Goal: Information Seeking & Learning: Learn about a topic

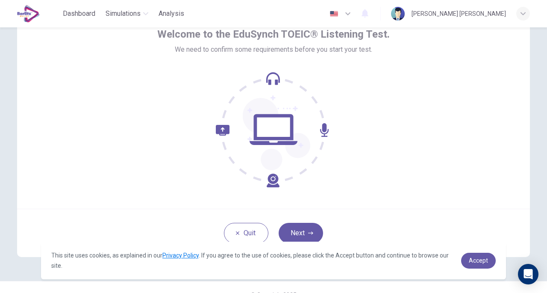
scroll to position [63, 0]
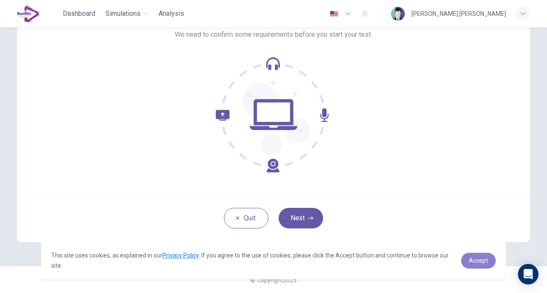
click at [471, 256] on link "Accept" at bounding box center [478, 260] width 35 height 16
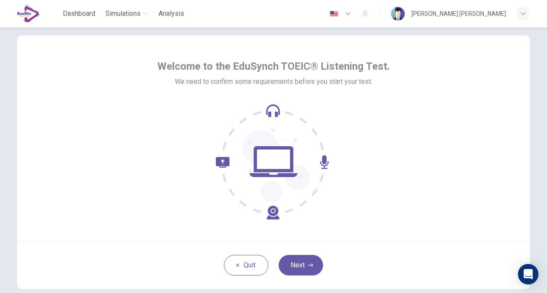
scroll to position [28, 0]
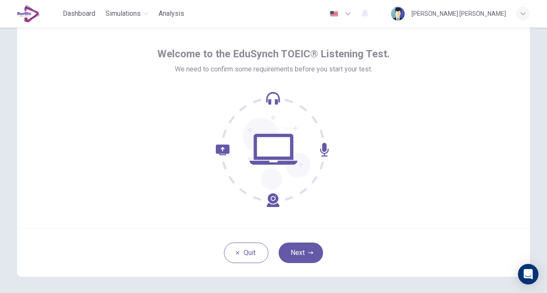
click at [309, 250] on icon "button" at bounding box center [310, 252] width 5 height 5
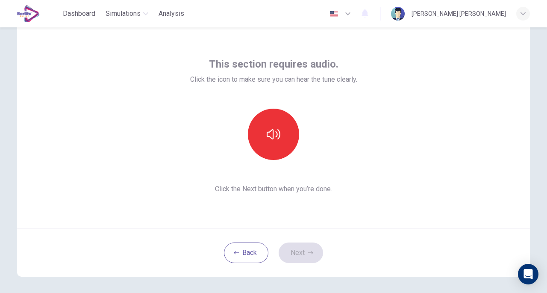
click at [271, 144] on button "button" at bounding box center [273, 133] width 51 height 51
click at [309, 246] on button "Next" at bounding box center [300, 252] width 44 height 21
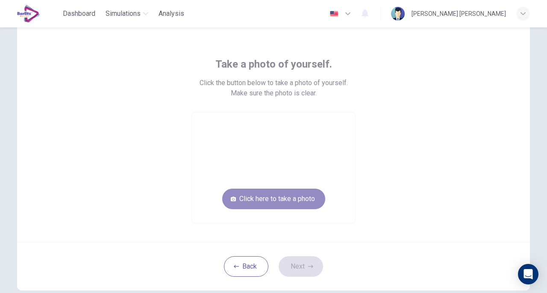
click at [280, 199] on button "Click here to take a photo" at bounding box center [273, 198] width 103 height 21
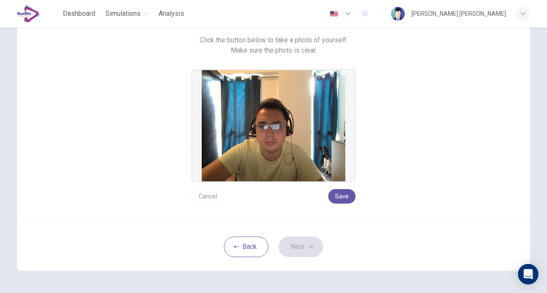
scroll to position [69, 0]
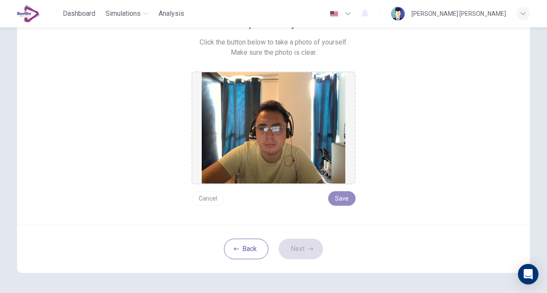
click at [337, 202] on button "Save" at bounding box center [341, 198] width 27 height 15
click at [343, 196] on button "Save" at bounding box center [341, 198] width 27 height 15
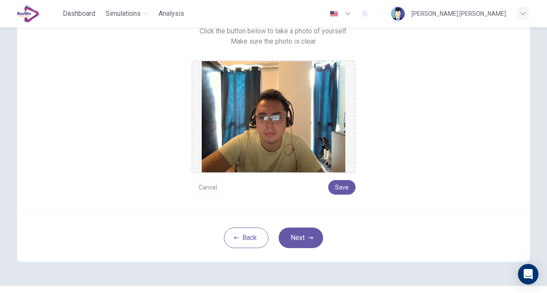
scroll to position [90, 0]
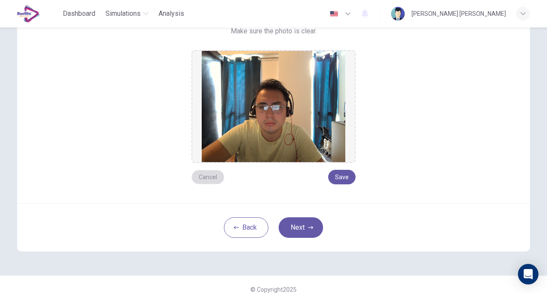
click at [208, 180] on button "Cancel" at bounding box center [207, 177] width 33 height 15
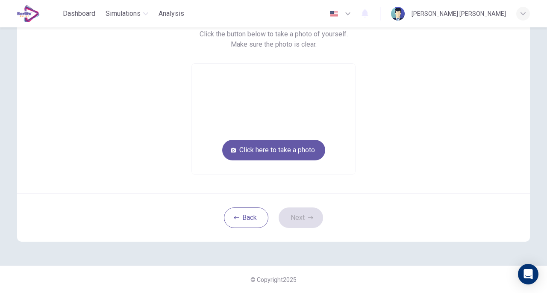
scroll to position [76, 0]
click at [270, 153] on button "Click here to take a photo" at bounding box center [273, 150] width 103 height 21
click at [297, 155] on button "Click here to take a photo" at bounding box center [273, 150] width 103 height 21
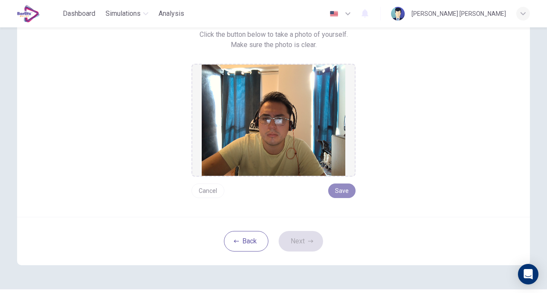
click at [336, 197] on button "Save" at bounding box center [341, 190] width 27 height 15
click at [311, 239] on icon "button" at bounding box center [310, 240] width 5 height 5
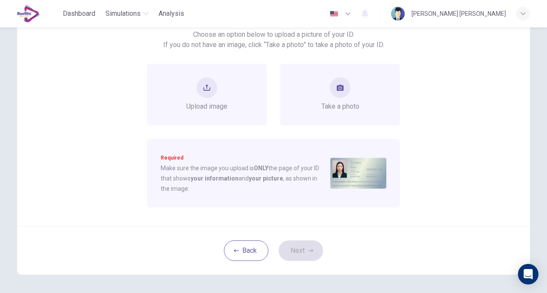
click at [345, 87] on button "take photo" at bounding box center [340, 87] width 21 height 21
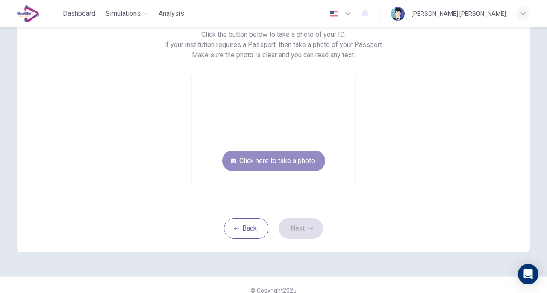
click at [299, 162] on button "Click here to take a photo" at bounding box center [273, 160] width 103 height 21
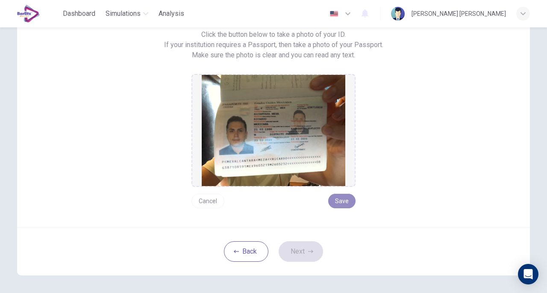
click at [339, 205] on button "Save" at bounding box center [341, 200] width 27 height 15
click at [293, 249] on button "Next" at bounding box center [300, 251] width 44 height 21
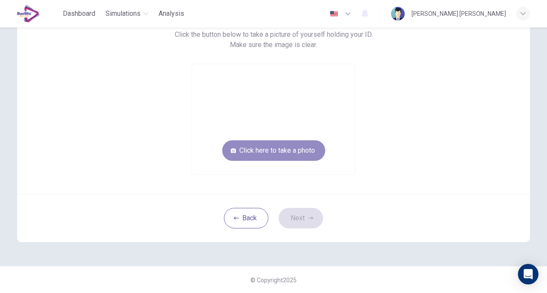
click at [299, 156] on button "Click here to take a photo" at bounding box center [273, 150] width 103 height 21
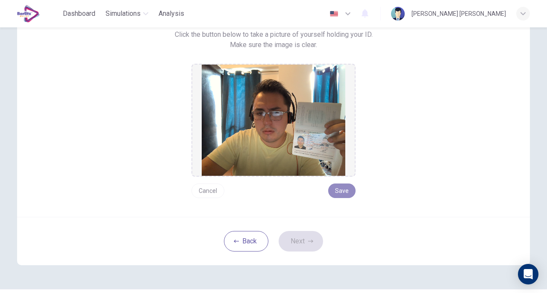
click at [337, 187] on button "Save" at bounding box center [341, 190] width 27 height 15
click at [305, 246] on button "Next" at bounding box center [300, 241] width 44 height 21
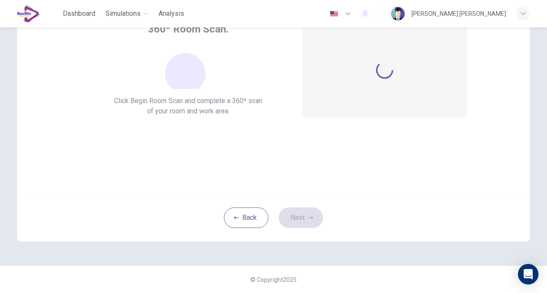
scroll to position [63, 0]
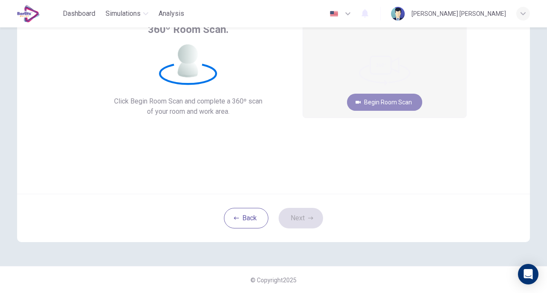
click at [381, 105] on button "Begin Room Scan" at bounding box center [384, 102] width 75 height 17
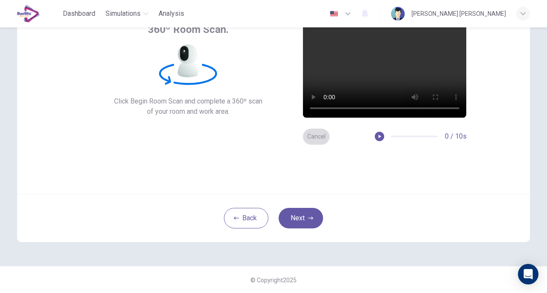
click at [311, 139] on button "Cancel" at bounding box center [315, 136] width 27 height 17
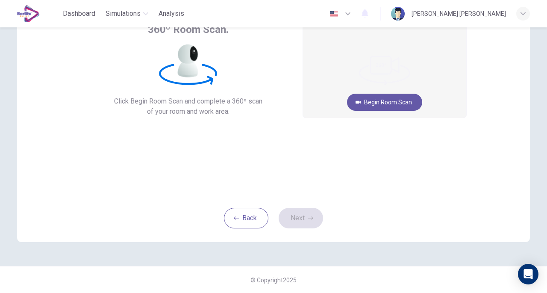
click at [377, 104] on button "Begin Room Scan" at bounding box center [384, 102] width 75 height 17
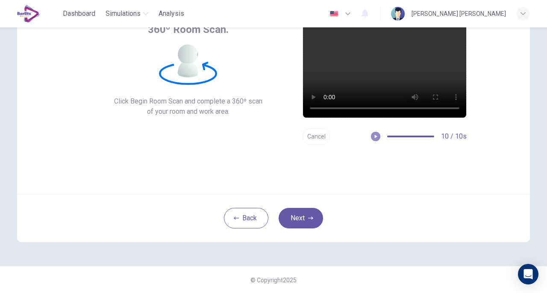
click at [372, 135] on icon "button" at bounding box center [375, 136] width 6 height 6
click at [307, 221] on button "Next" at bounding box center [300, 218] width 44 height 21
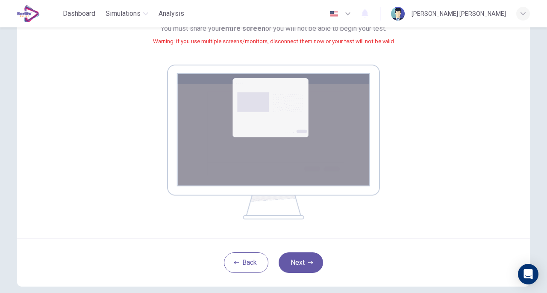
scroll to position [95, 0]
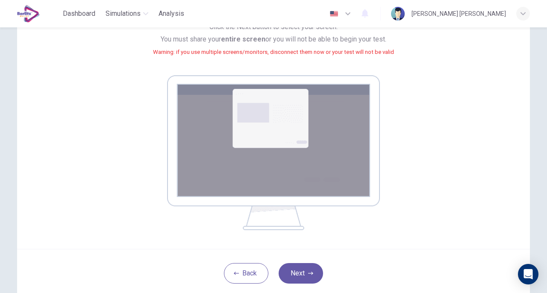
click at [532, 41] on div "Your screen will also be recorded. Click the Next button to select your screen.…" at bounding box center [273, 126] width 540 height 389
click at [305, 269] on button "Next" at bounding box center [300, 273] width 44 height 21
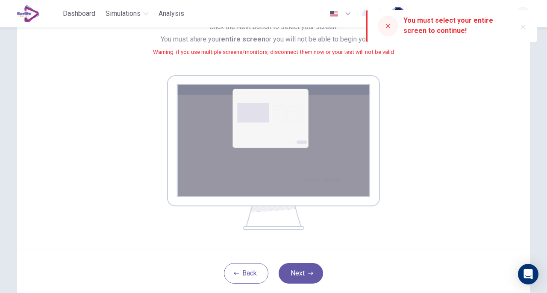
click at [310, 268] on button "Next" at bounding box center [300, 273] width 44 height 21
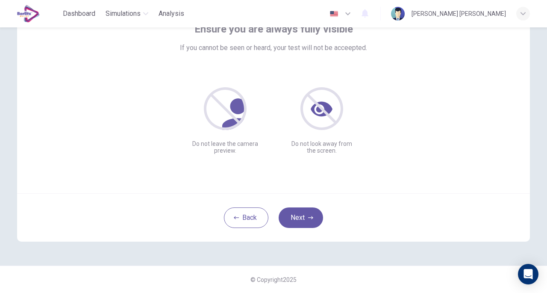
scroll to position [63, 0]
click at [308, 215] on icon "button" at bounding box center [310, 217] width 5 height 5
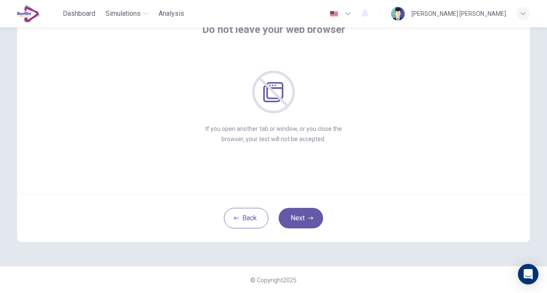
click at [303, 227] on button "Next" at bounding box center [300, 218] width 44 height 21
click at [313, 213] on button "Next" at bounding box center [300, 218] width 44 height 21
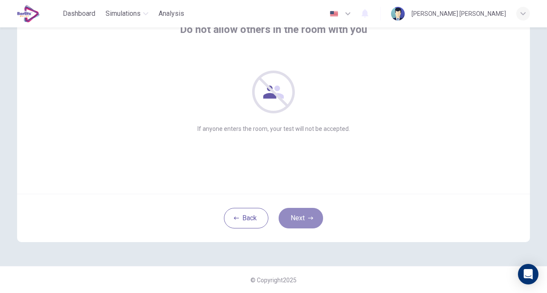
click at [312, 220] on button "Next" at bounding box center [300, 218] width 44 height 21
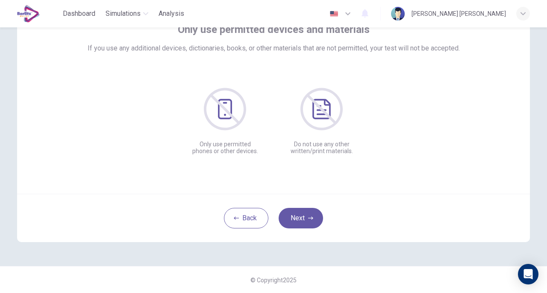
click at [312, 220] on button "Next" at bounding box center [300, 218] width 44 height 21
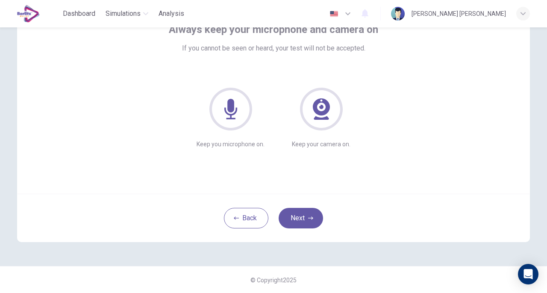
click at [300, 211] on button "Next" at bounding box center [300, 218] width 44 height 21
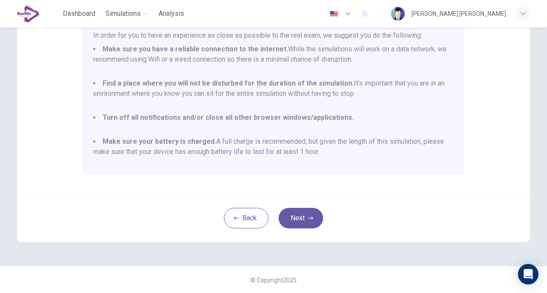
scroll to position [0, 0]
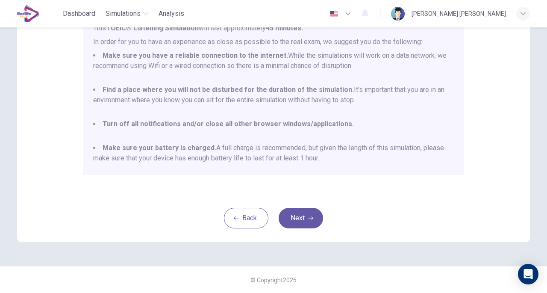
click at [303, 215] on button "Next" at bounding box center [300, 218] width 44 height 21
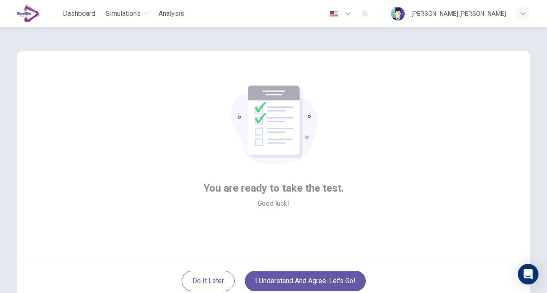
scroll to position [63, 0]
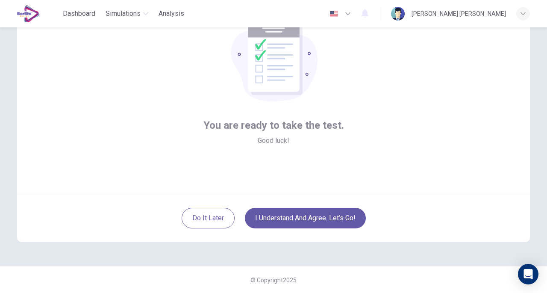
click at [328, 217] on button "I understand and agree. Let’s go!" at bounding box center [305, 218] width 121 height 21
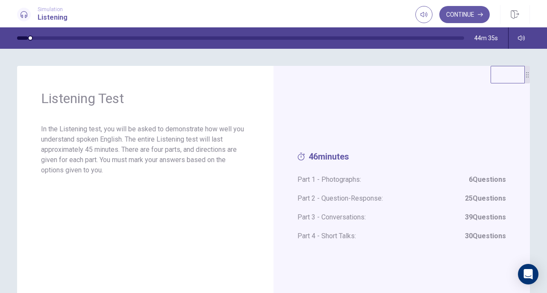
click at [465, 16] on button "Continue" at bounding box center [464, 14] width 50 height 17
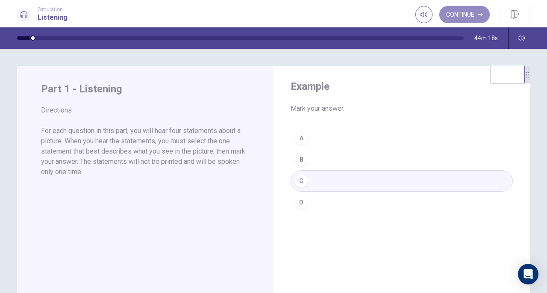
click at [455, 17] on button "Continue" at bounding box center [464, 14] width 50 height 17
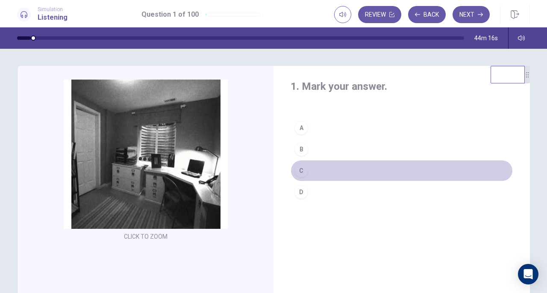
click at [302, 167] on div "C" at bounding box center [301, 171] width 14 height 14
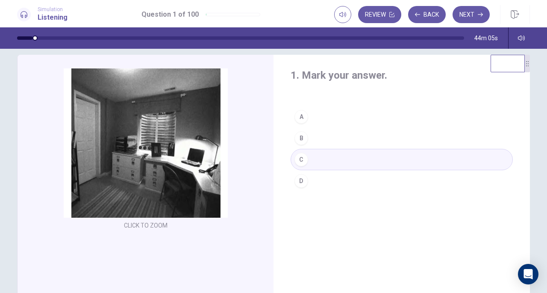
scroll to position [12, 0]
click at [486, 13] on button "Next" at bounding box center [470, 14] width 37 height 17
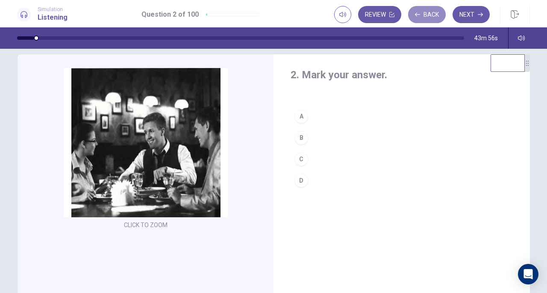
click at [426, 16] on button "Back" at bounding box center [427, 14] width 38 height 17
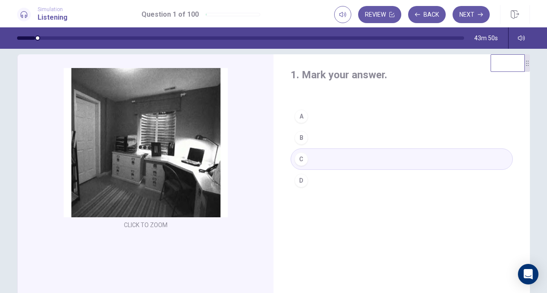
click at [299, 141] on div "B" at bounding box center [301, 138] width 14 height 14
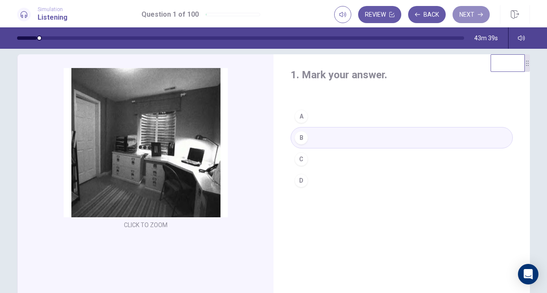
click at [476, 11] on button "Next" at bounding box center [470, 14] width 37 height 17
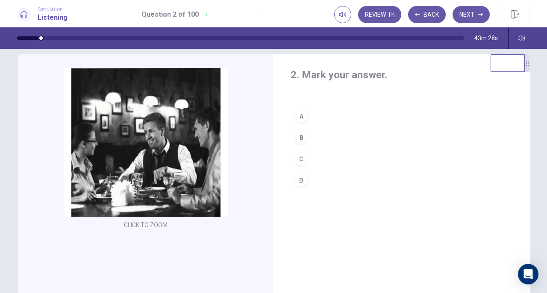
click at [302, 111] on div "A" at bounding box center [301, 116] width 14 height 14
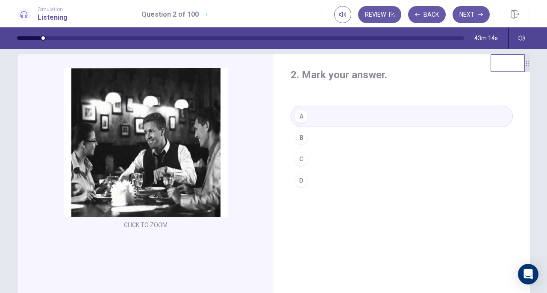
click at [473, 15] on button "Next" at bounding box center [470, 14] width 37 height 17
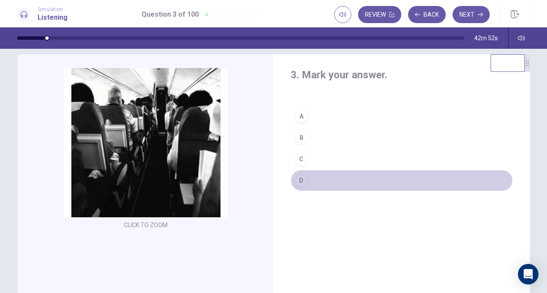
click at [301, 182] on div "D" at bounding box center [301, 180] width 14 height 14
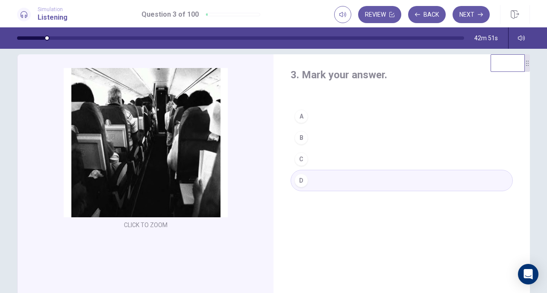
click at [470, 19] on button "Next" at bounding box center [470, 14] width 37 height 17
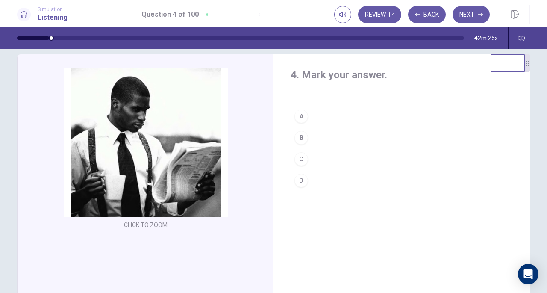
click at [299, 158] on div "C" at bounding box center [301, 159] width 14 height 14
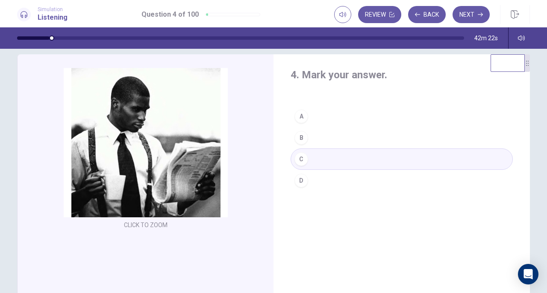
click at [478, 14] on button "Next" at bounding box center [470, 14] width 37 height 17
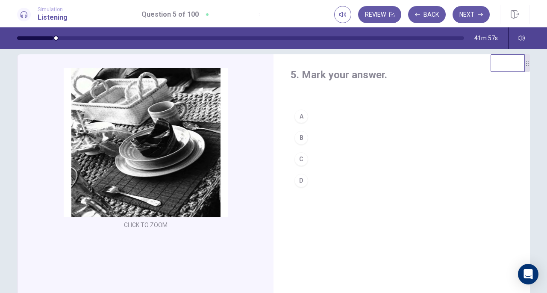
click at [302, 183] on div "D" at bounding box center [301, 180] width 14 height 14
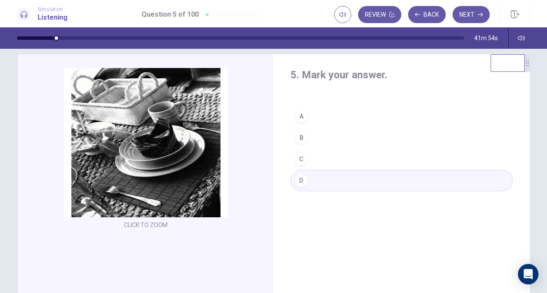
click at [480, 14] on icon "button" at bounding box center [480, 15] width 5 height 4
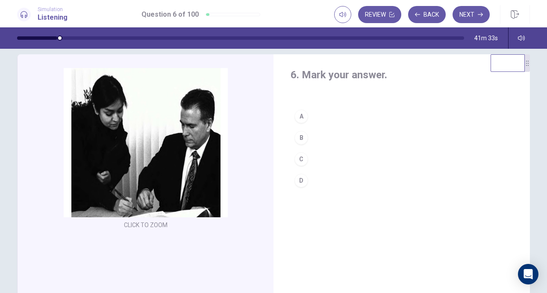
click at [301, 157] on div "C" at bounding box center [301, 159] width 14 height 14
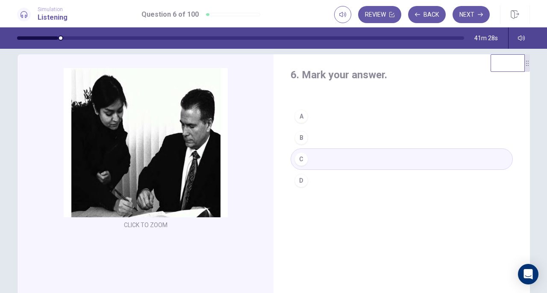
click at [469, 19] on button "Next" at bounding box center [470, 14] width 37 height 17
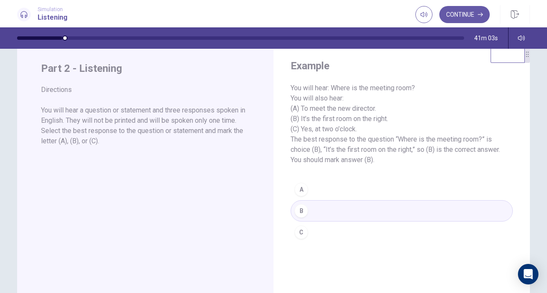
scroll to position [28, 0]
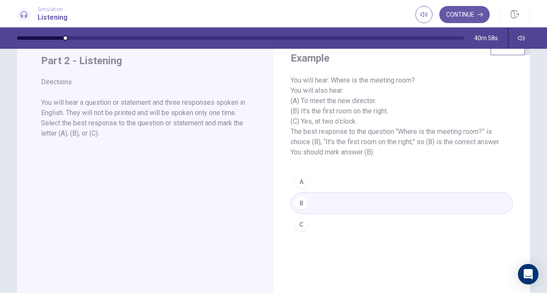
click at [456, 18] on button "Continue" at bounding box center [464, 14] width 50 height 17
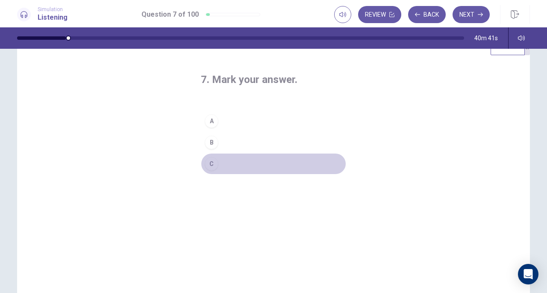
click at [205, 161] on div "C" at bounding box center [212, 164] width 14 height 14
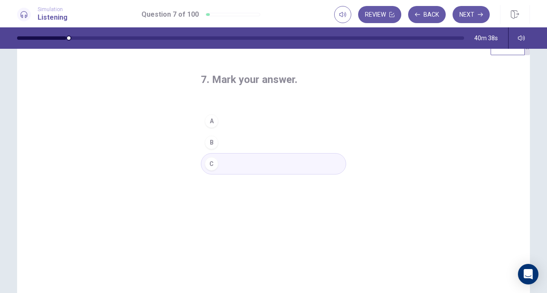
click at [472, 16] on button "Next" at bounding box center [470, 14] width 37 height 17
click at [205, 120] on div "A" at bounding box center [212, 121] width 14 height 14
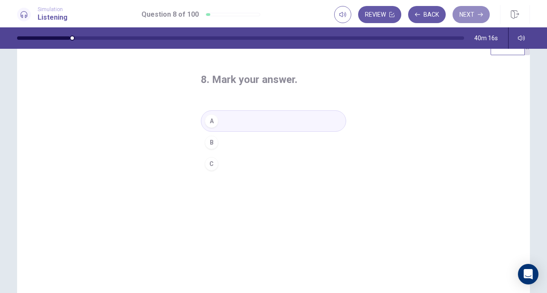
click at [463, 17] on button "Next" at bounding box center [470, 14] width 37 height 17
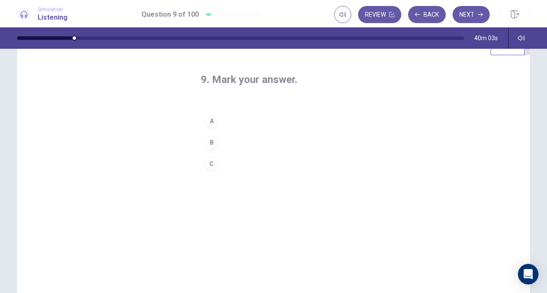
click at [209, 124] on div "A" at bounding box center [212, 121] width 14 height 14
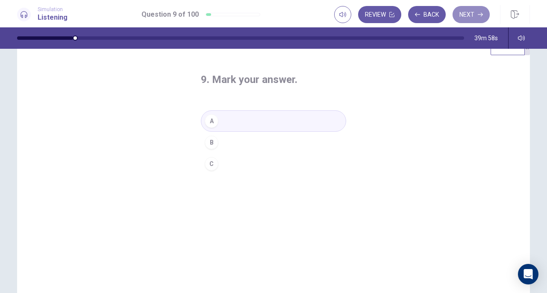
click at [470, 15] on button "Next" at bounding box center [470, 14] width 37 height 17
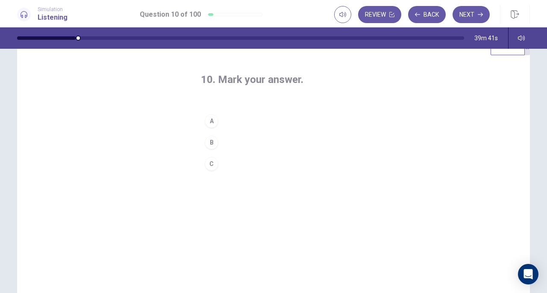
click at [210, 146] on div "B" at bounding box center [212, 142] width 14 height 14
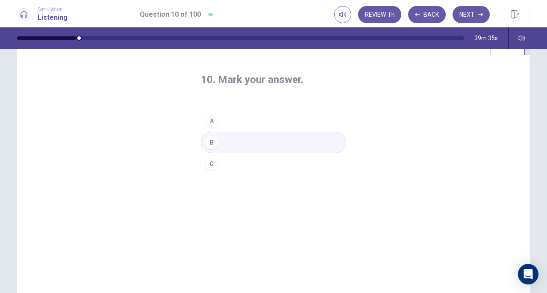
click at [469, 18] on button "Next" at bounding box center [470, 14] width 37 height 17
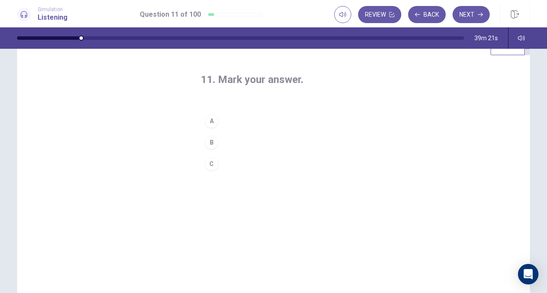
click at [213, 139] on div "B" at bounding box center [212, 142] width 14 height 14
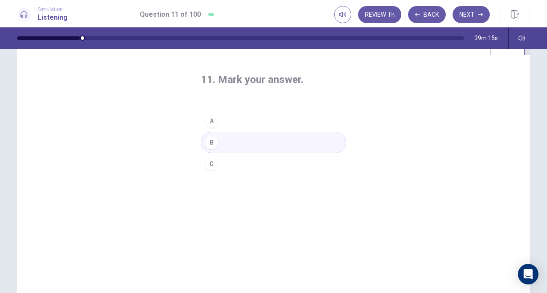
click at [473, 11] on button "Next" at bounding box center [470, 14] width 37 height 17
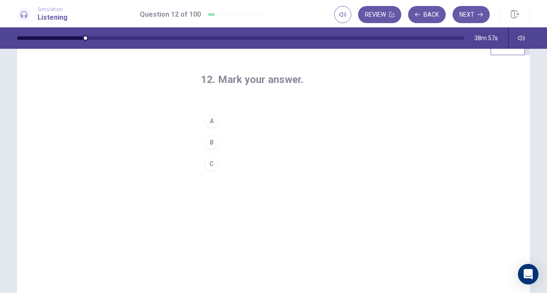
click at [214, 166] on div "C" at bounding box center [212, 164] width 14 height 14
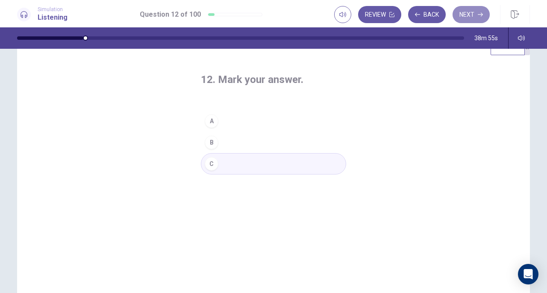
click at [475, 11] on button "Next" at bounding box center [470, 14] width 37 height 17
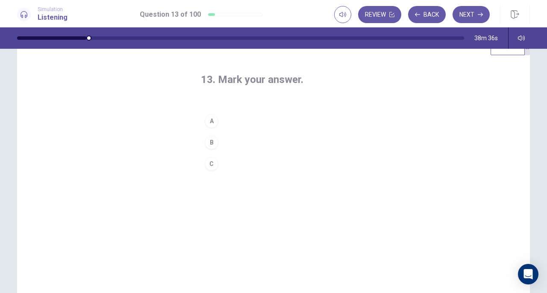
click at [208, 165] on div "C" at bounding box center [212, 164] width 14 height 14
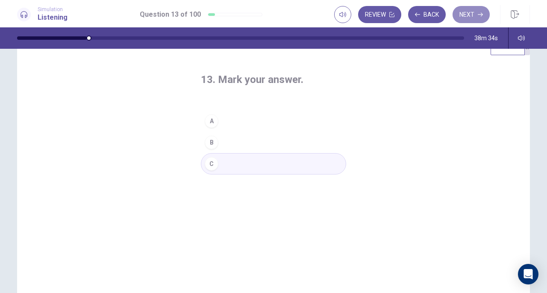
click at [470, 13] on button "Next" at bounding box center [470, 14] width 37 height 17
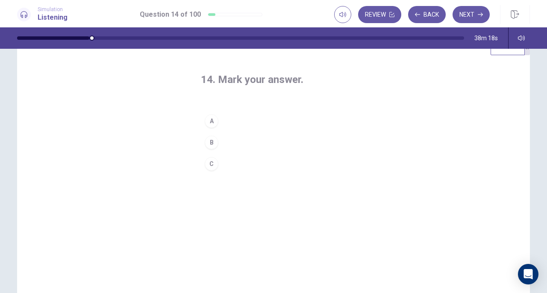
click at [210, 164] on div "C" at bounding box center [212, 164] width 14 height 14
click at [463, 18] on button "Next" at bounding box center [470, 14] width 37 height 17
click at [205, 143] on div "B" at bounding box center [212, 142] width 14 height 14
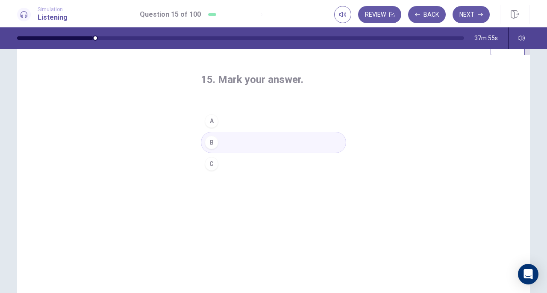
click at [470, 19] on button "Next" at bounding box center [470, 14] width 37 height 17
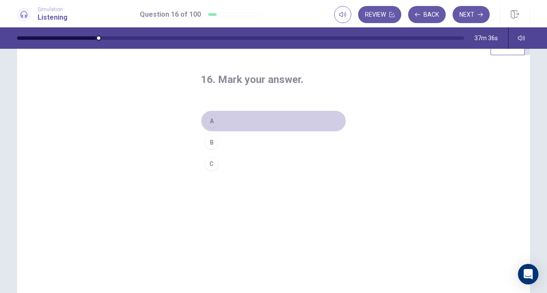
click at [205, 125] on div "A" at bounding box center [212, 121] width 14 height 14
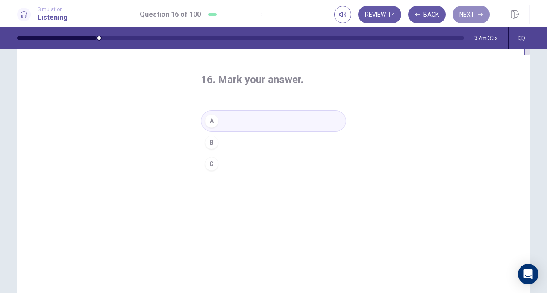
click at [469, 15] on button "Next" at bounding box center [470, 14] width 37 height 17
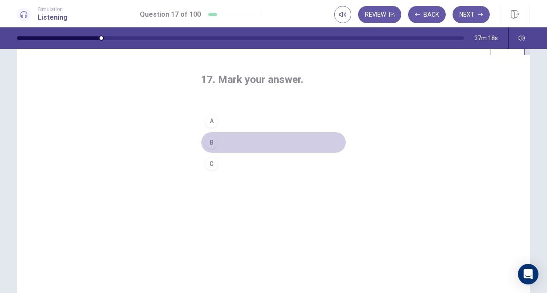
click at [214, 140] on div "B" at bounding box center [212, 142] width 14 height 14
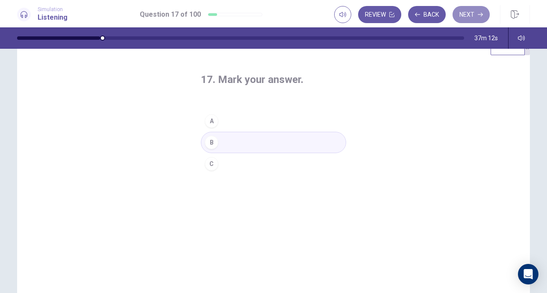
click at [469, 17] on button "Next" at bounding box center [470, 14] width 37 height 17
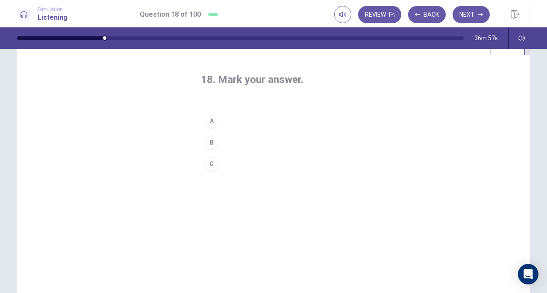
click at [225, 164] on button "C" at bounding box center [273, 163] width 145 height 21
click at [475, 13] on button "Next" at bounding box center [470, 14] width 37 height 17
click at [210, 169] on div "C" at bounding box center [212, 164] width 14 height 14
click at [470, 17] on button "Next" at bounding box center [470, 14] width 37 height 17
click at [208, 118] on div "A" at bounding box center [212, 121] width 14 height 14
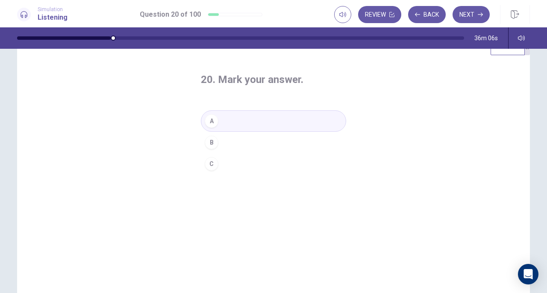
click at [467, 17] on button "Next" at bounding box center [470, 14] width 37 height 17
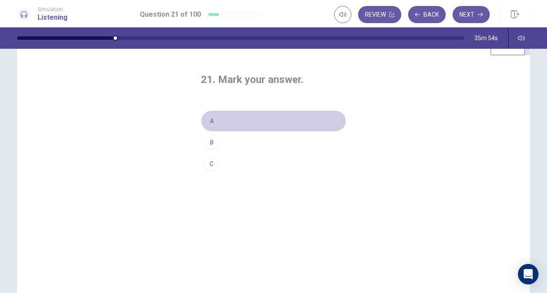
click at [214, 126] on button "A" at bounding box center [273, 120] width 145 height 21
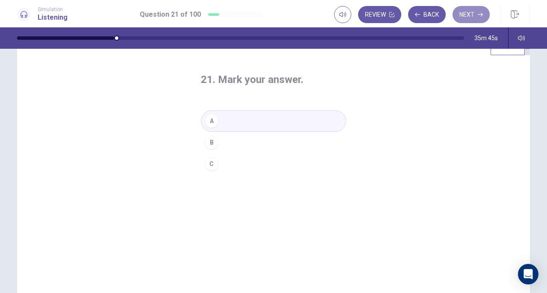
click at [476, 6] on button "Next" at bounding box center [470, 14] width 37 height 17
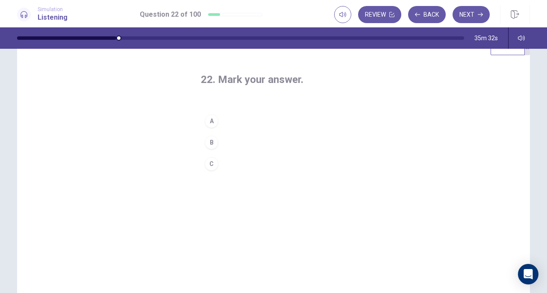
click at [207, 142] on div "B" at bounding box center [212, 142] width 14 height 14
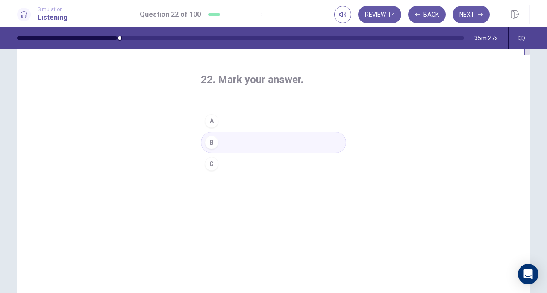
click at [463, 18] on button "Next" at bounding box center [470, 14] width 37 height 17
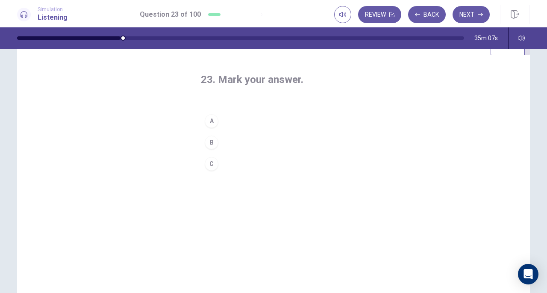
click at [212, 166] on div "C" at bounding box center [212, 164] width 14 height 14
click at [465, 13] on button "Next" at bounding box center [470, 14] width 37 height 17
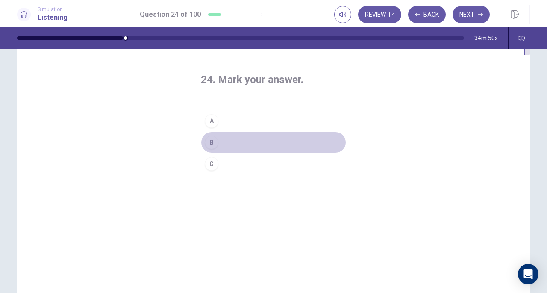
click at [220, 141] on button "B" at bounding box center [273, 142] width 145 height 21
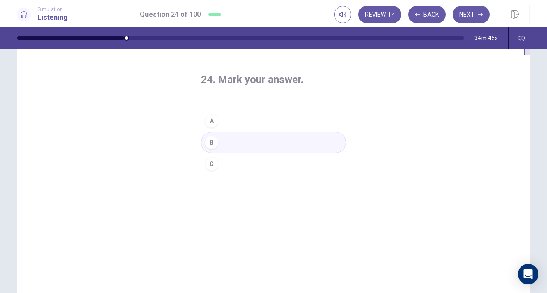
click at [469, 13] on button "Next" at bounding box center [470, 14] width 37 height 17
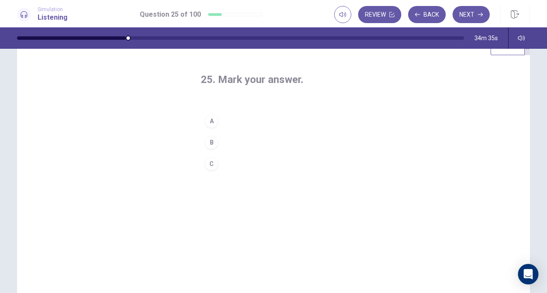
click at [226, 123] on button "A" at bounding box center [273, 120] width 145 height 21
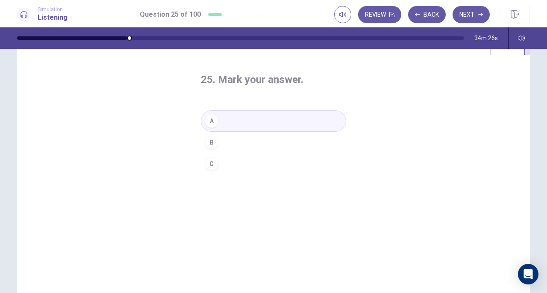
click at [457, 12] on button "Next" at bounding box center [470, 14] width 37 height 17
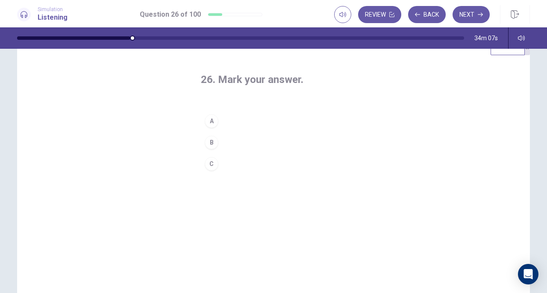
click at [216, 163] on div "C" at bounding box center [212, 164] width 14 height 14
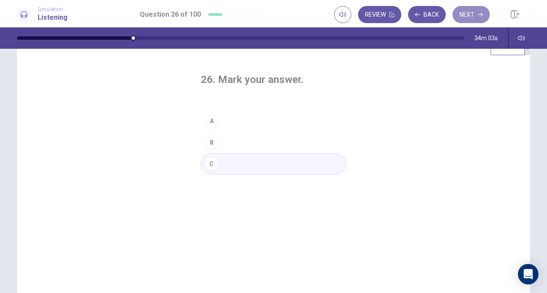
click at [469, 16] on button "Next" at bounding box center [470, 14] width 37 height 17
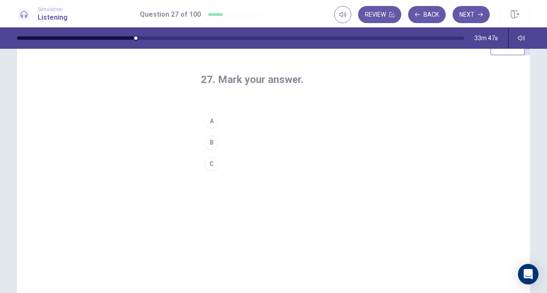
click at [221, 162] on button "C" at bounding box center [273, 163] width 145 height 21
click at [471, 18] on button "Next" at bounding box center [470, 14] width 37 height 17
click at [205, 116] on div "A" at bounding box center [212, 121] width 14 height 14
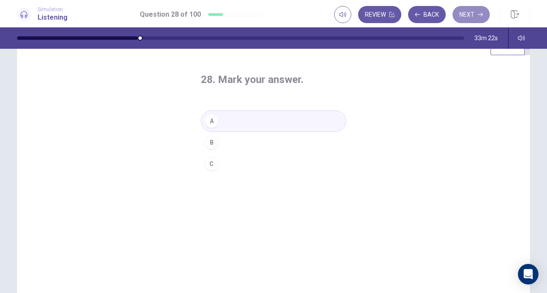
click at [459, 18] on button "Next" at bounding box center [470, 14] width 37 height 17
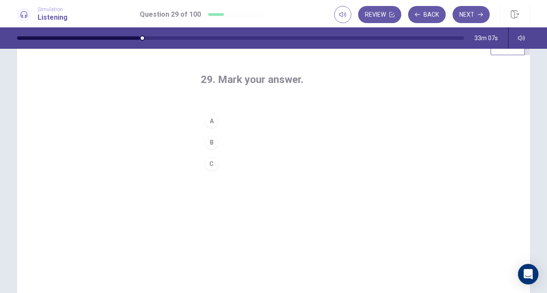
click at [210, 147] on div "B" at bounding box center [212, 142] width 14 height 14
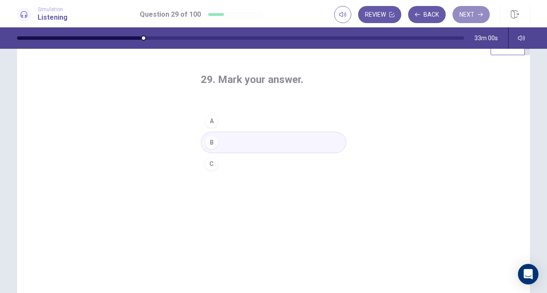
click at [475, 16] on button "Next" at bounding box center [470, 14] width 37 height 17
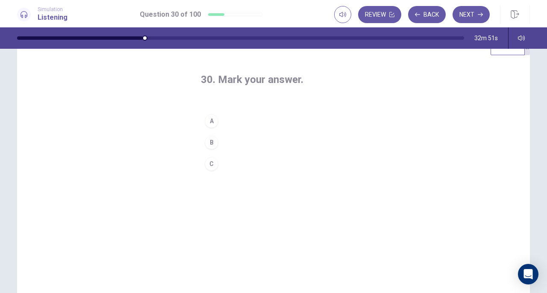
click at [205, 127] on button "A" at bounding box center [273, 120] width 145 height 21
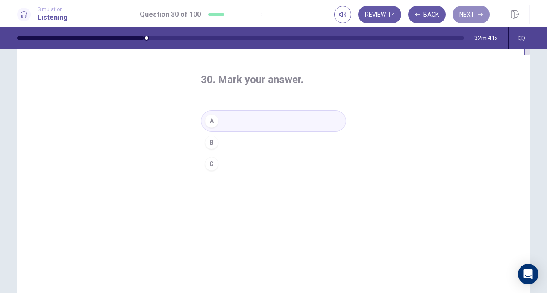
click at [472, 14] on button "Next" at bounding box center [470, 14] width 37 height 17
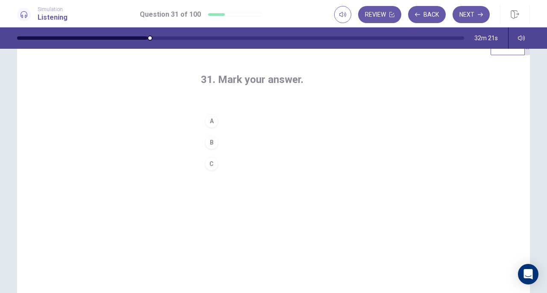
click at [208, 141] on div "B" at bounding box center [212, 142] width 14 height 14
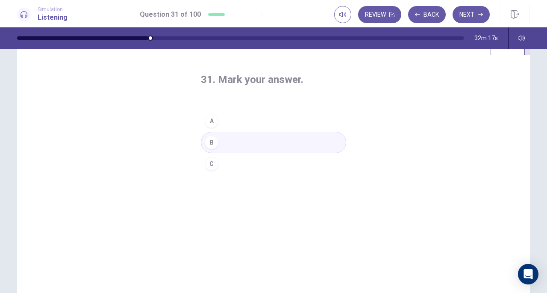
click at [247, 160] on button "C" at bounding box center [273, 163] width 145 height 21
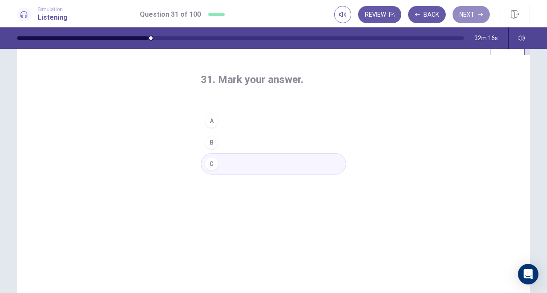
click at [473, 18] on button "Next" at bounding box center [470, 14] width 37 height 17
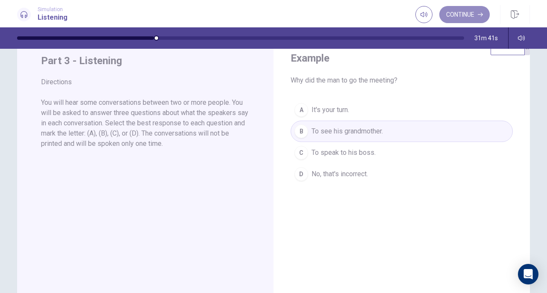
click at [462, 14] on button "Continue" at bounding box center [464, 14] width 50 height 17
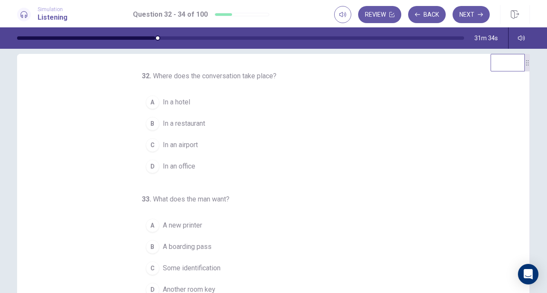
scroll to position [11, 0]
click at [174, 146] on span "In an airport" at bounding box center [180, 146] width 35 height 10
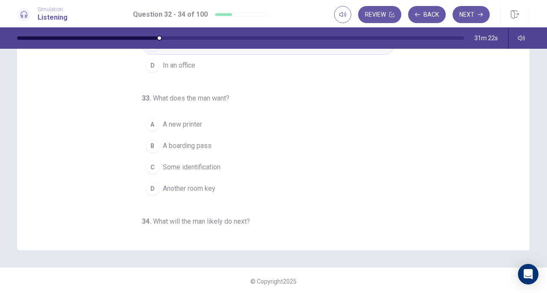
scroll to position [114, 0]
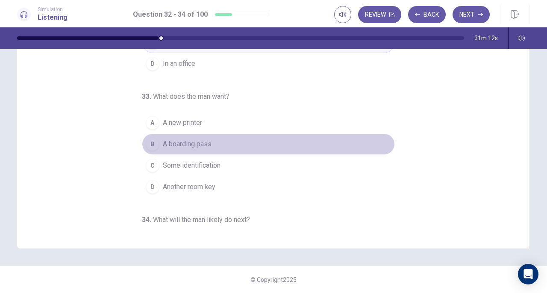
click at [197, 143] on span "A boarding pass" at bounding box center [187, 144] width 49 height 10
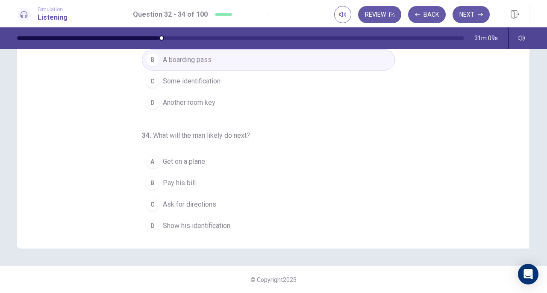
scroll to position [85, 0]
click at [196, 158] on span "Get on a plane" at bounding box center [184, 160] width 42 height 10
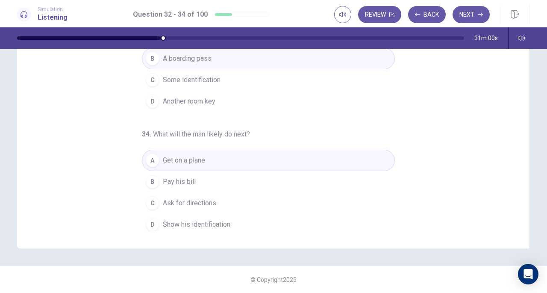
click at [468, 15] on button "Next" at bounding box center [470, 14] width 37 height 17
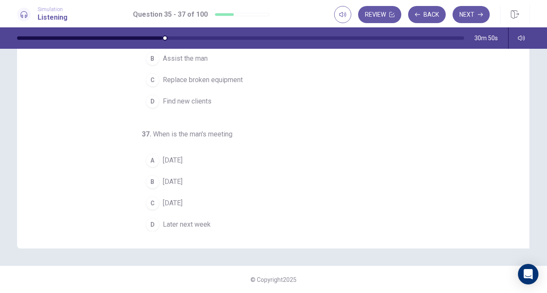
scroll to position [0, 0]
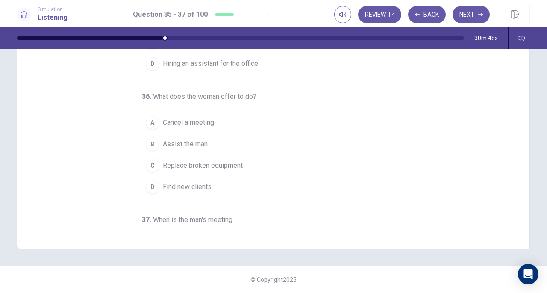
click at [422, 19] on button "Back" at bounding box center [427, 14] width 38 height 17
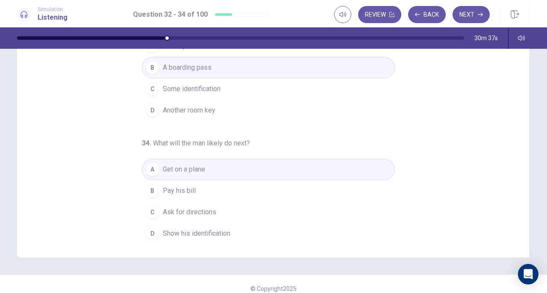
scroll to position [114, 0]
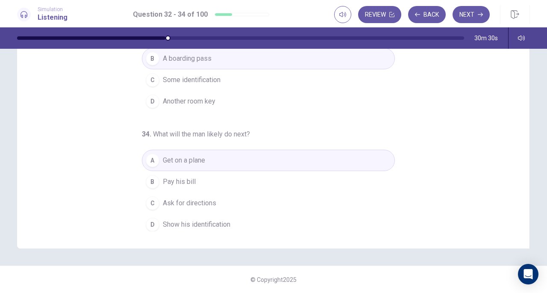
click at [212, 226] on button "D Show his identification" at bounding box center [268, 224] width 253 height 21
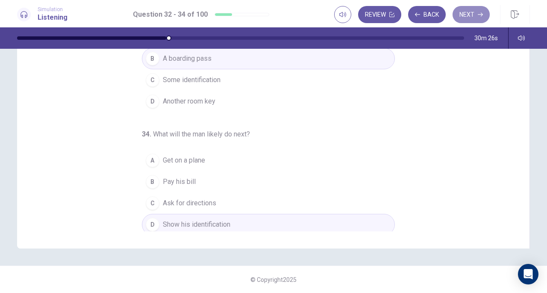
click at [468, 11] on button "Next" at bounding box center [470, 14] width 37 height 17
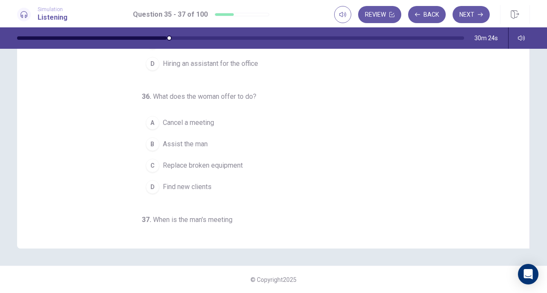
scroll to position [0, 0]
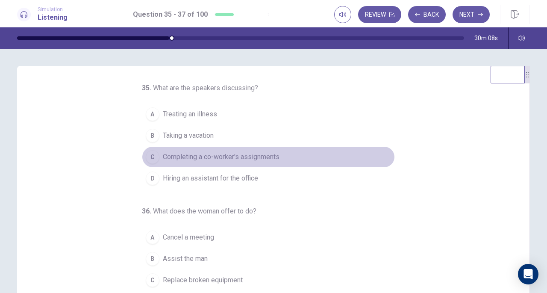
click at [257, 158] on span "Completing a co-worker's assignments" at bounding box center [221, 157] width 117 height 10
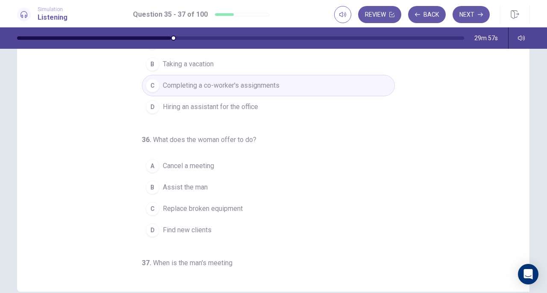
scroll to position [87, 0]
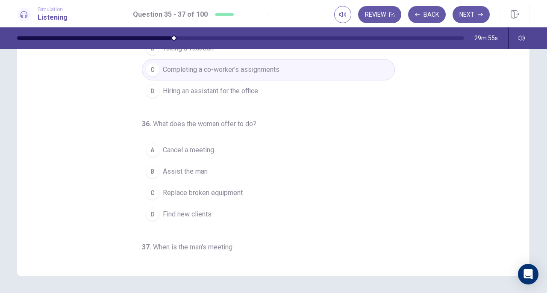
click at [189, 172] on span "Assist the man" at bounding box center [185, 171] width 45 height 10
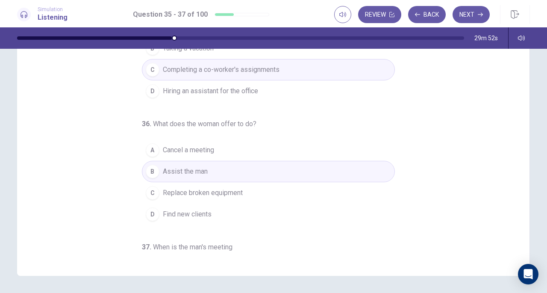
drag, startPoint x: 516, startPoint y: 135, endPoint x: 513, endPoint y: 179, distance: 44.5
click at [513, 179] on div "35 . What are the speakers discussing? A Treating an illness B Taking a vacatio…" at bounding box center [277, 127] width 492 height 263
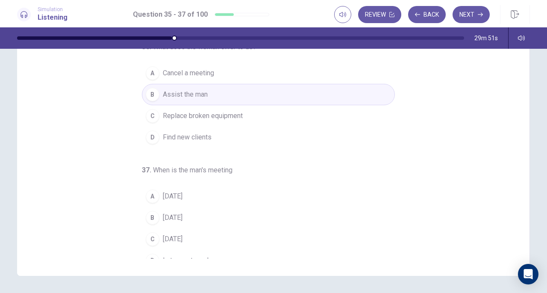
scroll to position [85, 0]
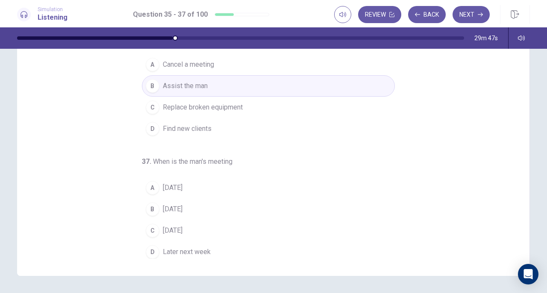
click at [182, 229] on span "[DATE]" at bounding box center [173, 230] width 20 height 10
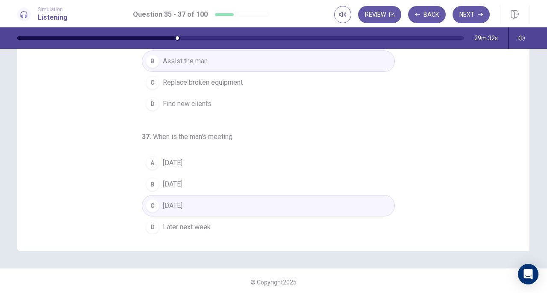
scroll to position [114, 0]
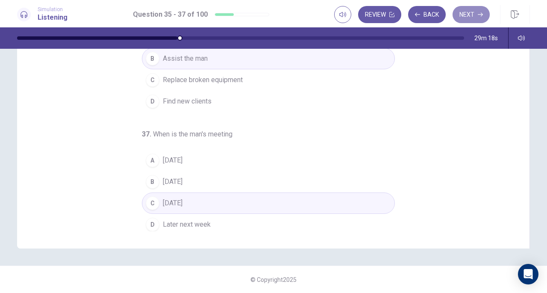
click at [474, 8] on button "Next" at bounding box center [470, 14] width 37 height 17
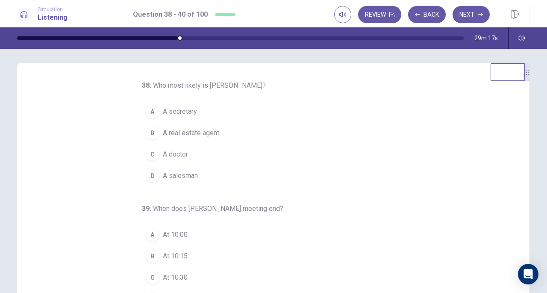
scroll to position [0, 0]
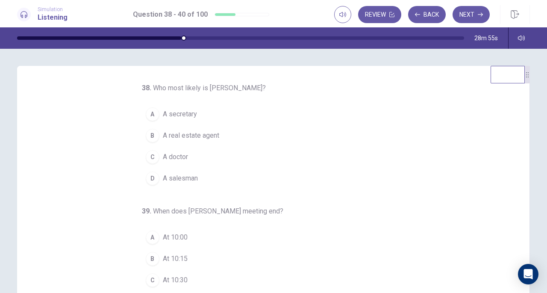
click at [152, 282] on div "C" at bounding box center [153, 280] width 14 height 14
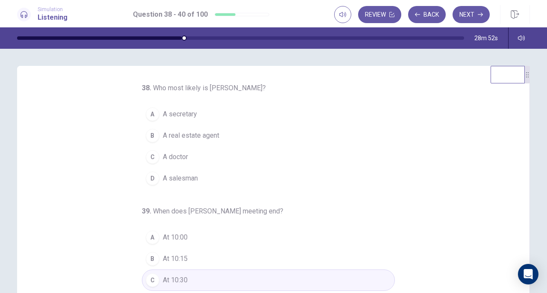
click at [189, 137] on span "A real estate agent" at bounding box center [191, 135] width 56 height 10
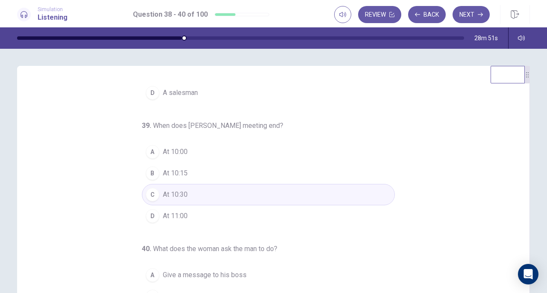
scroll to position [114, 0]
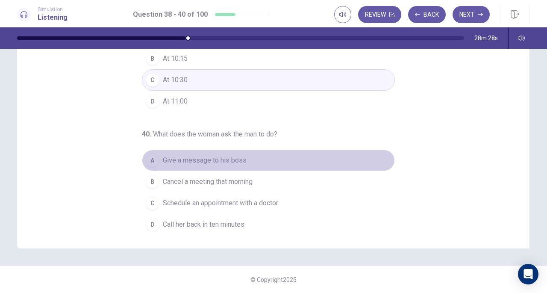
click at [214, 159] on span "Give a message to his boss" at bounding box center [205, 160] width 84 height 10
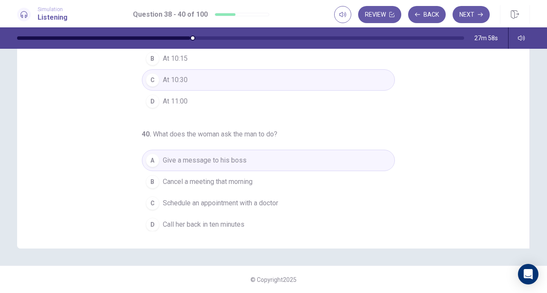
click at [478, 18] on button "Next" at bounding box center [470, 14] width 37 height 17
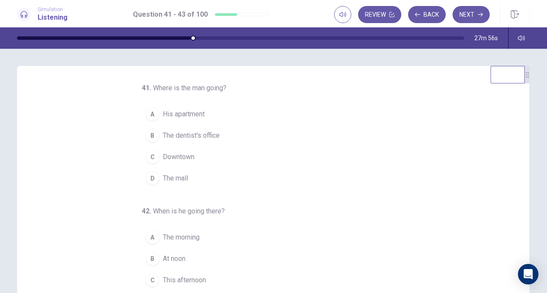
scroll to position [0, 0]
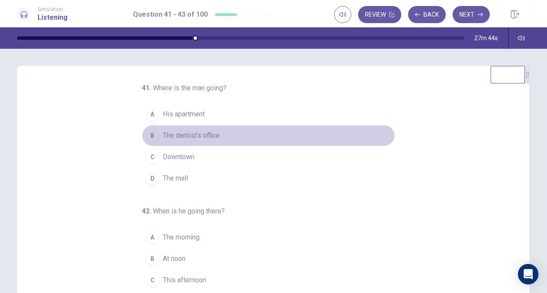
click at [202, 139] on span "The dentist's office" at bounding box center [191, 135] width 57 height 10
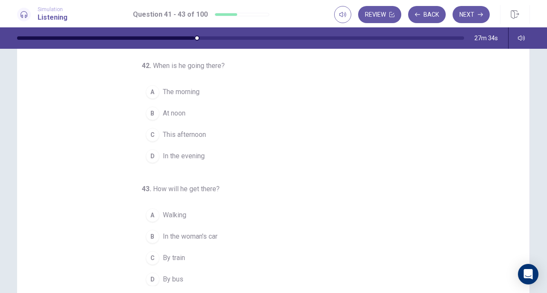
scroll to position [61, 0]
click at [163, 275] on span "By bus" at bounding box center [173, 278] width 21 height 10
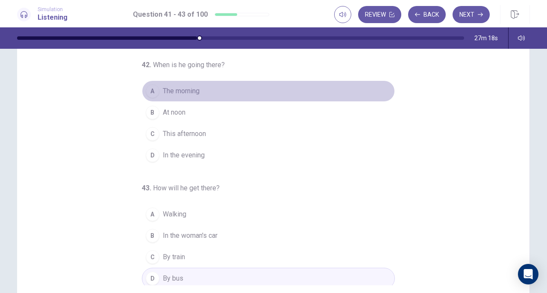
click at [174, 83] on button "A The morning" at bounding box center [268, 90] width 253 height 21
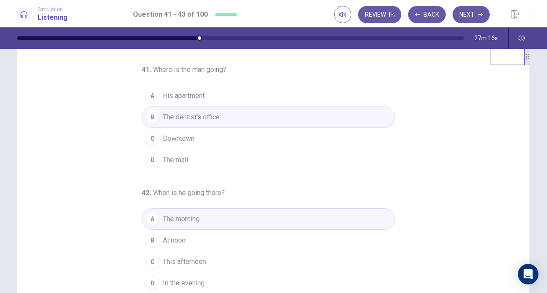
scroll to position [0, 0]
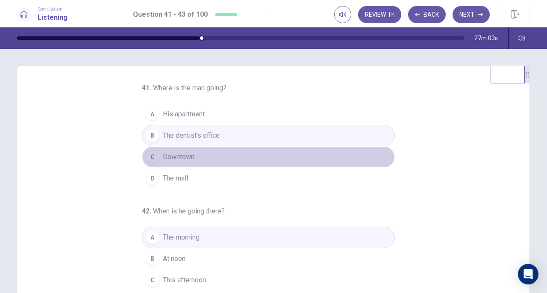
click at [188, 155] on span "Downtown" at bounding box center [179, 157] width 32 height 10
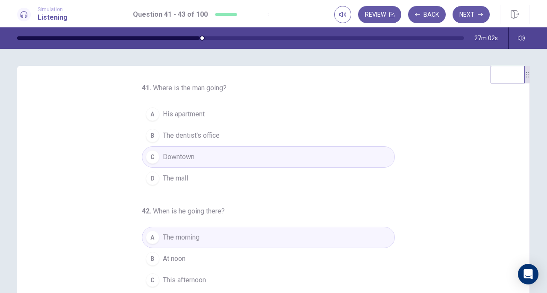
scroll to position [85, 0]
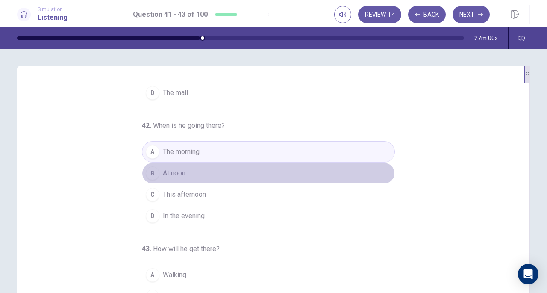
click at [184, 180] on button "B At noon" at bounding box center [268, 172] width 253 height 21
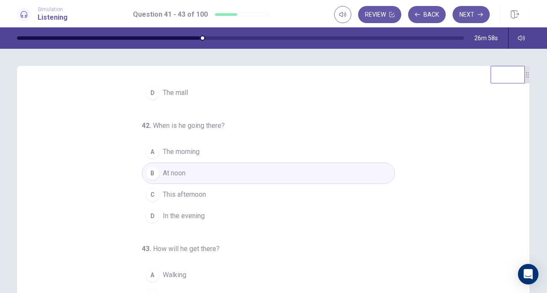
click at [197, 195] on span "This afternoon" at bounding box center [184, 194] width 43 height 10
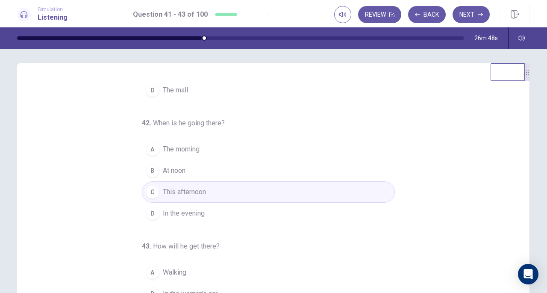
scroll to position [0, 0]
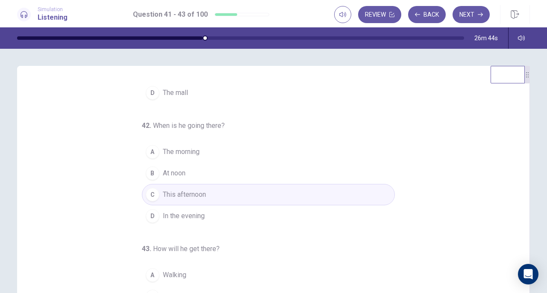
click at [472, 21] on button "Next" at bounding box center [470, 14] width 37 height 17
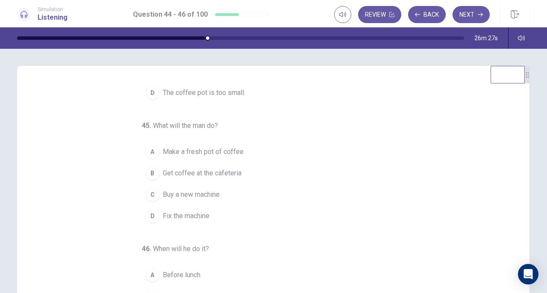
scroll to position [114, 0]
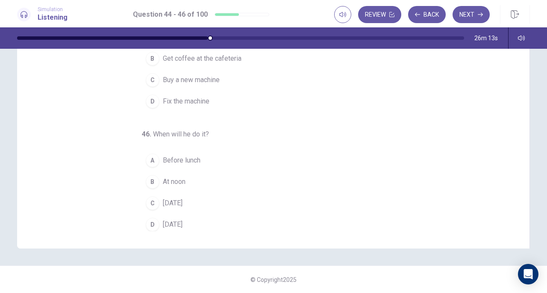
click at [177, 203] on span "[DATE]" at bounding box center [173, 203] width 20 height 10
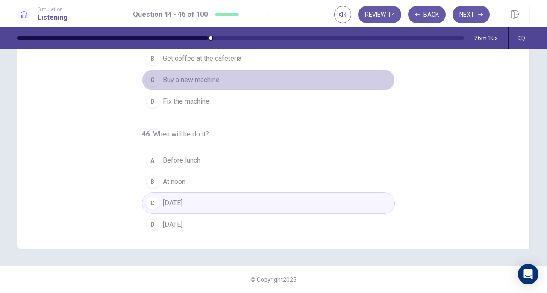
click at [205, 80] on span "Buy a new machine" at bounding box center [191, 80] width 57 height 10
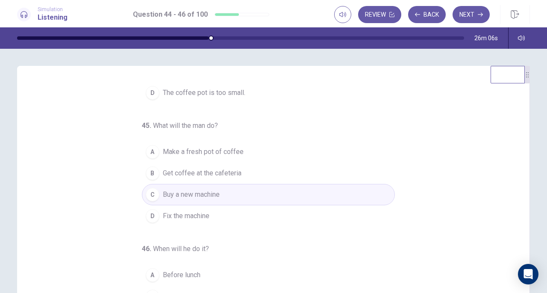
scroll to position [0, 0]
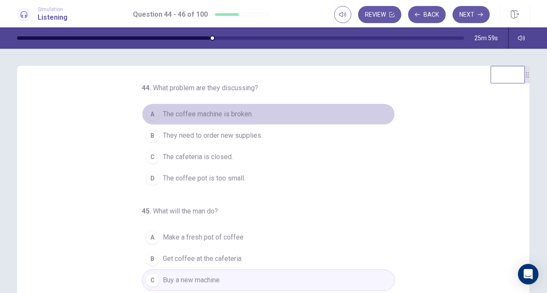
click at [209, 118] on span "The coffee machine is broken." at bounding box center [208, 114] width 90 height 10
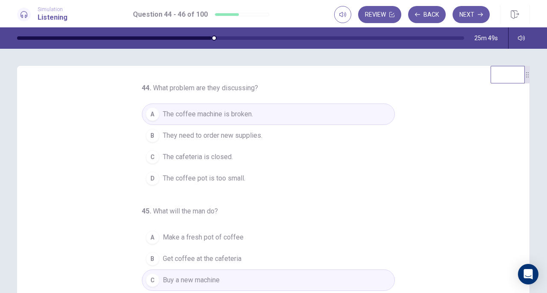
click at [468, 22] on button "Next" at bounding box center [470, 14] width 37 height 17
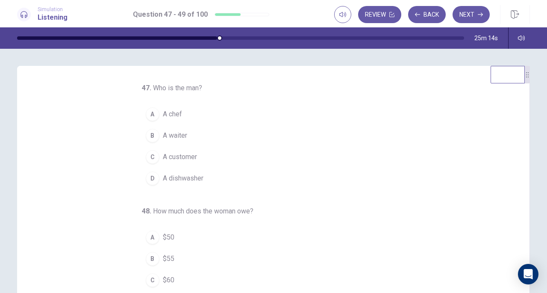
click at [168, 135] on span "A waiter" at bounding box center [175, 135] width 24 height 10
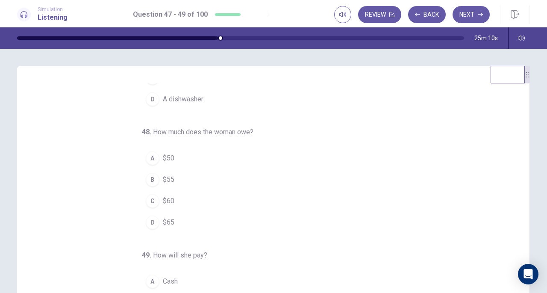
scroll to position [85, 0]
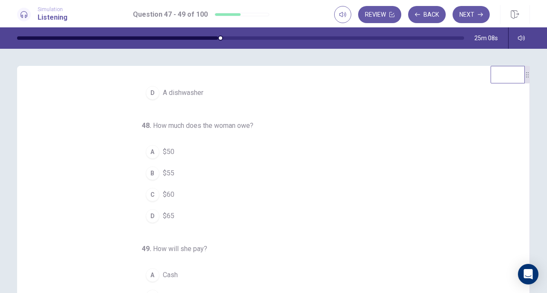
click at [164, 211] on span "$65" at bounding box center [169, 216] width 12 height 10
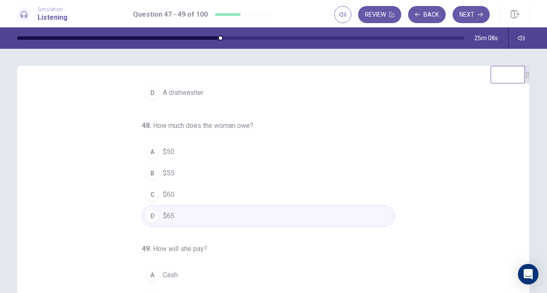
scroll to position [114, 0]
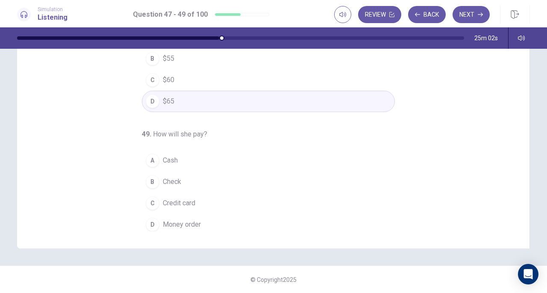
click at [170, 155] on span "Cash" at bounding box center [170, 160] width 15 height 10
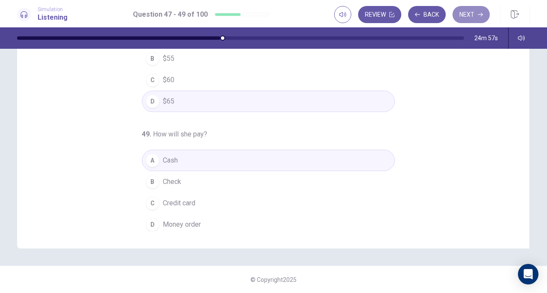
click at [477, 14] on button "Next" at bounding box center [470, 14] width 37 height 17
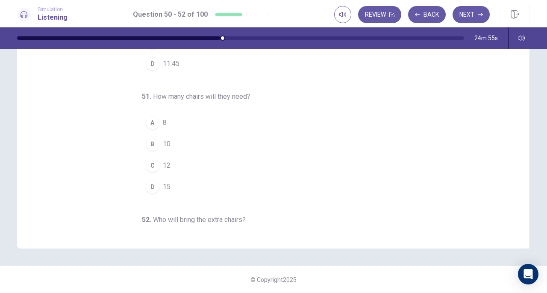
scroll to position [0, 0]
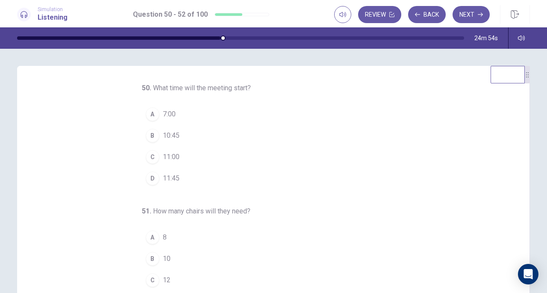
click at [434, 21] on button "Back" at bounding box center [427, 14] width 38 height 17
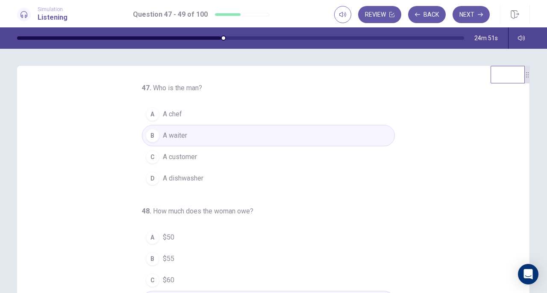
scroll to position [85, 0]
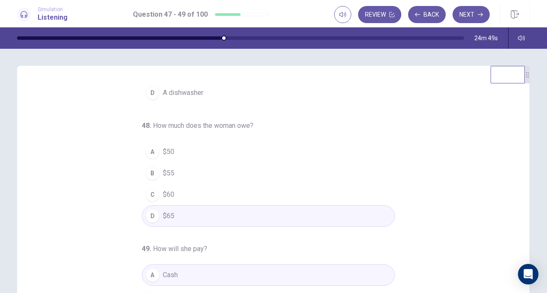
click at [469, 18] on button "Next" at bounding box center [470, 14] width 37 height 17
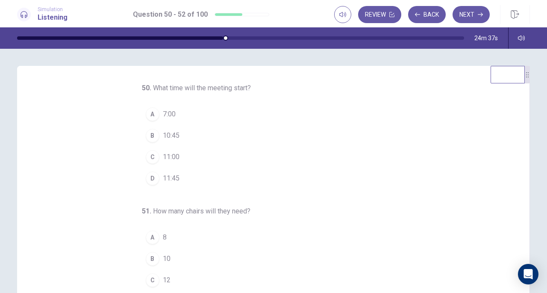
scroll to position [0, 0]
click at [165, 132] on span "10:45" at bounding box center [171, 135] width 17 height 10
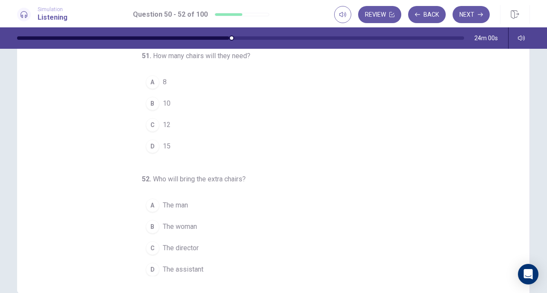
scroll to position [69, 0]
click at [149, 126] on div "C" at bounding box center [153, 126] width 14 height 14
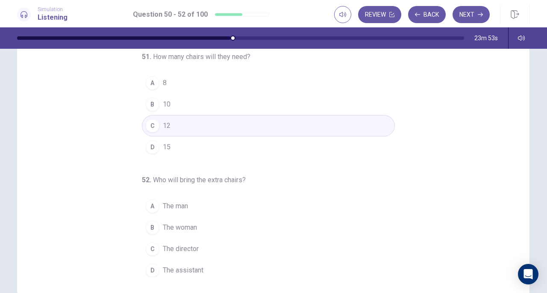
click at [173, 202] on span "The man" at bounding box center [175, 206] width 25 height 10
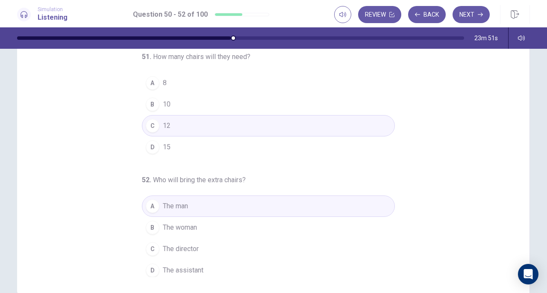
click at [156, 262] on button "D The assistant" at bounding box center [268, 269] width 253 height 21
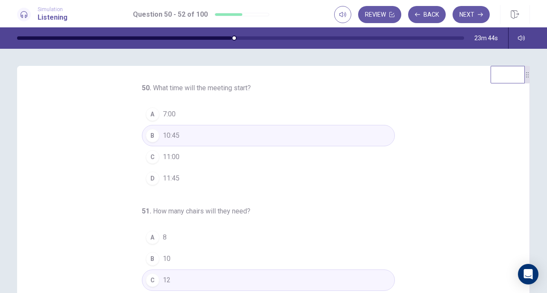
scroll to position [0, 0]
click at [182, 152] on button "C 11:00" at bounding box center [268, 156] width 253 height 21
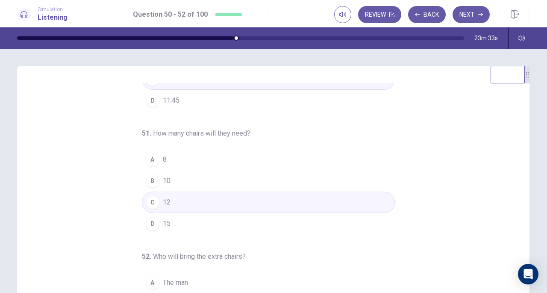
scroll to position [85, 0]
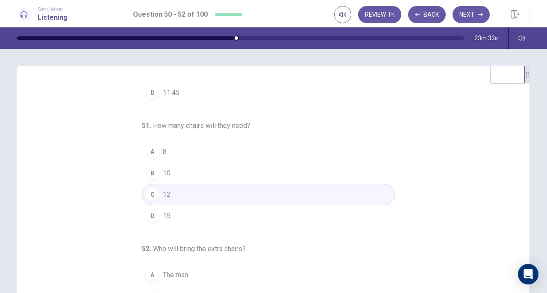
click at [163, 211] on span "15" at bounding box center [167, 216] width 8 height 10
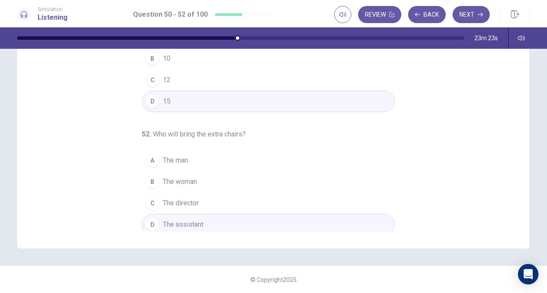
scroll to position [0, 0]
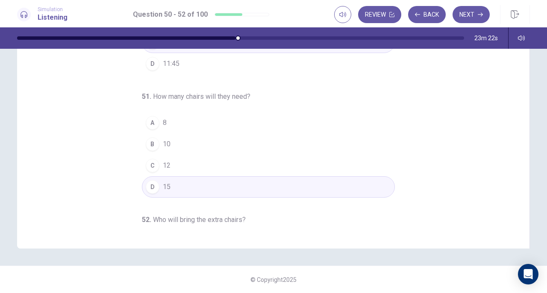
click at [470, 18] on button "Next" at bounding box center [470, 14] width 37 height 17
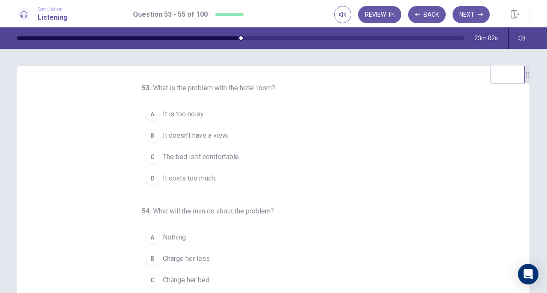
click at [239, 161] on button "C The bed isn’t comfortable." at bounding box center [268, 156] width 253 height 21
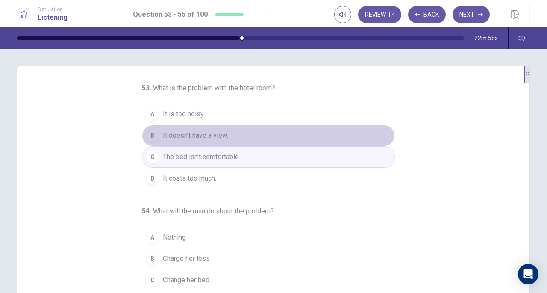
click at [192, 137] on span "It doesn’t have a view." at bounding box center [195, 135] width 65 height 10
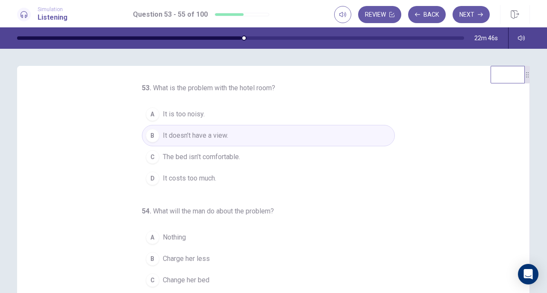
click at [196, 113] on span "It is too noisy." at bounding box center [184, 114] width 42 height 10
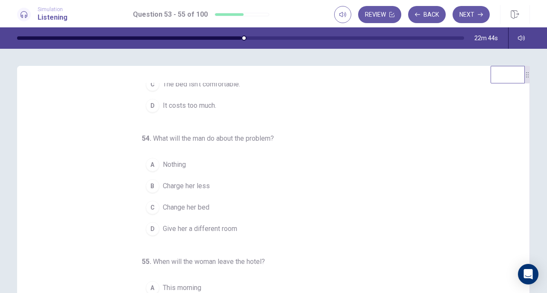
scroll to position [85, 0]
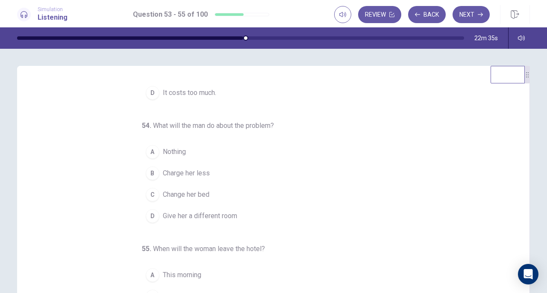
click at [187, 176] on span "Charge her less" at bounding box center [186, 173] width 47 height 10
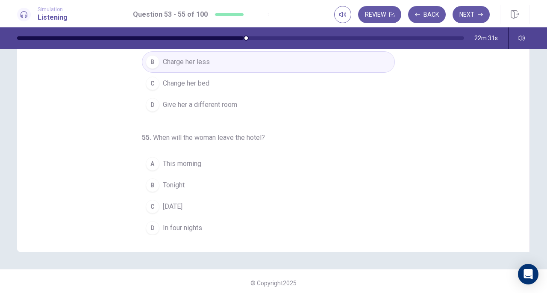
scroll to position [114, 0]
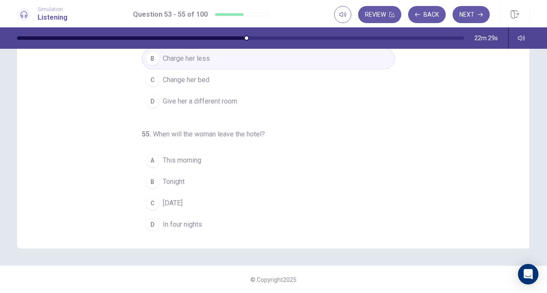
click at [176, 200] on span "[DATE]" at bounding box center [173, 203] width 20 height 10
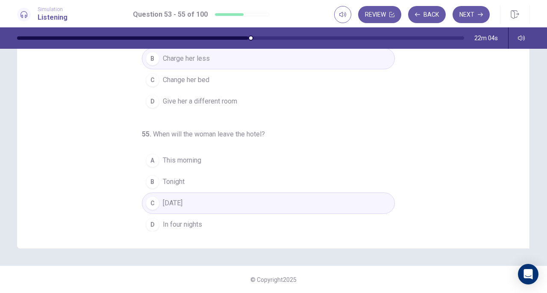
click at [472, 16] on button "Next" at bounding box center [470, 14] width 37 height 17
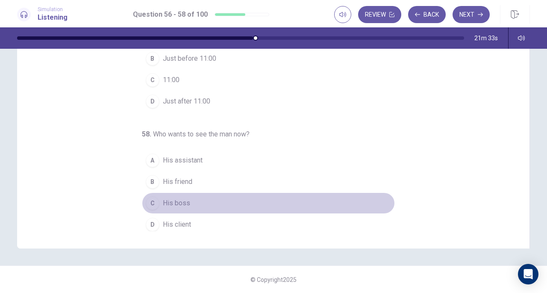
click at [170, 206] on button "C His boss" at bounding box center [268, 202] width 253 height 21
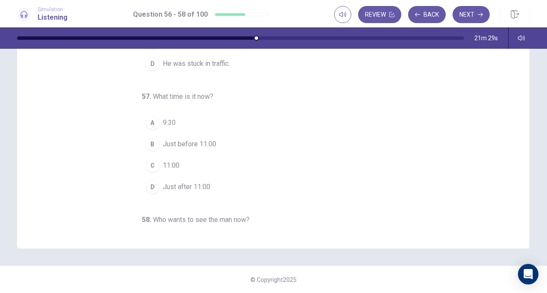
scroll to position [0, 0]
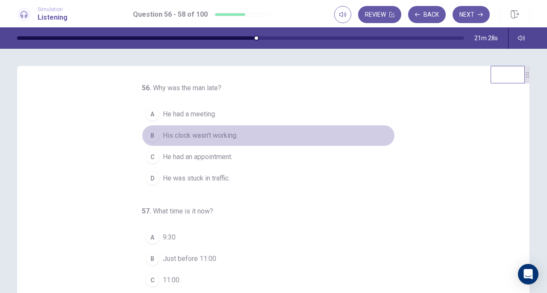
click at [214, 141] on button "B His clock wasn’t working." at bounding box center [268, 135] width 253 height 21
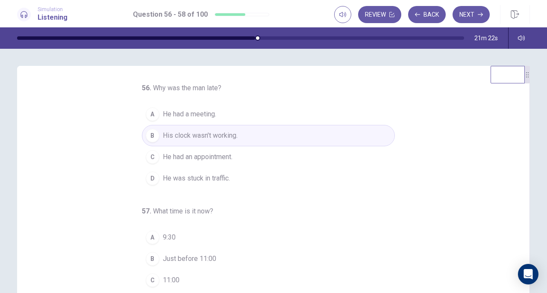
scroll to position [85, 0]
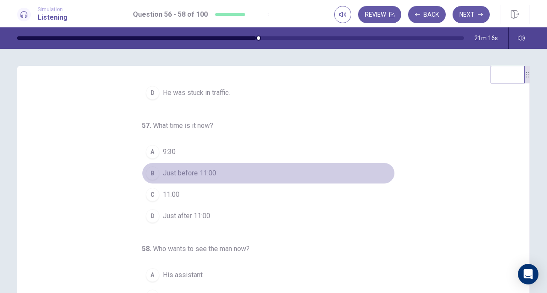
click at [198, 170] on span "Just before 11:00" at bounding box center [189, 173] width 53 height 10
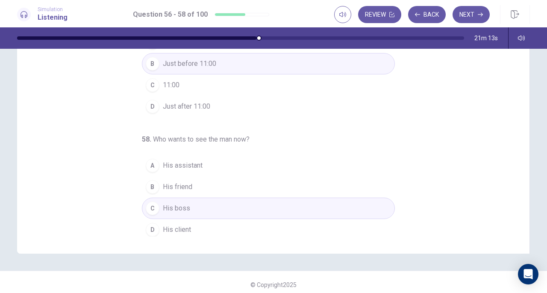
scroll to position [114, 0]
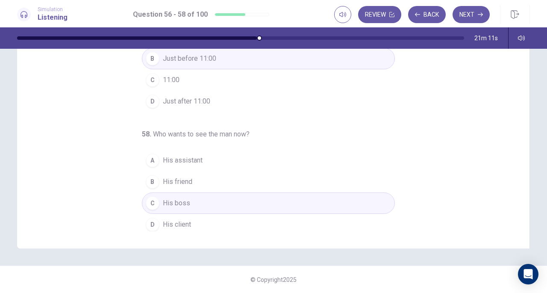
click at [199, 223] on button "D His client" at bounding box center [268, 224] width 253 height 21
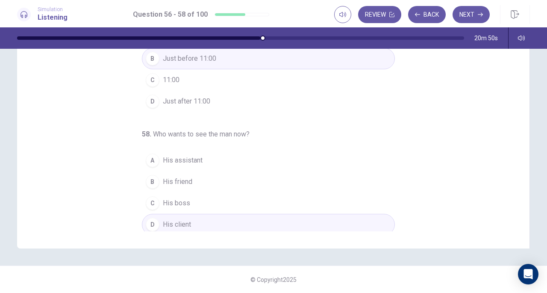
click at [473, 9] on button "Next" at bounding box center [470, 14] width 37 height 17
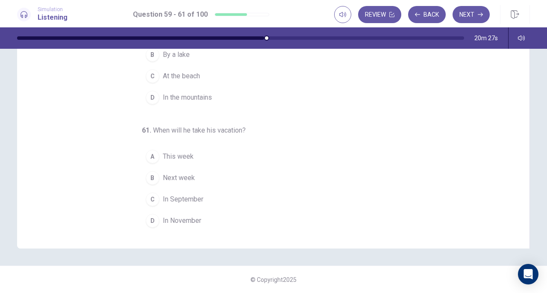
drag, startPoint x: 169, startPoint y: 181, endPoint x: 190, endPoint y: 214, distance: 39.6
click at [169, 181] on span "Next week" at bounding box center [179, 178] width 32 height 10
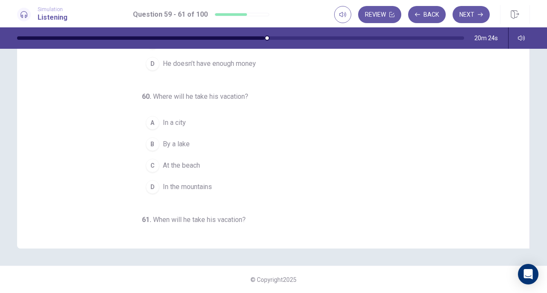
scroll to position [0, 0]
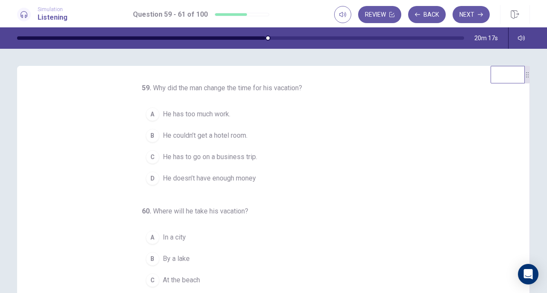
click at [203, 141] on span "He couldn’t get a hotel room." at bounding box center [205, 135] width 85 height 10
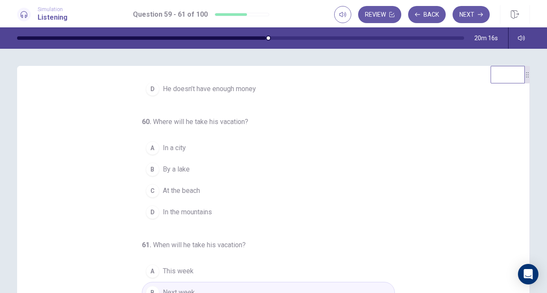
scroll to position [96, 0]
click at [174, 194] on span "At the beach" at bounding box center [181, 190] width 37 height 10
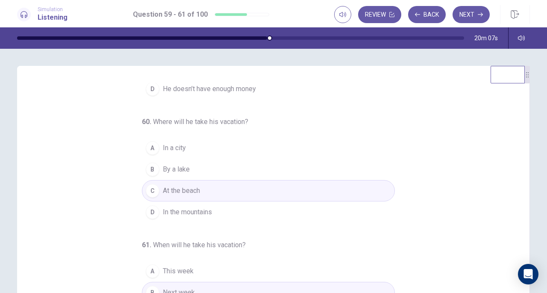
click at [191, 211] on span "In the mountains" at bounding box center [187, 212] width 49 height 10
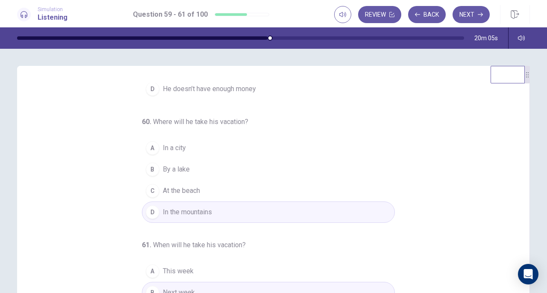
scroll to position [114, 0]
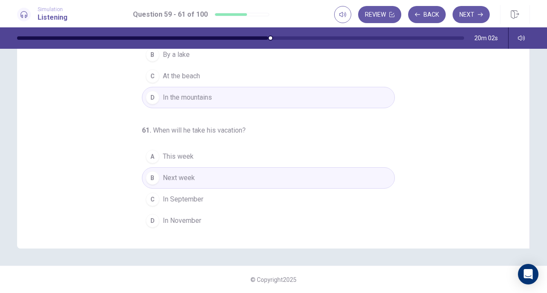
click at [174, 201] on span "In September" at bounding box center [183, 199] width 41 height 10
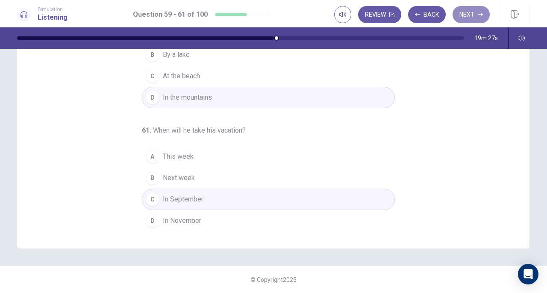
click at [468, 18] on button "Next" at bounding box center [470, 14] width 37 height 17
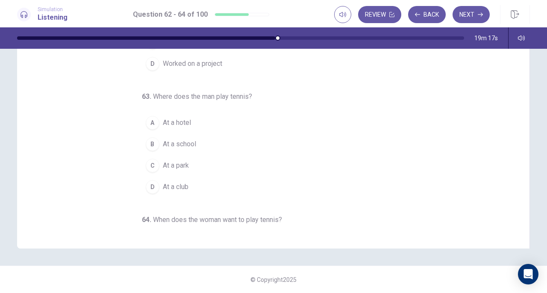
scroll to position [0, 0]
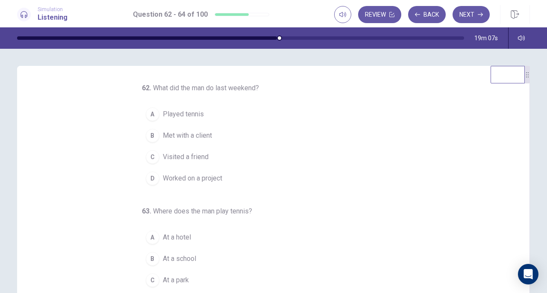
click at [185, 185] on button "D Worked on a project" at bounding box center [268, 177] width 253 height 21
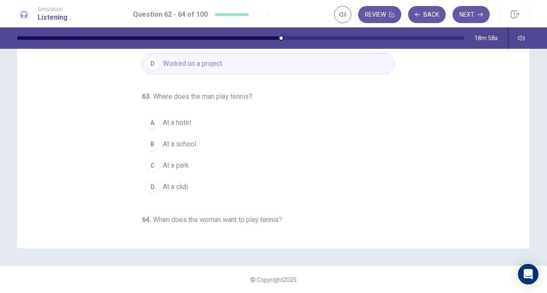
click at [180, 130] on button "A At a hotel" at bounding box center [268, 122] width 253 height 21
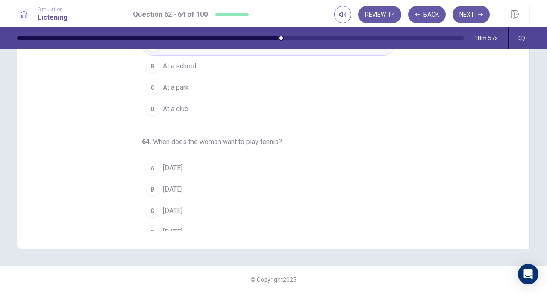
scroll to position [85, 0]
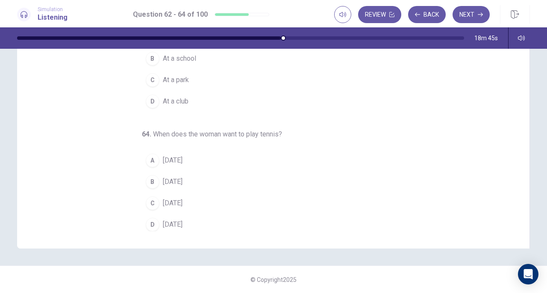
click at [182, 222] on span "[DATE]" at bounding box center [173, 224] width 20 height 10
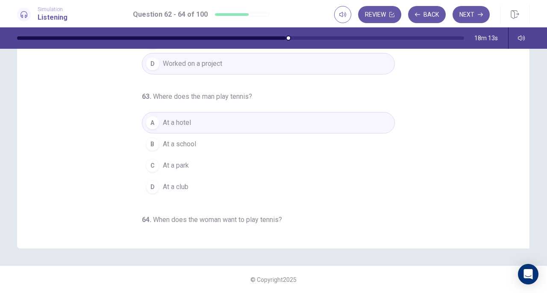
scroll to position [0, 0]
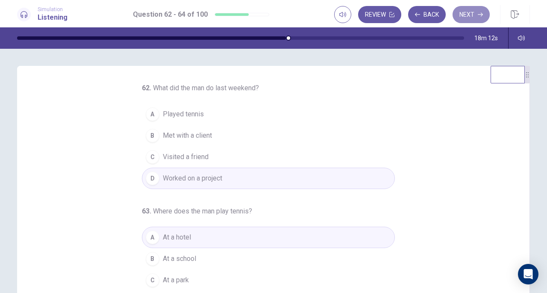
click at [473, 14] on button "Next" at bounding box center [470, 14] width 37 height 17
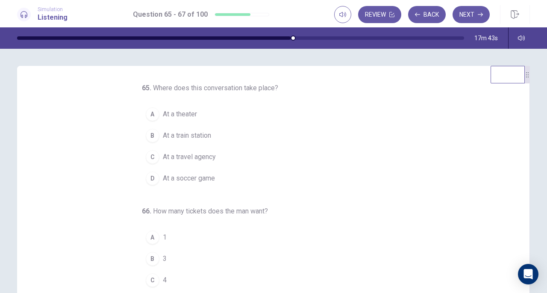
click at [149, 264] on button "B 3" at bounding box center [268, 258] width 253 height 21
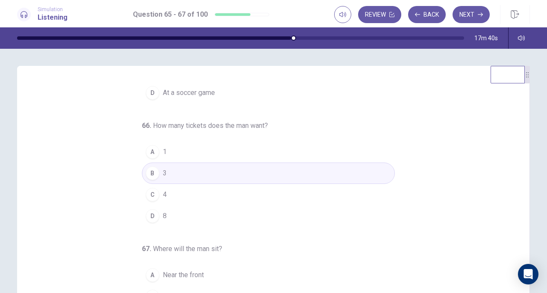
scroll to position [114, 0]
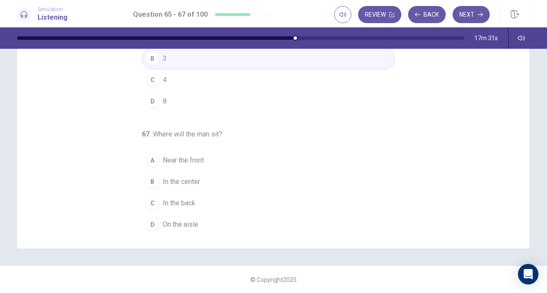
click at [187, 176] on span "In the center" at bounding box center [181, 181] width 37 height 10
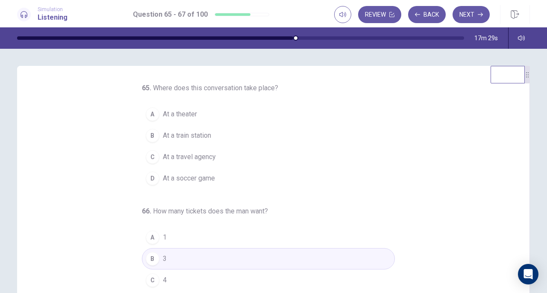
scroll to position [0, 0]
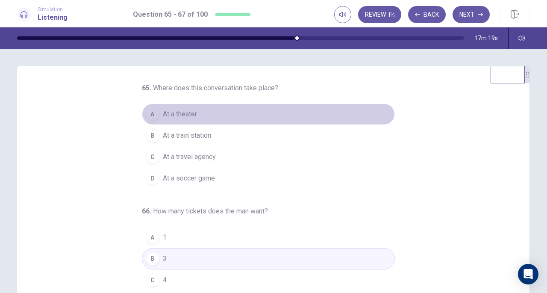
click at [170, 116] on span "At a theater" at bounding box center [180, 114] width 34 height 10
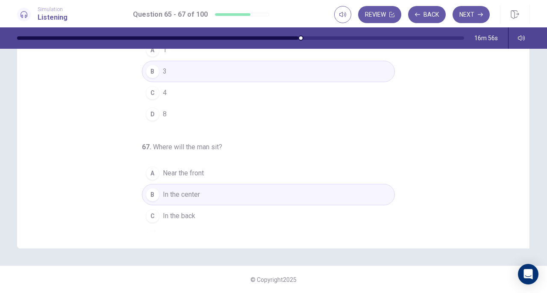
scroll to position [85, 0]
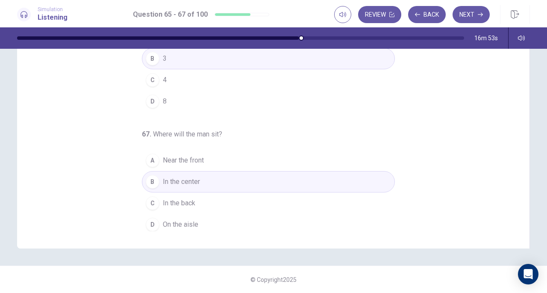
click at [466, 12] on button "Next" at bounding box center [470, 14] width 37 height 17
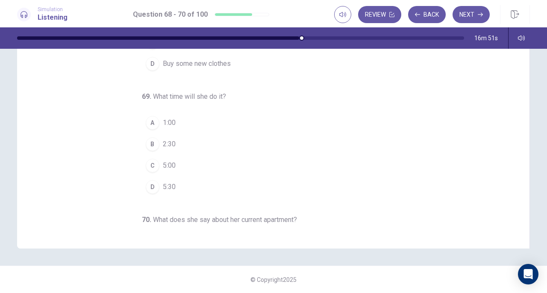
scroll to position [0, 0]
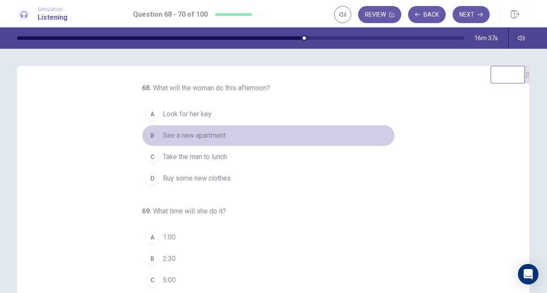
click at [198, 137] on span "See a new apartment" at bounding box center [194, 135] width 63 height 10
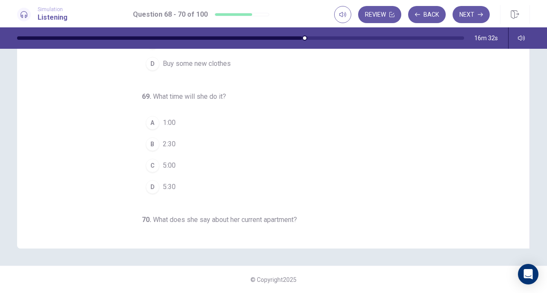
scroll to position [85, 0]
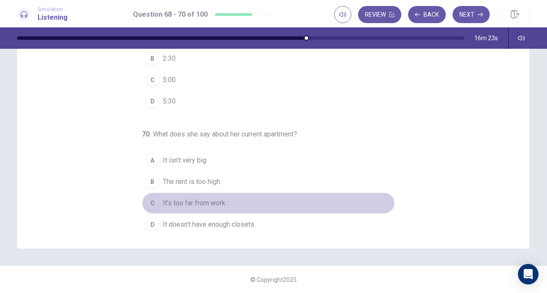
click at [194, 199] on span "It's too far from work" at bounding box center [194, 203] width 62 height 10
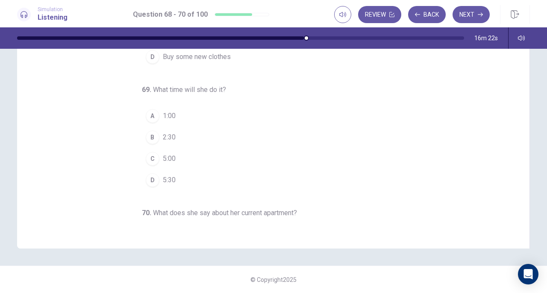
scroll to position [0, 0]
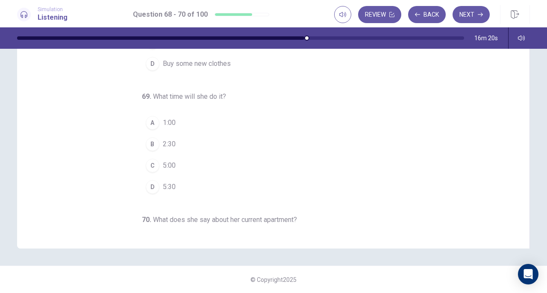
click at [164, 144] on span "2:30" at bounding box center [169, 144] width 13 height 10
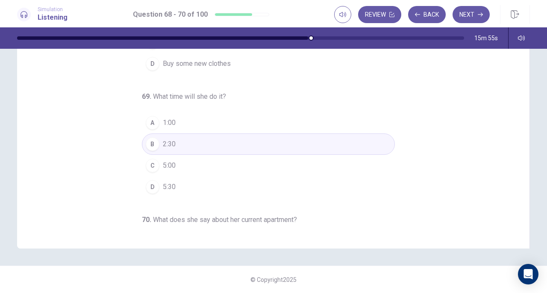
scroll to position [85, 0]
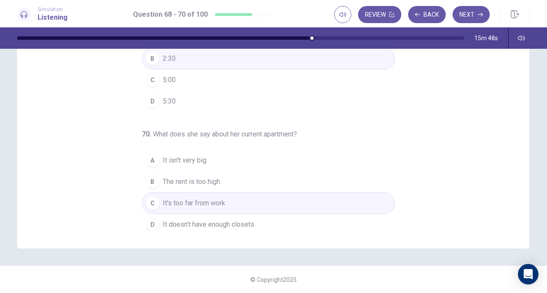
click at [475, 19] on button "Next" at bounding box center [470, 14] width 37 height 17
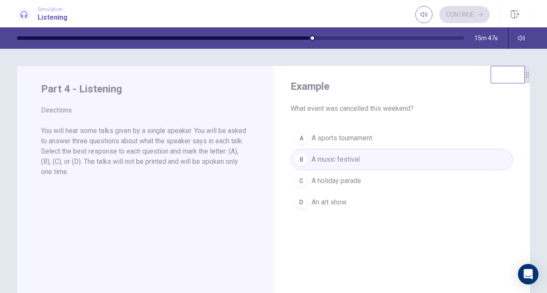
scroll to position [0, 0]
click at [466, 9] on button "Continue" at bounding box center [464, 14] width 50 height 17
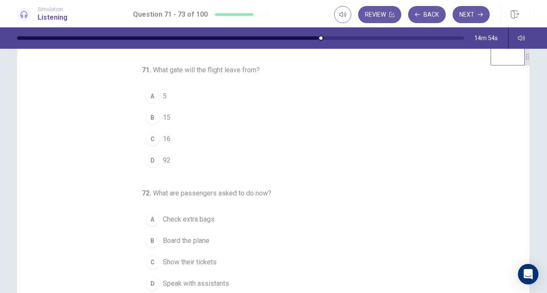
scroll to position [34, 0]
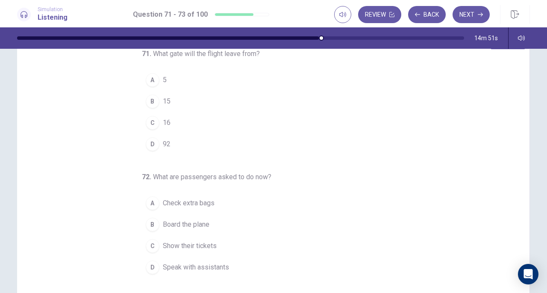
click at [146, 137] on div "D" at bounding box center [153, 144] width 14 height 14
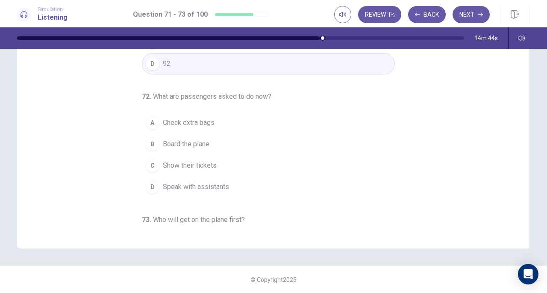
scroll to position [0, 0]
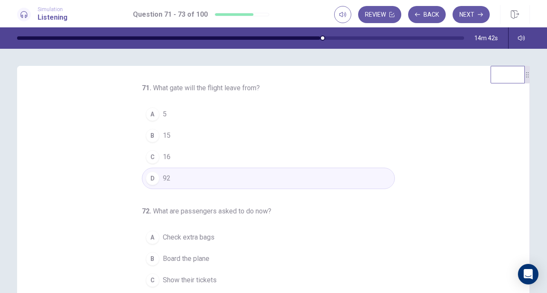
click at [163, 161] on button "C 16" at bounding box center [268, 156] width 253 height 21
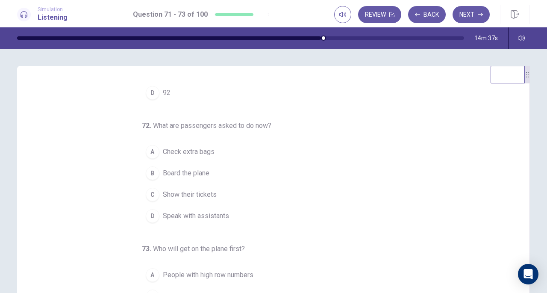
scroll to position [114, 0]
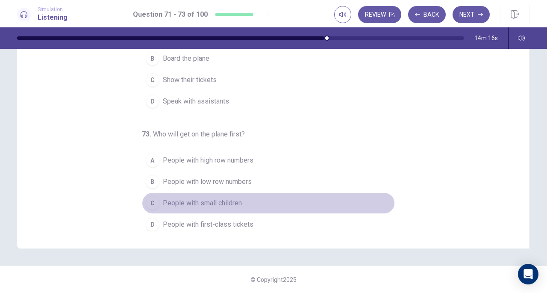
click at [229, 198] on span "People with small children" at bounding box center [202, 203] width 79 height 10
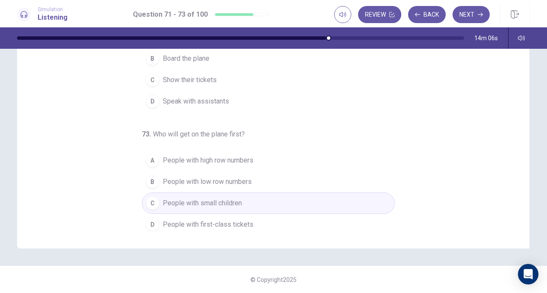
click at [211, 226] on button "D People with first-class tickets" at bounding box center [268, 224] width 253 height 21
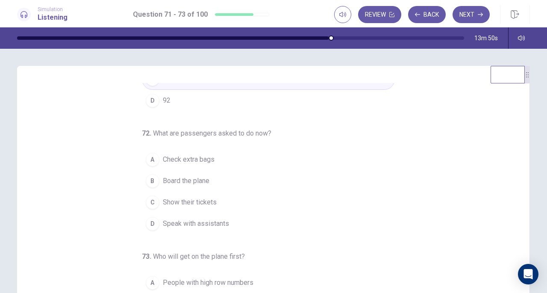
scroll to position [85, 0]
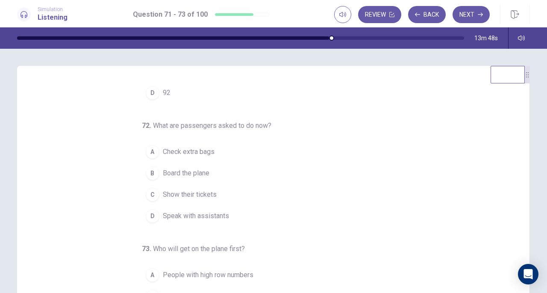
click at [216, 192] on button "C Show their tickets" at bounding box center [268, 194] width 253 height 21
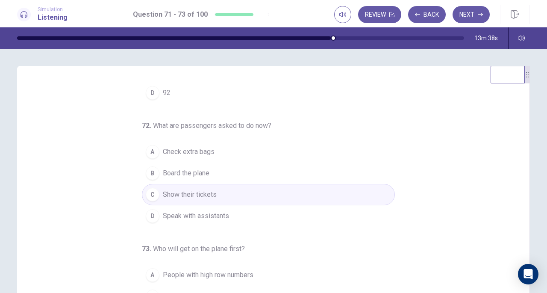
scroll to position [114, 0]
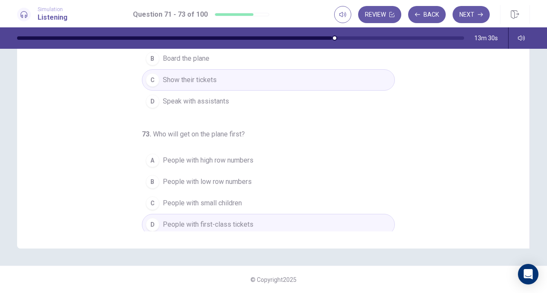
click at [469, 18] on button "Next" at bounding box center [470, 14] width 37 height 17
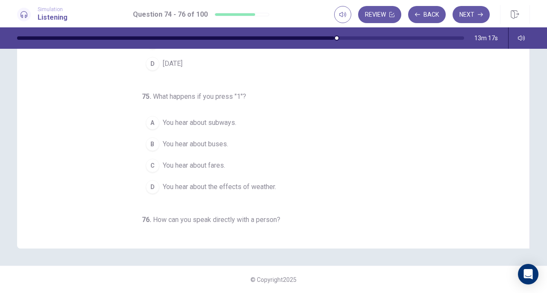
scroll to position [0, 0]
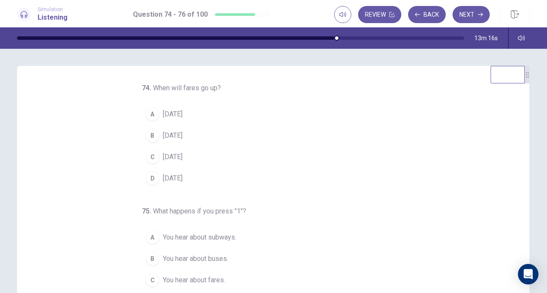
click at [182, 111] on span "[DATE]" at bounding box center [173, 114] width 20 height 10
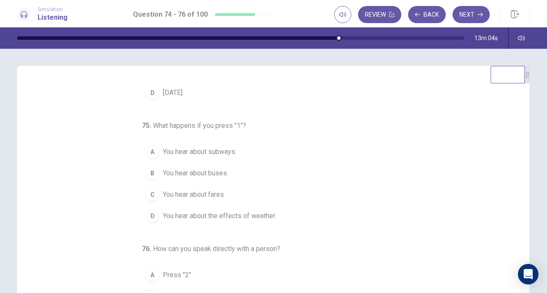
scroll to position [114, 0]
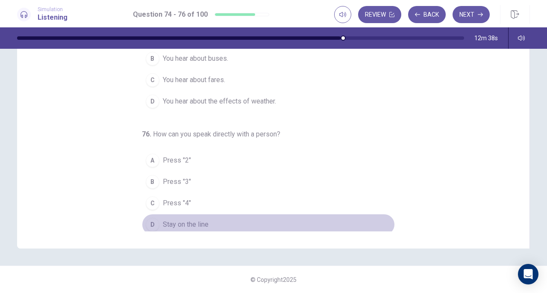
click at [154, 223] on button "D Stay on the line" at bounding box center [268, 224] width 253 height 21
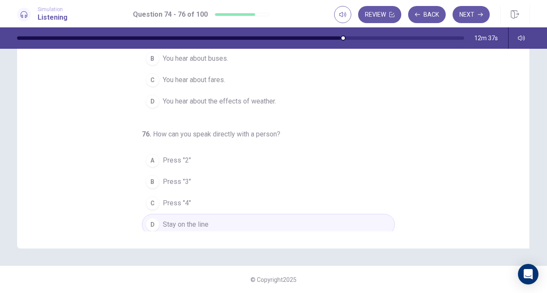
scroll to position [0, 0]
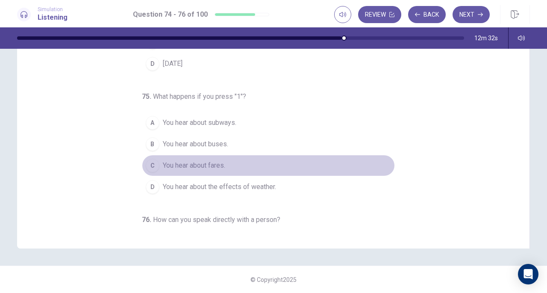
click at [191, 169] on button "C You hear about fares." at bounding box center [268, 165] width 253 height 21
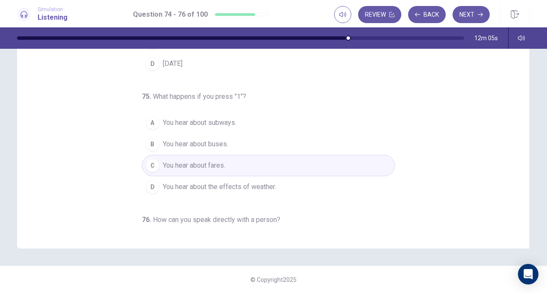
click at [209, 141] on span "You hear about buses." at bounding box center [195, 144] width 65 height 10
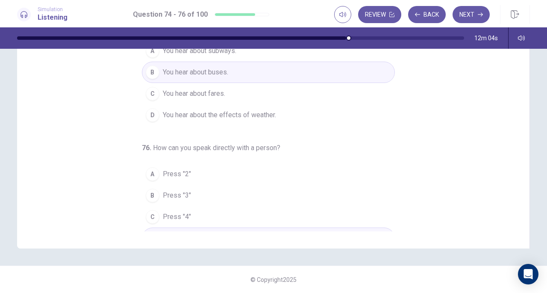
scroll to position [85, 0]
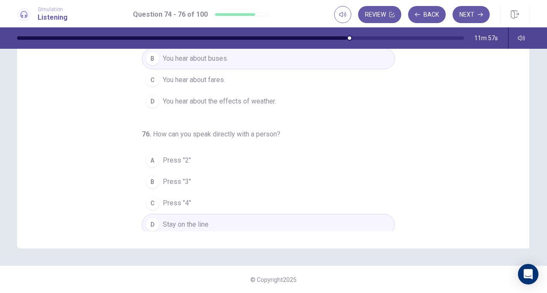
drag, startPoint x: 201, startPoint y: 84, endPoint x: 208, endPoint y: 83, distance: 6.8
click at [201, 83] on button "C You hear about fares." at bounding box center [268, 79] width 253 height 21
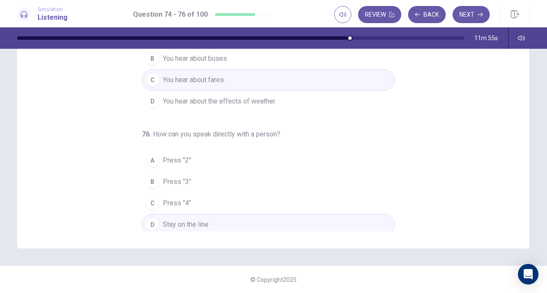
click at [460, 15] on button "Next" at bounding box center [470, 14] width 37 height 17
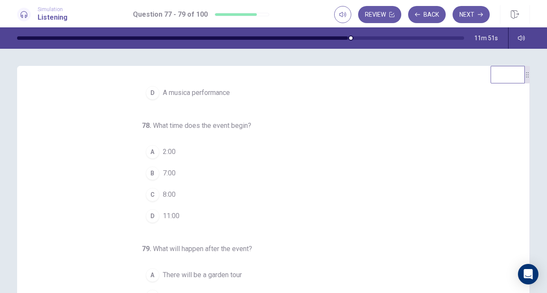
scroll to position [0, 0]
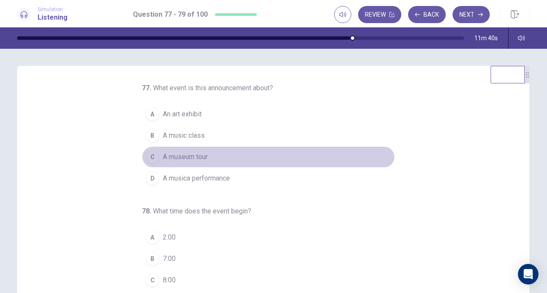
click at [196, 152] on span "A museum tour" at bounding box center [185, 157] width 45 height 10
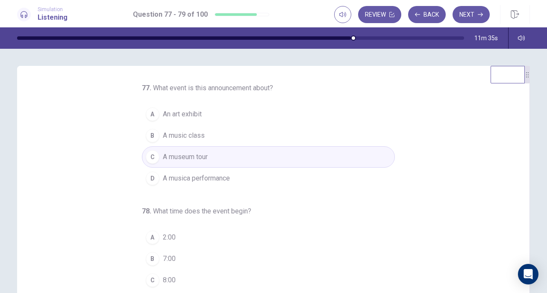
scroll to position [114, 0]
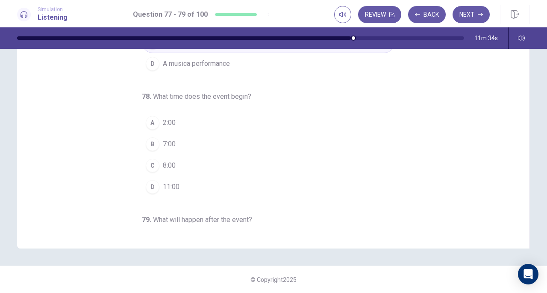
click at [167, 167] on span "8:00" at bounding box center [169, 165] width 13 height 10
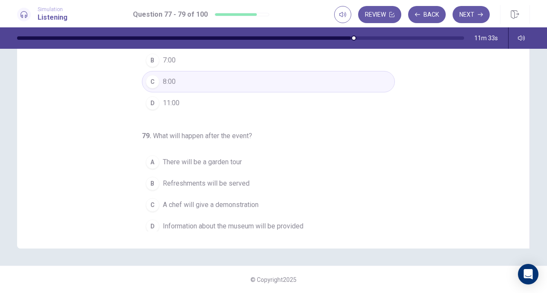
scroll to position [85, 0]
click at [258, 204] on button "C A chef will give a demonstration" at bounding box center [268, 202] width 253 height 21
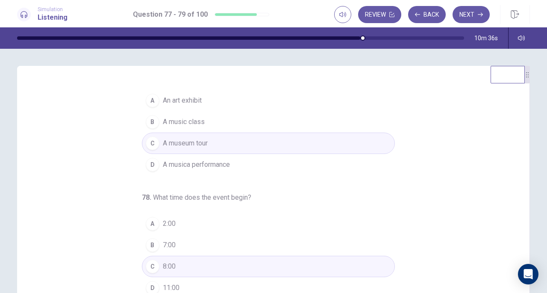
scroll to position [0, 0]
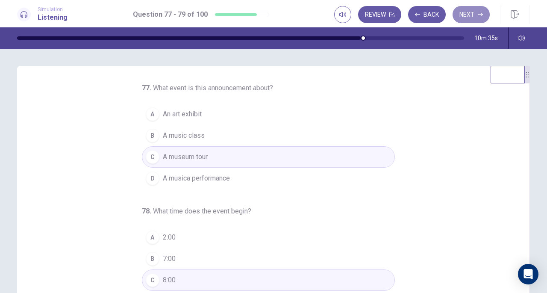
click at [469, 11] on button "Next" at bounding box center [470, 14] width 37 height 17
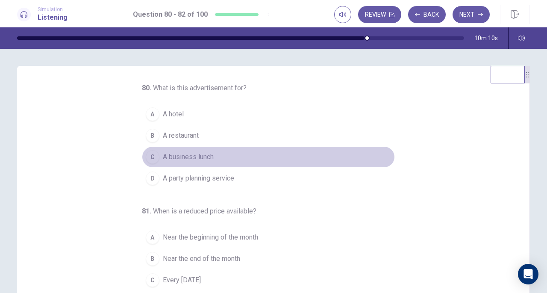
click at [202, 158] on span "A business lunch" at bounding box center [188, 157] width 51 height 10
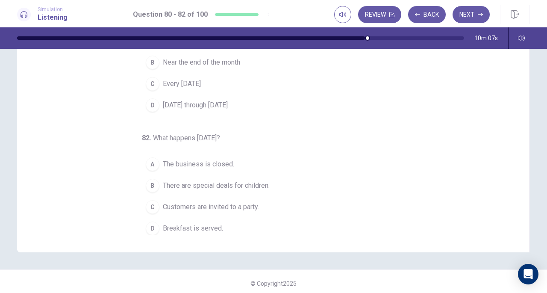
scroll to position [114, 0]
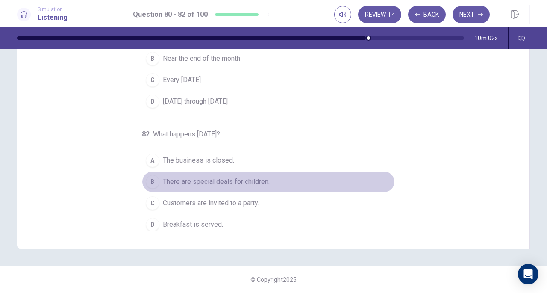
click at [230, 183] on span "There are special deals for children." at bounding box center [216, 181] width 107 height 10
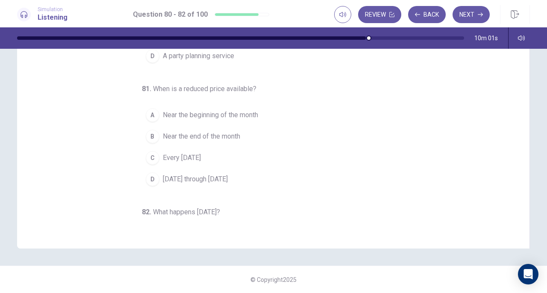
scroll to position [0, 0]
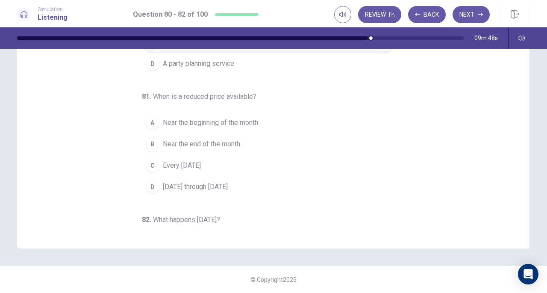
click at [197, 167] on span "Every [DATE]" at bounding box center [182, 165] width 38 height 10
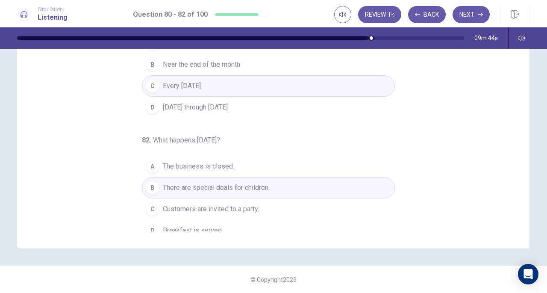
scroll to position [85, 0]
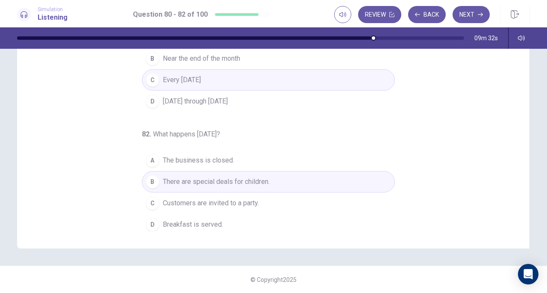
click at [217, 222] on span "Breakfast is served." at bounding box center [193, 224] width 60 height 10
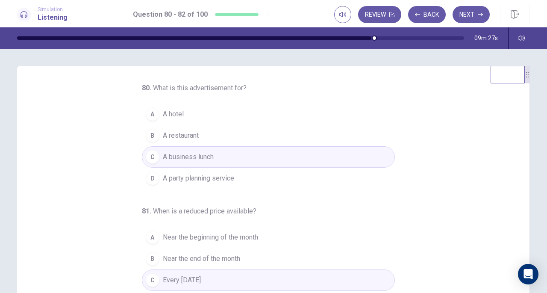
scroll to position [0, 0]
click at [220, 174] on span "A party planning service" at bounding box center [198, 178] width 71 height 10
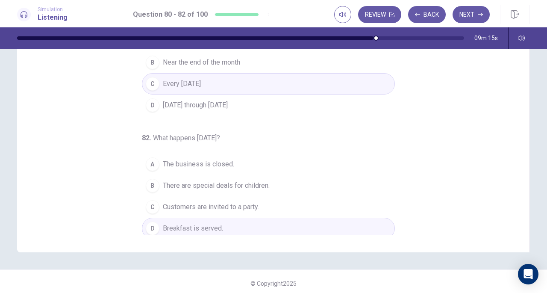
scroll to position [114, 0]
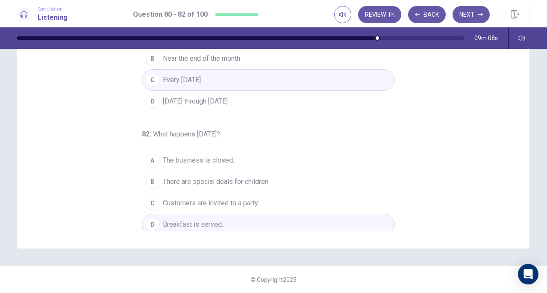
click at [461, 21] on button "Next" at bounding box center [470, 14] width 37 height 17
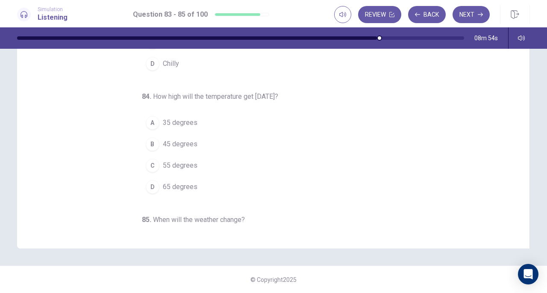
scroll to position [0, 0]
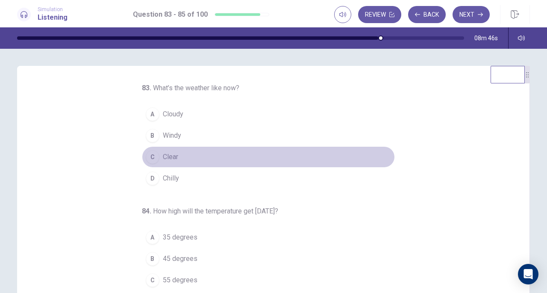
click at [168, 152] on span "Clear" at bounding box center [170, 157] width 15 height 10
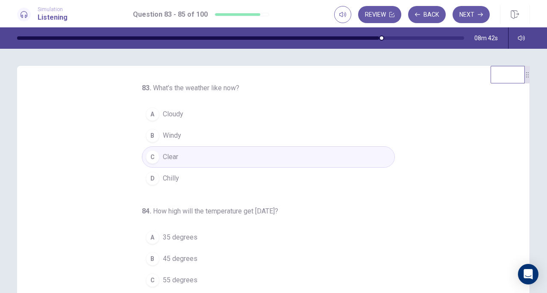
scroll to position [85, 0]
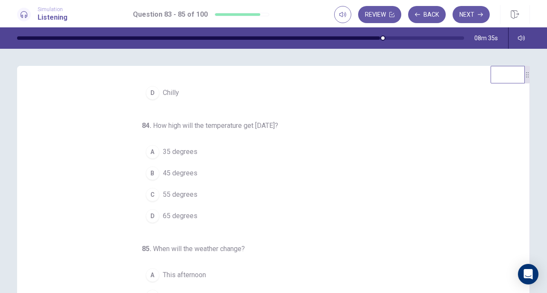
click at [185, 190] on span "55 degrees" at bounding box center [180, 194] width 35 height 10
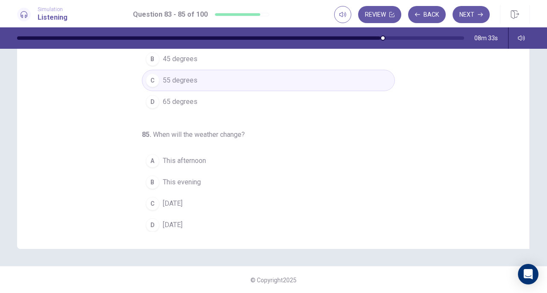
scroll to position [114, 0]
click at [175, 151] on button "A This afternoon" at bounding box center [268, 159] width 253 height 21
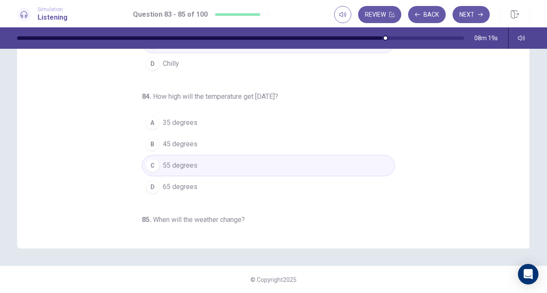
scroll to position [85, 0]
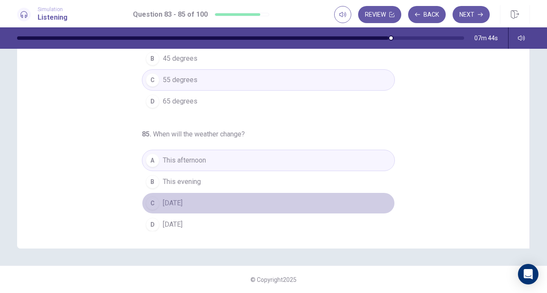
click at [165, 201] on span "[DATE]" at bounding box center [173, 203] width 20 height 10
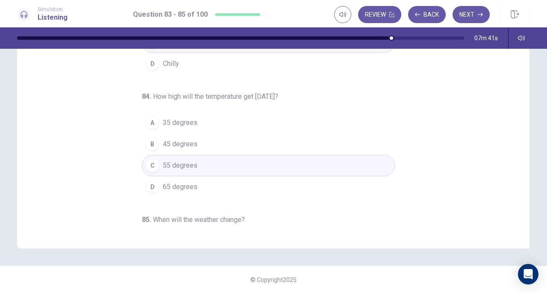
scroll to position [0, 0]
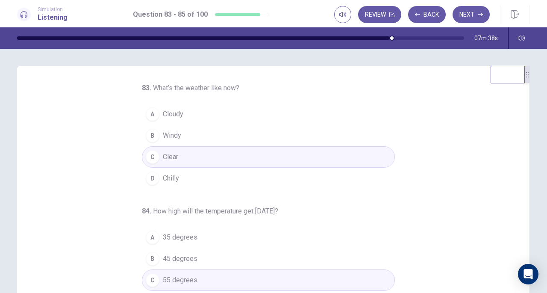
click at [477, 18] on button "Next" at bounding box center [470, 14] width 37 height 17
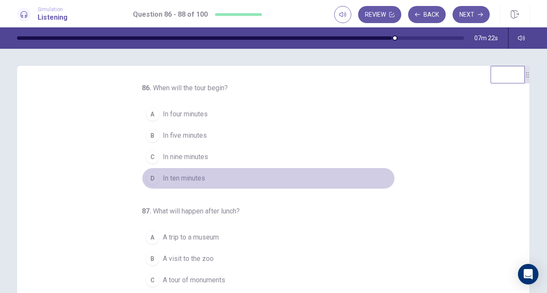
click at [184, 183] on button "D In ten minutes" at bounding box center [268, 177] width 253 height 21
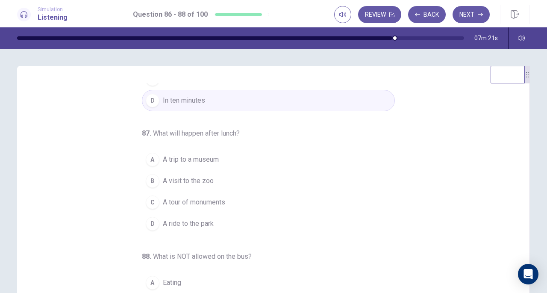
scroll to position [85, 0]
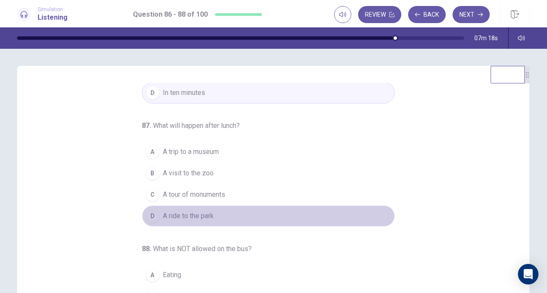
click at [194, 211] on span "A ride to the park" at bounding box center [188, 216] width 51 height 10
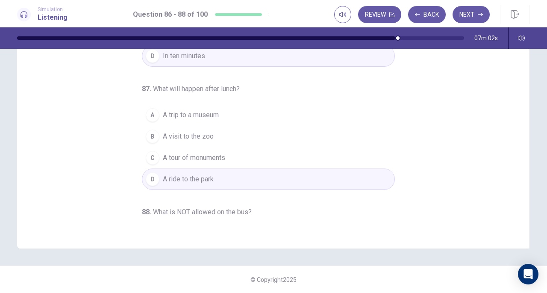
scroll to position [0, 0]
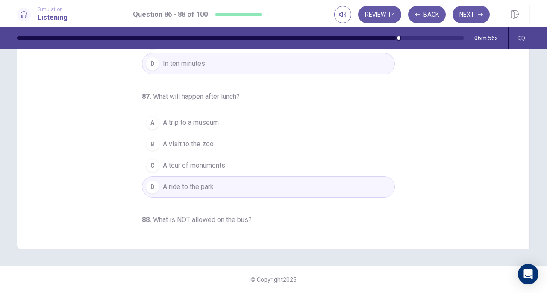
click at [196, 169] on button "C A tour of monuments" at bounding box center [268, 165] width 253 height 21
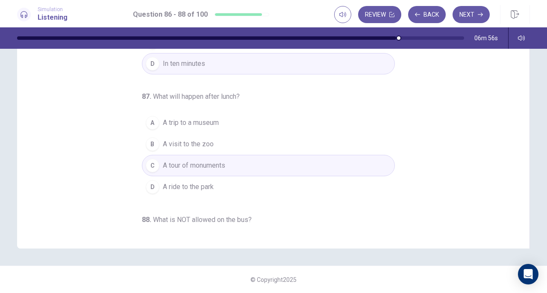
scroll to position [85, 0]
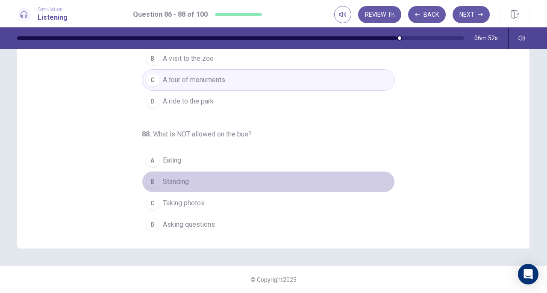
click at [167, 176] on span "Standing" at bounding box center [176, 181] width 26 height 10
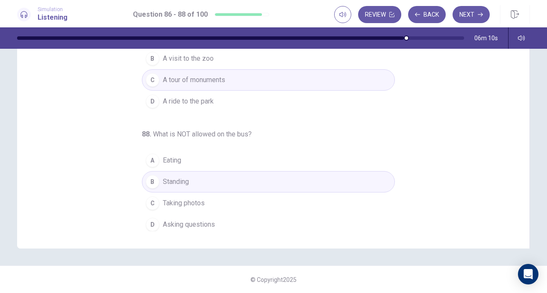
click at [474, 10] on button "Next" at bounding box center [470, 14] width 37 height 17
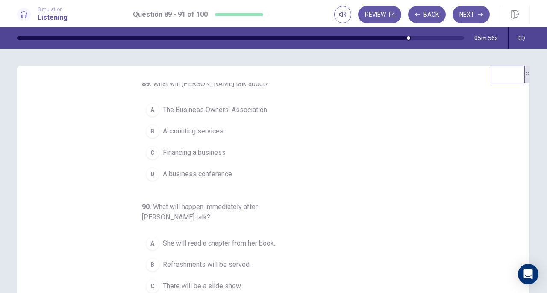
scroll to position [0, 0]
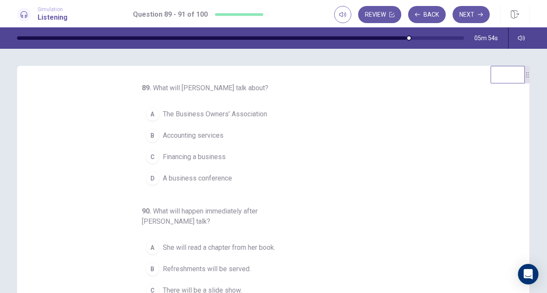
click at [233, 118] on span "The Business Owners’ Association" at bounding box center [215, 114] width 104 height 10
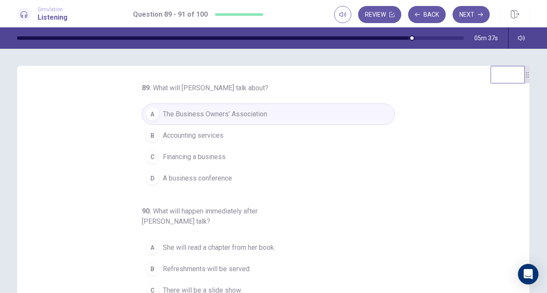
click at [211, 158] on span "Financing a business" at bounding box center [194, 157] width 63 height 10
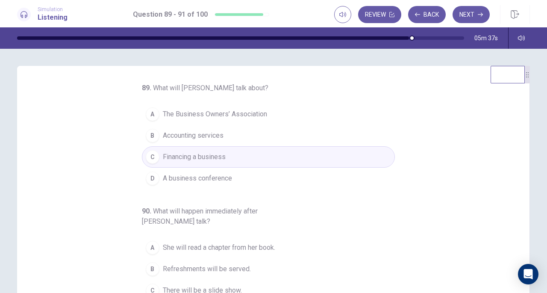
scroll to position [96, 0]
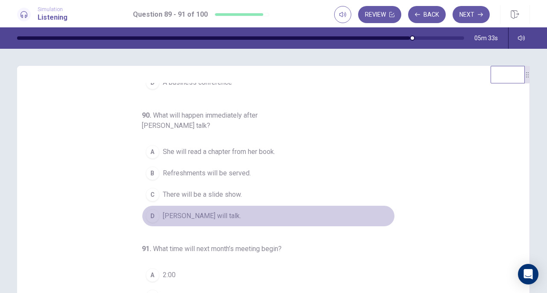
click at [197, 211] on span "[PERSON_NAME] will talk." at bounding box center [202, 216] width 78 height 10
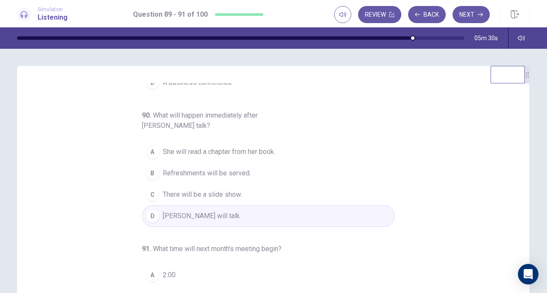
scroll to position [114, 0]
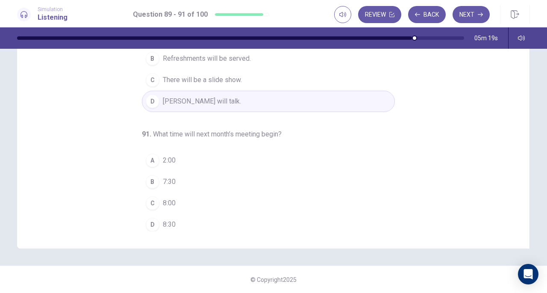
click at [163, 176] on span "7:30" at bounding box center [169, 181] width 13 height 10
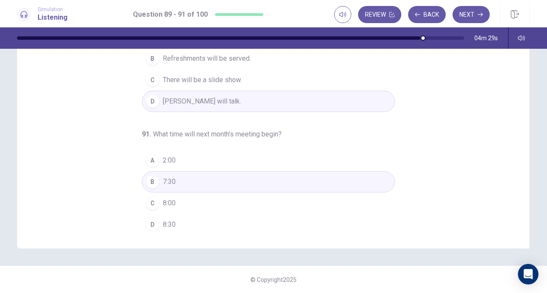
click at [466, 12] on button "Next" at bounding box center [470, 14] width 37 height 17
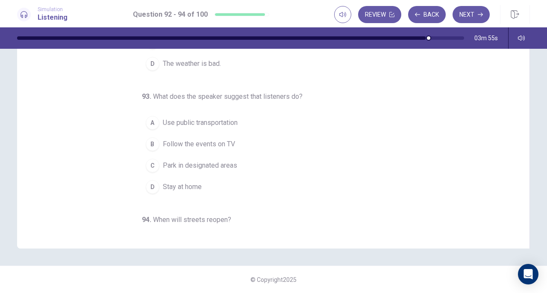
scroll to position [0, 0]
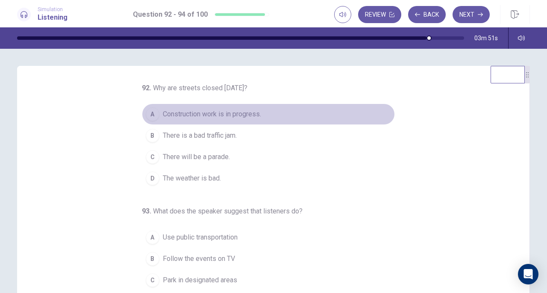
click at [224, 115] on span "Construction work is in progress." at bounding box center [212, 114] width 98 height 10
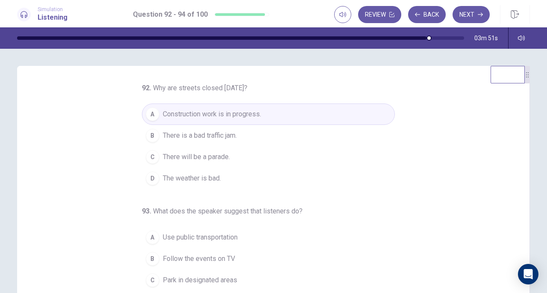
scroll to position [85, 0]
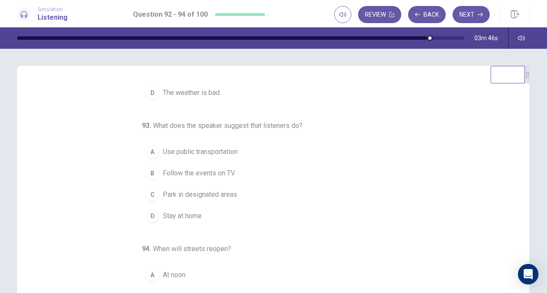
click at [223, 149] on span "Use public transportation" at bounding box center [200, 151] width 75 height 10
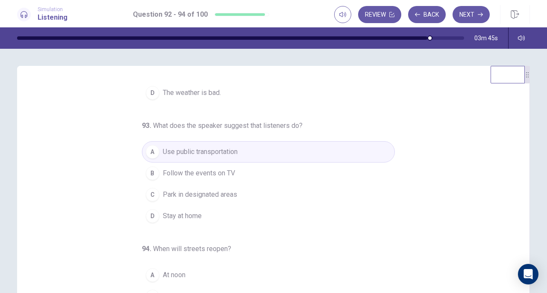
scroll to position [114, 0]
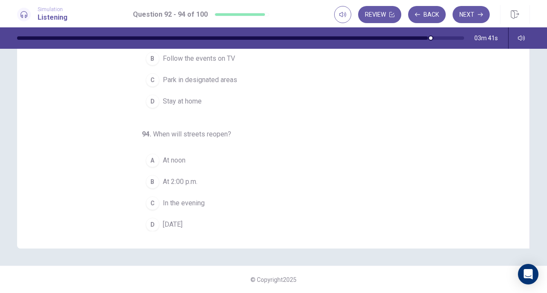
click at [182, 226] on button "D [DATE]" at bounding box center [268, 224] width 253 height 21
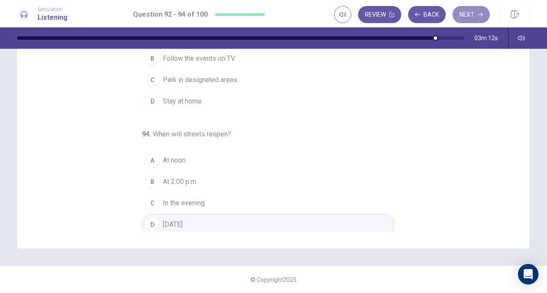
click at [471, 13] on button "Next" at bounding box center [470, 14] width 37 height 17
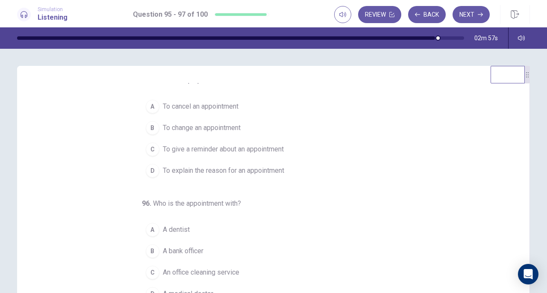
scroll to position [0, 0]
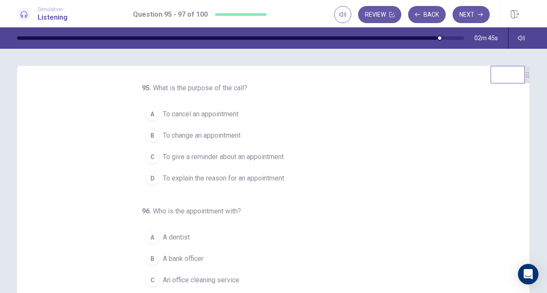
click at [282, 159] on span "To give a reminder about an appointment" at bounding box center [223, 157] width 121 height 10
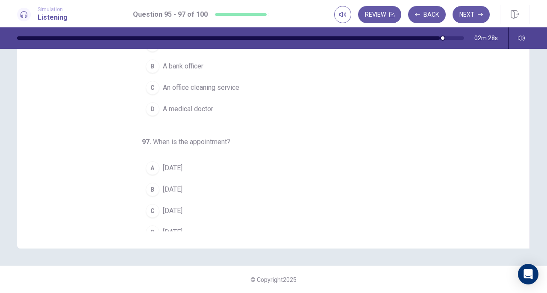
scroll to position [85, 0]
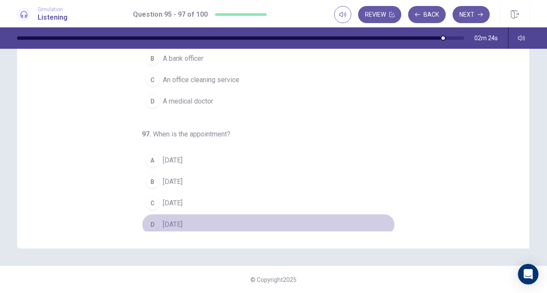
click at [167, 222] on span "[DATE]" at bounding box center [173, 224] width 20 height 10
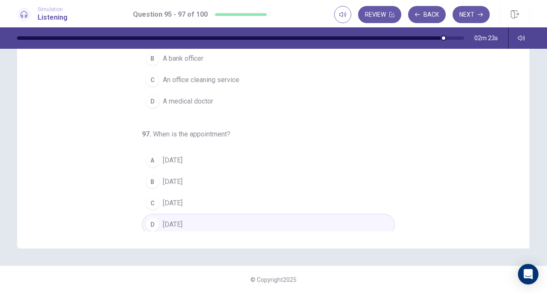
scroll to position [0, 0]
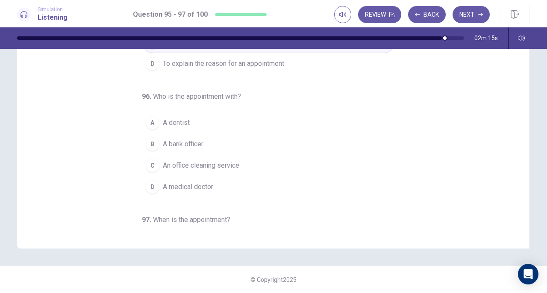
click at [174, 185] on span "A medical doctor" at bounding box center [188, 187] width 50 height 10
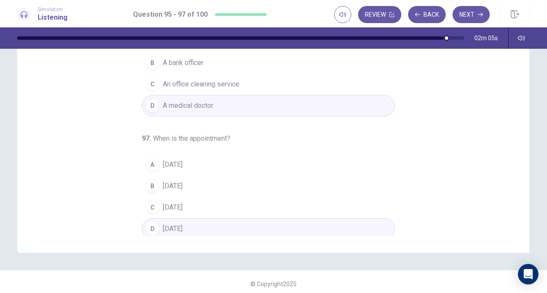
scroll to position [114, 0]
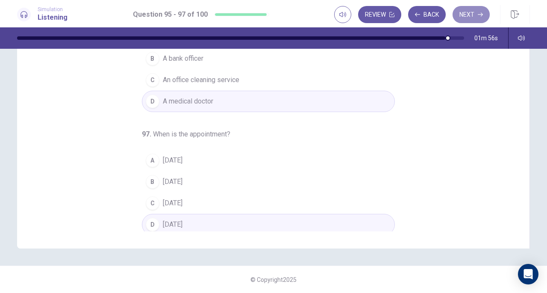
click at [484, 16] on button "Next" at bounding box center [470, 14] width 37 height 17
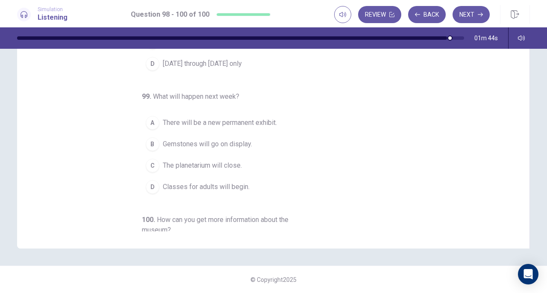
scroll to position [0, 0]
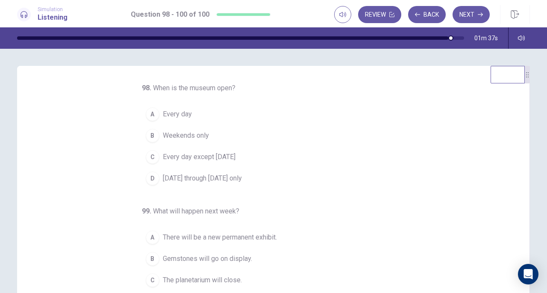
click at [173, 109] on span "Every day" at bounding box center [177, 114] width 29 height 10
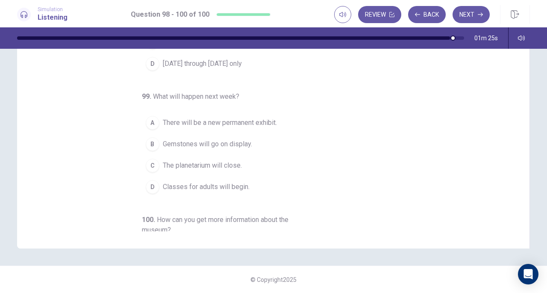
click at [211, 149] on button "B Gemstones will go on display." at bounding box center [268, 143] width 253 height 21
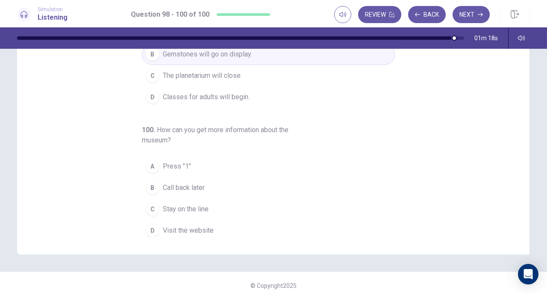
scroll to position [114, 0]
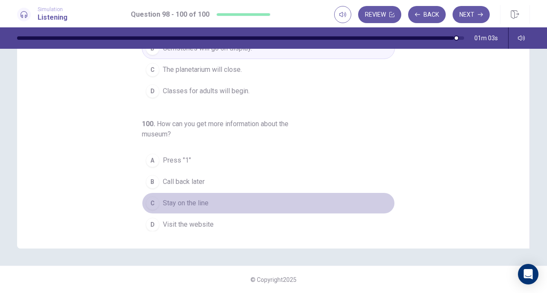
click at [200, 206] on button "C Stay on the line" at bounding box center [268, 202] width 253 height 21
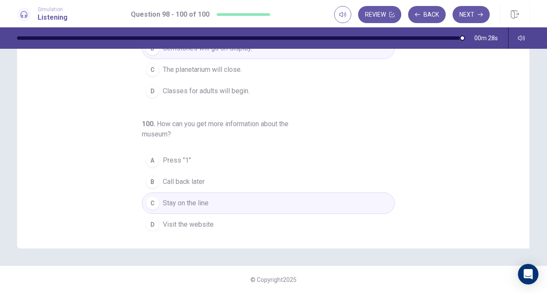
click at [471, 17] on button "Next" at bounding box center [470, 14] width 37 height 17
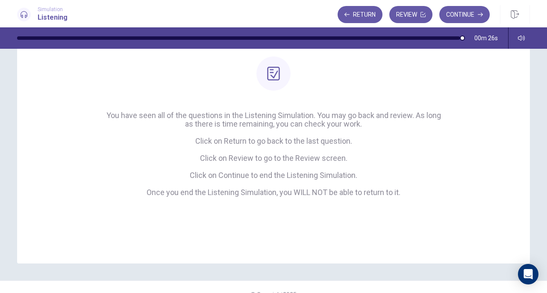
scroll to position [91, 0]
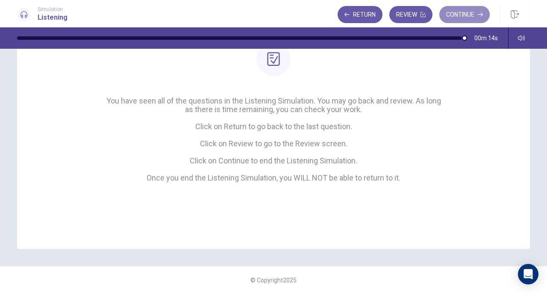
click at [467, 15] on button "Continue" at bounding box center [464, 14] width 50 height 17
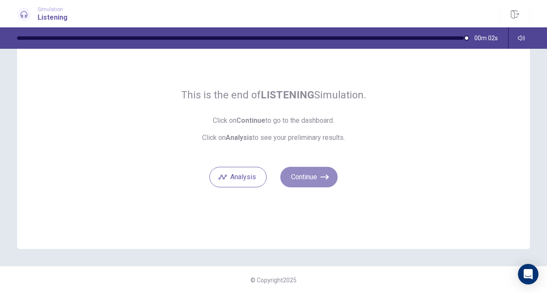
click at [298, 177] on button "Continue" at bounding box center [308, 177] width 57 height 21
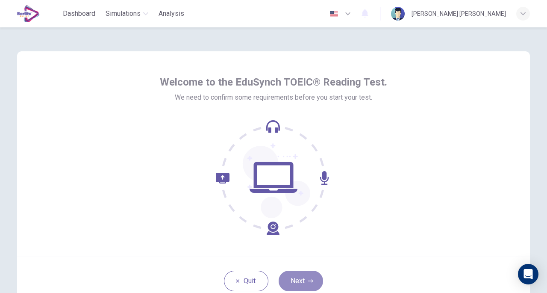
click at [313, 273] on button "Next" at bounding box center [300, 280] width 44 height 21
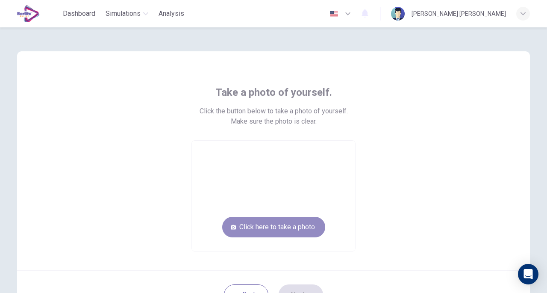
click at [287, 230] on button "Click here to take a photo" at bounding box center [273, 227] width 103 height 21
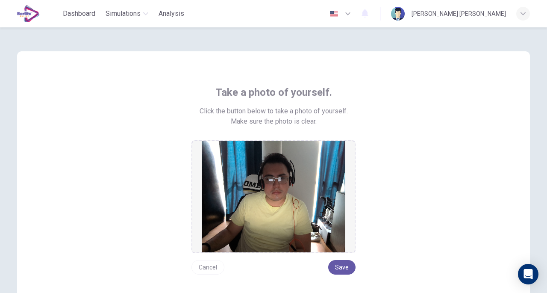
click at [341, 271] on button "Save" at bounding box center [341, 267] width 27 height 15
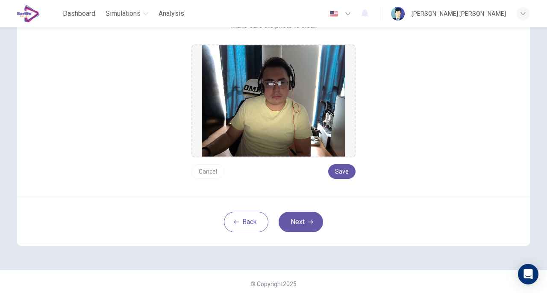
scroll to position [99, 0]
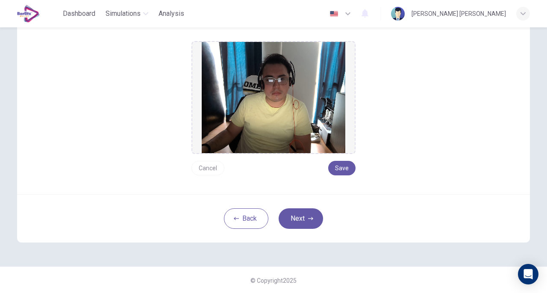
click at [310, 218] on icon "button" at bounding box center [310, 218] width 5 height 3
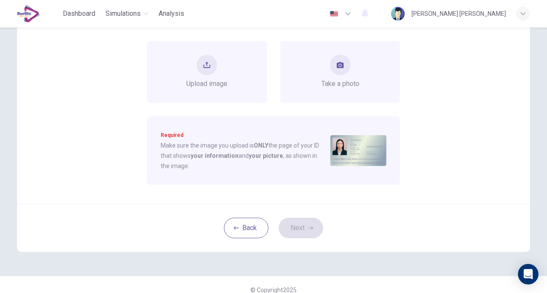
click at [343, 77] on div "Take a photo" at bounding box center [340, 72] width 38 height 34
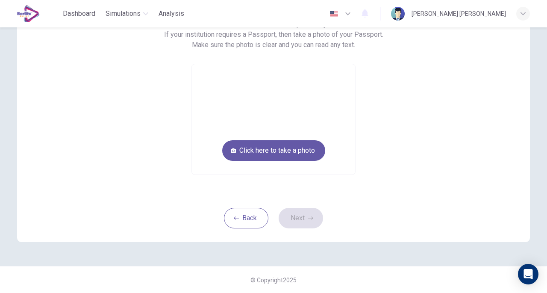
click at [302, 153] on button "Click here to take a photo" at bounding box center [273, 150] width 103 height 21
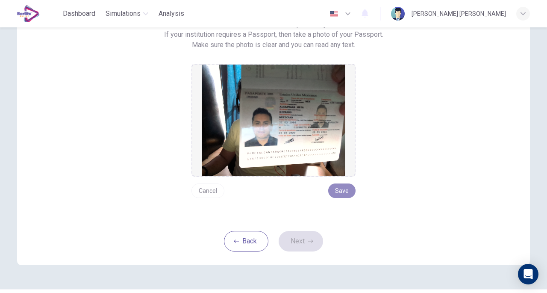
click at [336, 192] on button "Save" at bounding box center [341, 190] width 27 height 15
click at [210, 196] on button "Cancel" at bounding box center [207, 190] width 33 height 15
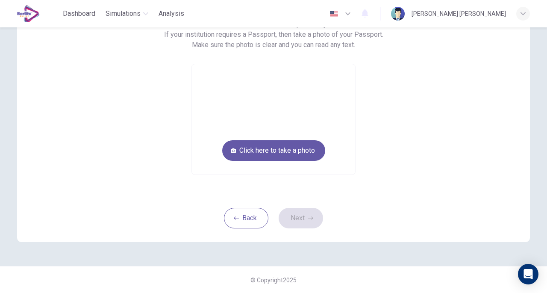
click at [270, 146] on button "Click here to take a photo" at bounding box center [273, 150] width 103 height 21
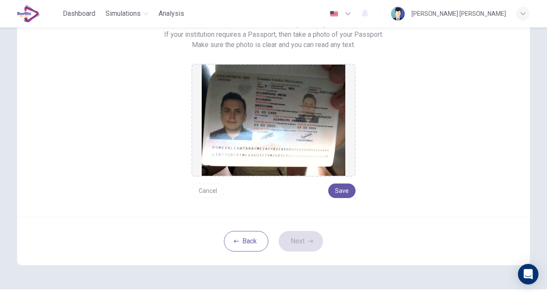
click at [342, 190] on button "Save" at bounding box center [341, 190] width 27 height 15
click at [308, 240] on icon "button" at bounding box center [310, 240] width 5 height 5
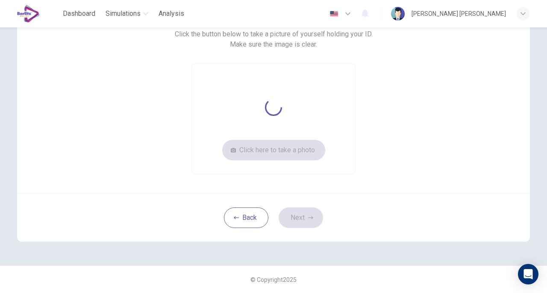
scroll to position [76, 0]
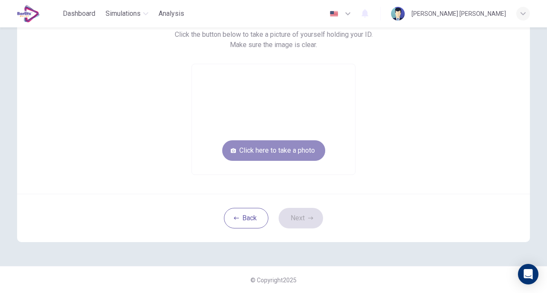
click at [286, 152] on button "Click here to take a photo" at bounding box center [273, 150] width 103 height 21
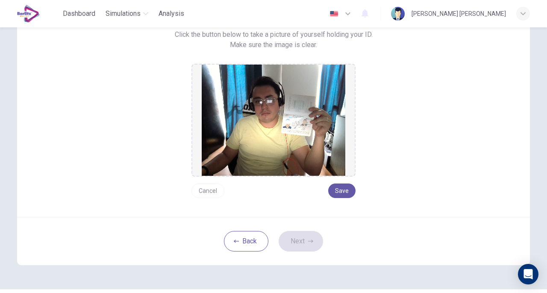
click at [211, 191] on button "Cancel" at bounding box center [207, 190] width 33 height 15
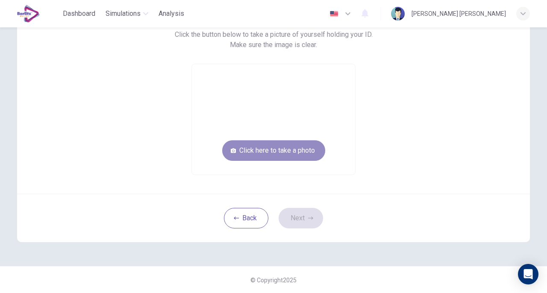
click at [287, 152] on button "Click here to take a photo" at bounding box center [273, 150] width 103 height 21
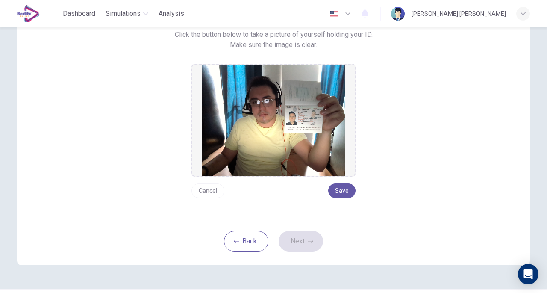
click at [333, 188] on button "Save" at bounding box center [341, 190] width 27 height 15
click at [294, 243] on button "Next" at bounding box center [300, 241] width 44 height 21
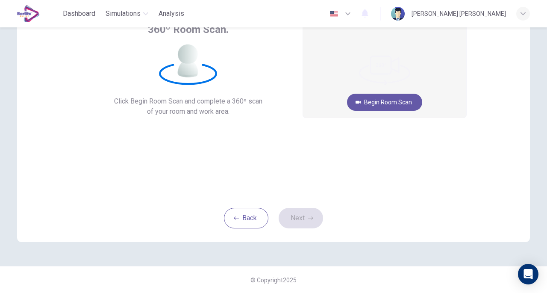
click at [391, 103] on button "Begin Room Scan" at bounding box center [384, 102] width 75 height 17
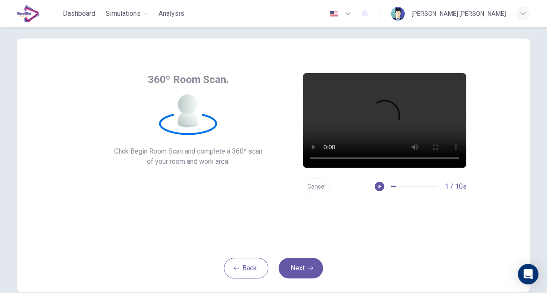
scroll to position [12, 0]
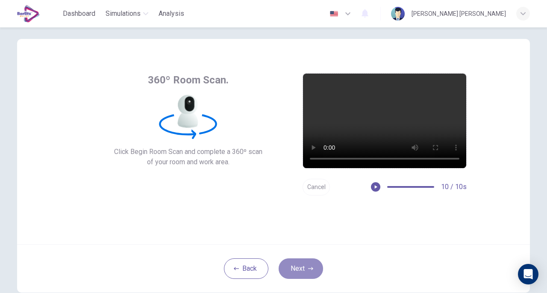
click at [315, 270] on button "Next" at bounding box center [300, 268] width 44 height 21
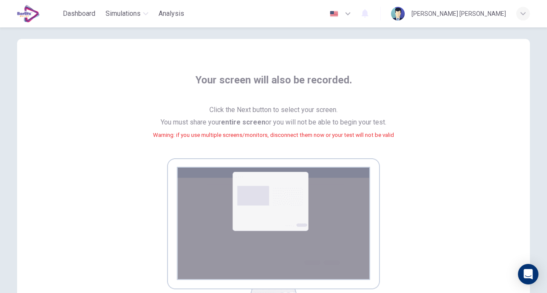
scroll to position [151, 0]
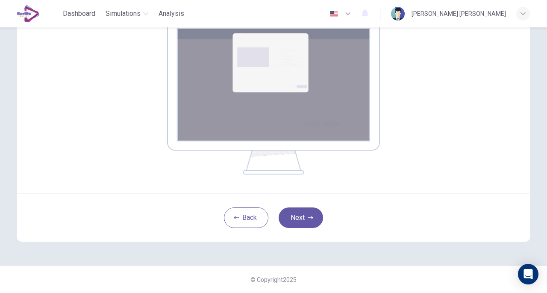
click at [310, 226] on button "Next" at bounding box center [300, 217] width 44 height 21
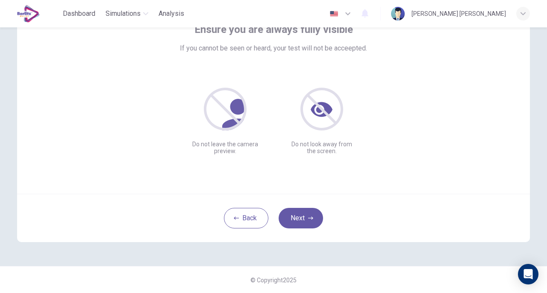
click at [410, 137] on div "Ensure you are always fully visible If you cannot be seen or heard, your test w…" at bounding box center [273, 89] width 386 height 132
click at [308, 216] on icon "button" at bounding box center [310, 217] width 5 height 5
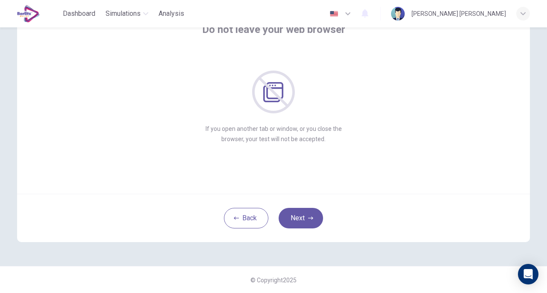
click at [308, 215] on icon "button" at bounding box center [310, 217] width 5 height 5
click at [296, 211] on button "Next" at bounding box center [300, 218] width 44 height 21
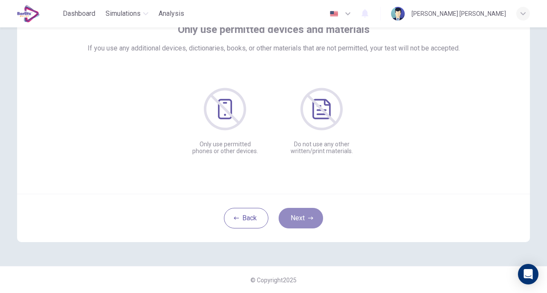
click at [302, 211] on button "Next" at bounding box center [300, 218] width 44 height 21
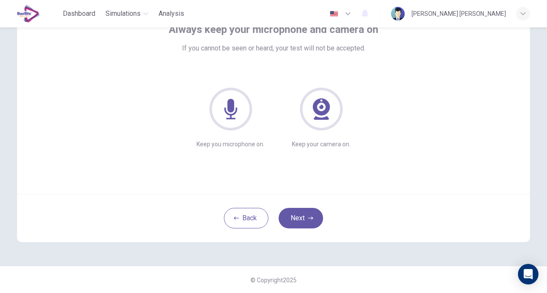
click at [294, 208] on button "Next" at bounding box center [300, 218] width 44 height 21
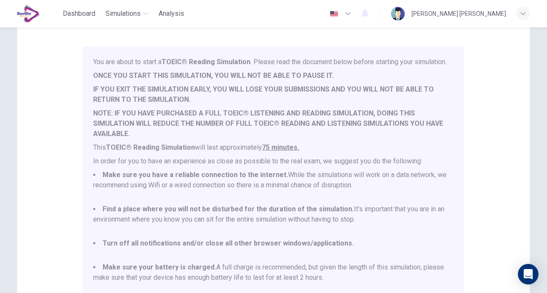
scroll to position [22, 0]
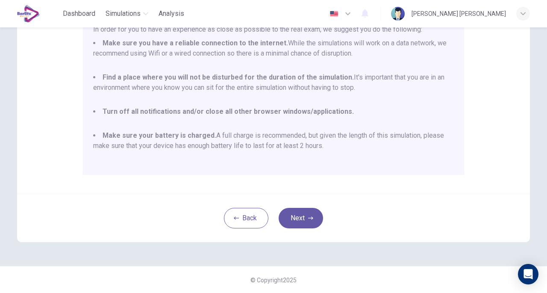
click at [315, 213] on button "Next" at bounding box center [300, 218] width 44 height 21
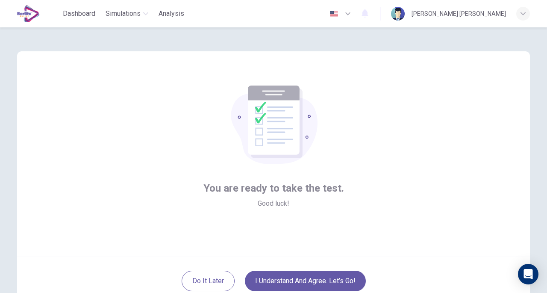
scroll to position [63, 0]
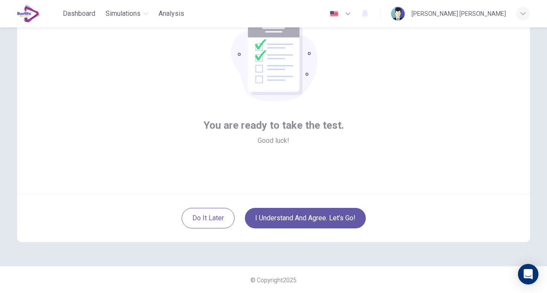
click at [349, 223] on button "I understand and agree. Let’s go!" at bounding box center [305, 218] width 121 height 21
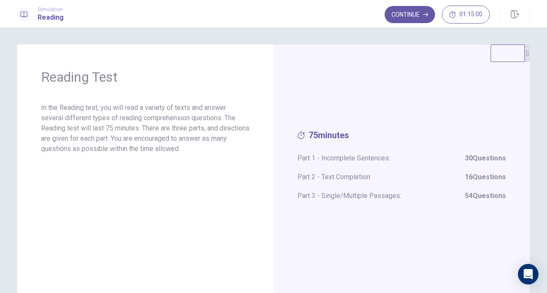
click at [403, 20] on button "Continue" at bounding box center [409, 14] width 50 height 17
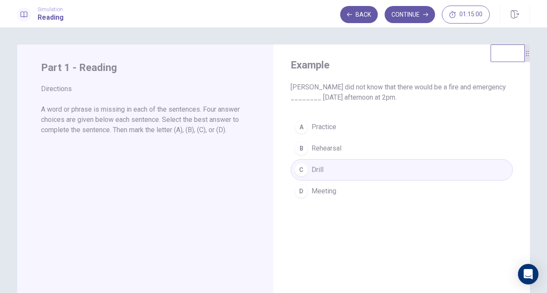
click at [412, 13] on button "Continue" at bounding box center [409, 14] width 50 height 17
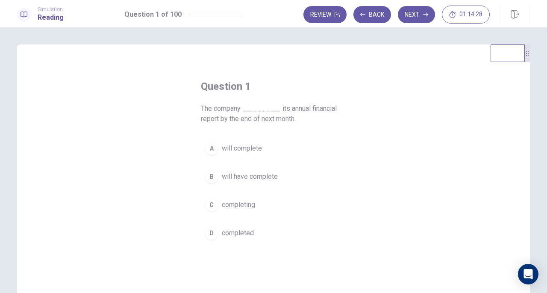
click at [255, 178] on span "will have complete" at bounding box center [250, 176] width 56 height 10
click at [423, 21] on button "Next" at bounding box center [416, 14] width 37 height 17
click at [222, 178] on span "had arrived" at bounding box center [238, 176] width 33 height 10
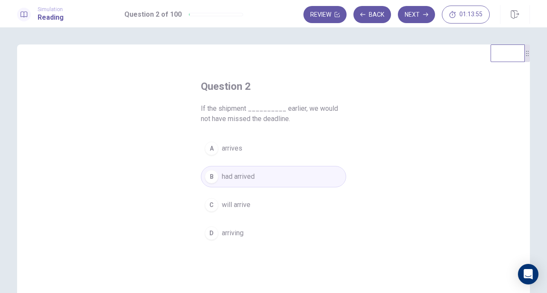
click at [412, 11] on button "Next" at bounding box center [416, 14] width 37 height 17
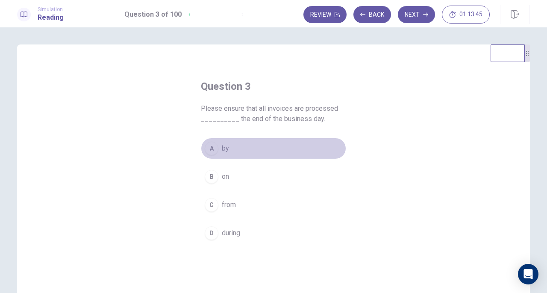
click at [222, 154] on button "A by" at bounding box center [273, 148] width 145 height 21
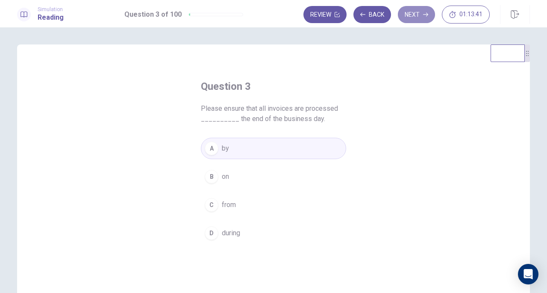
click at [423, 16] on button "Next" at bounding box center [416, 14] width 37 height 17
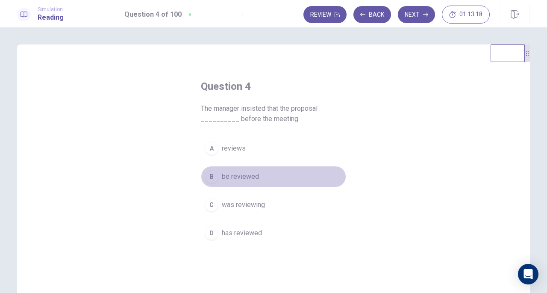
click at [253, 179] on span "be reviewed" at bounding box center [240, 176] width 37 height 10
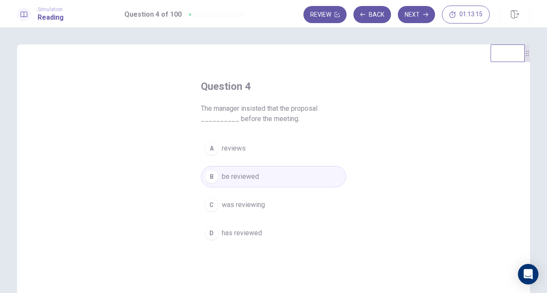
click at [420, 16] on button "Next" at bounding box center [416, 14] width 37 height 17
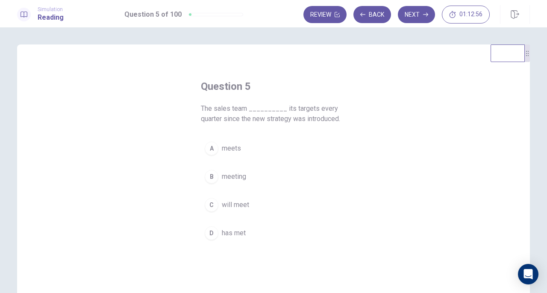
click at [232, 240] on button "D has met" at bounding box center [273, 232] width 145 height 21
click at [424, 15] on icon "button" at bounding box center [425, 14] width 5 height 5
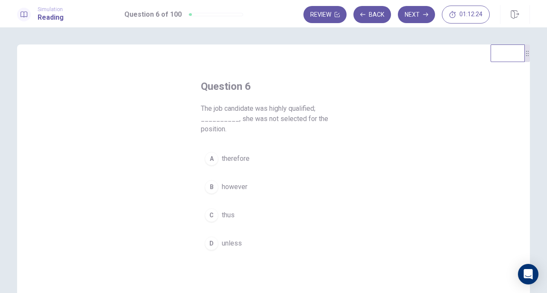
click at [236, 189] on span "however" at bounding box center [235, 187] width 26 height 10
click at [421, 12] on button "Next" at bounding box center [416, 14] width 37 height 17
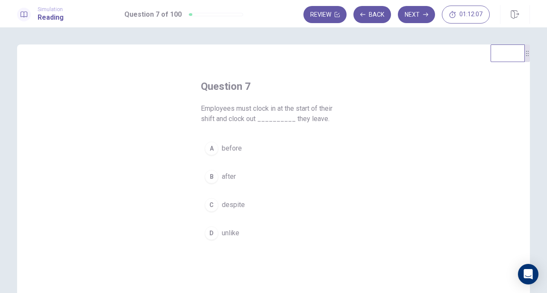
click at [229, 157] on button "A before" at bounding box center [273, 148] width 145 height 21
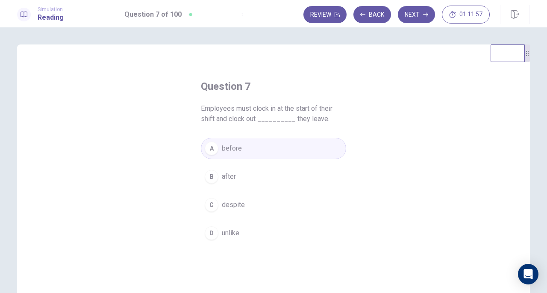
click at [419, 15] on button "Next" at bounding box center [416, 14] width 37 height 17
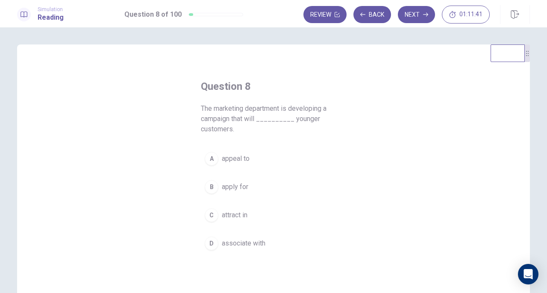
click at [231, 158] on span "appeal to" at bounding box center [236, 158] width 28 height 10
click at [422, 17] on button "Next" at bounding box center [416, 14] width 37 height 17
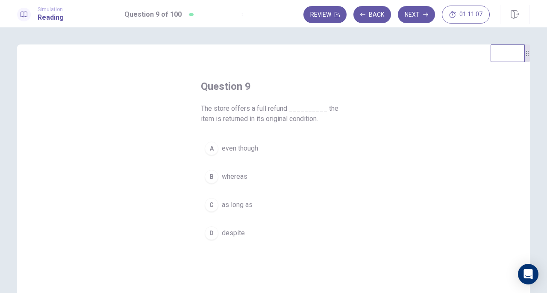
click at [232, 204] on span "as long as" at bounding box center [237, 204] width 31 height 10
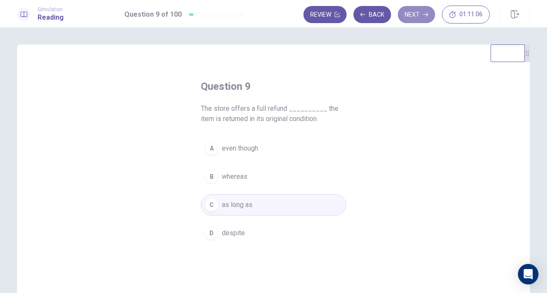
click at [414, 16] on button "Next" at bounding box center [416, 14] width 37 height 17
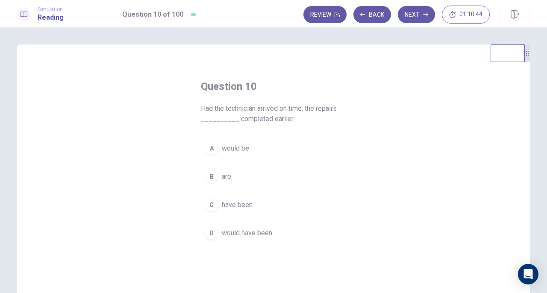
click at [237, 151] on span "would be" at bounding box center [235, 148] width 27 height 10
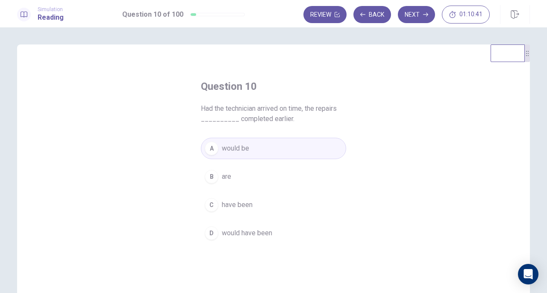
click at [416, 19] on button "Next" at bounding box center [416, 14] width 37 height 17
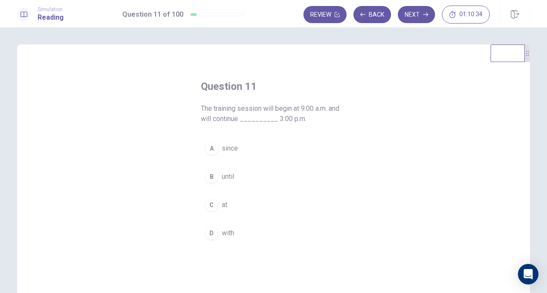
click at [226, 182] on button "B until" at bounding box center [273, 176] width 145 height 21
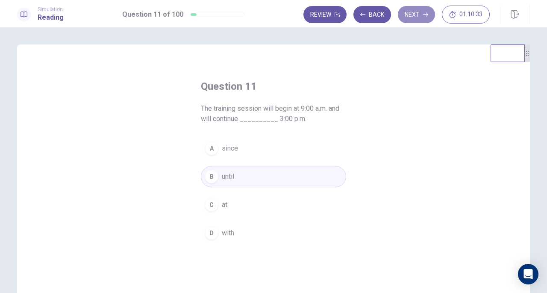
click at [420, 18] on button "Next" at bounding box center [416, 14] width 37 height 17
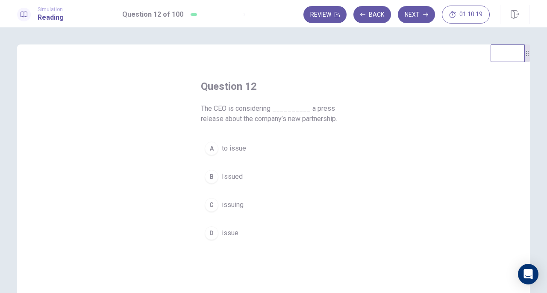
click at [226, 155] on button "A to issue" at bounding box center [273, 148] width 145 height 21
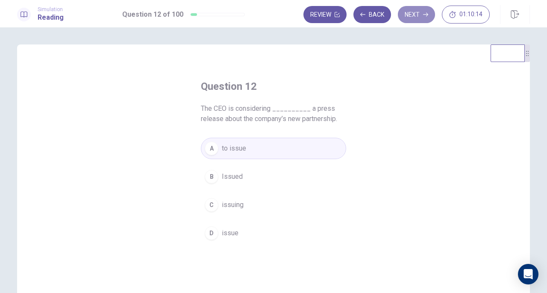
click at [414, 12] on button "Next" at bounding box center [416, 14] width 37 height 17
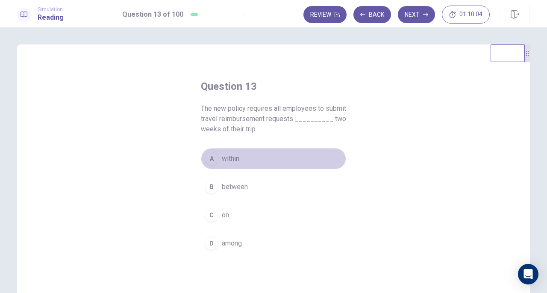
click at [218, 163] on button "A within" at bounding box center [273, 158] width 145 height 21
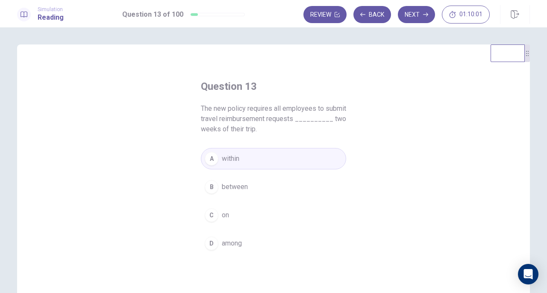
click at [420, 16] on button "Next" at bounding box center [416, 14] width 37 height 17
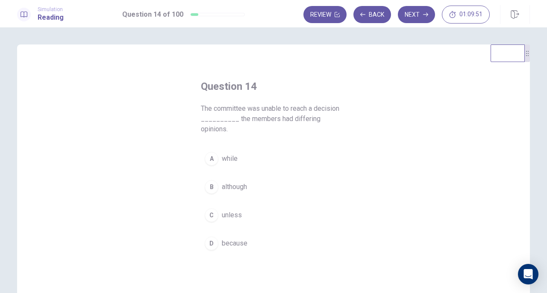
click at [243, 238] on button "D because" at bounding box center [273, 242] width 145 height 21
click at [423, 12] on icon "button" at bounding box center [425, 14] width 5 height 5
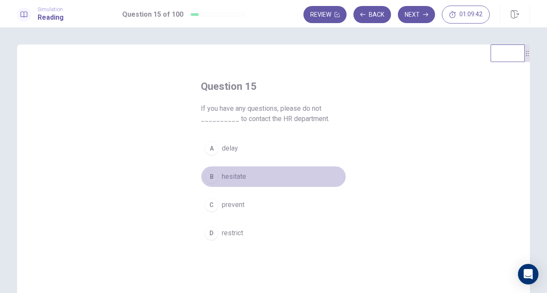
click at [237, 185] on button "B hesitate" at bounding box center [273, 176] width 145 height 21
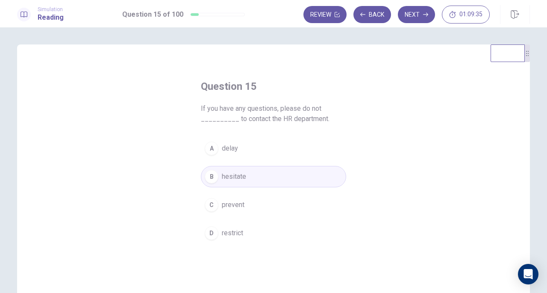
click at [425, 19] on button "Next" at bounding box center [416, 14] width 37 height 17
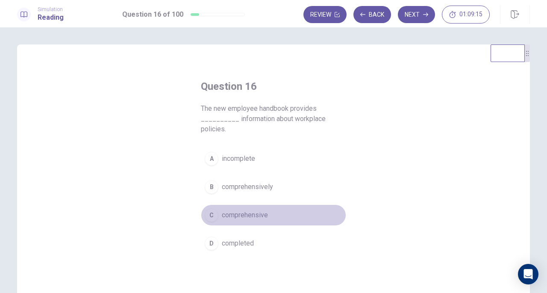
click at [261, 221] on button "C comprehensive" at bounding box center [273, 214] width 145 height 21
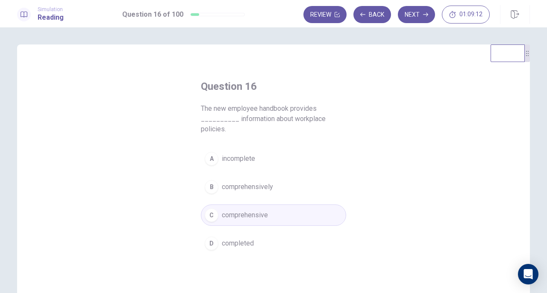
click at [412, 21] on button "Next" at bounding box center [416, 14] width 37 height 17
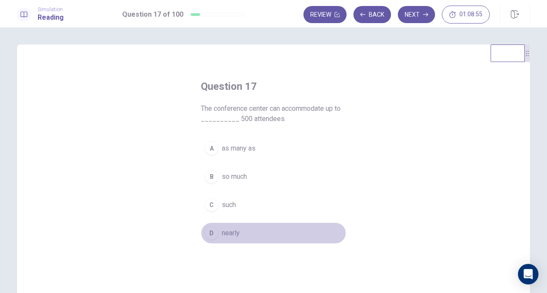
click at [234, 233] on span "nearly" at bounding box center [231, 233] width 18 height 10
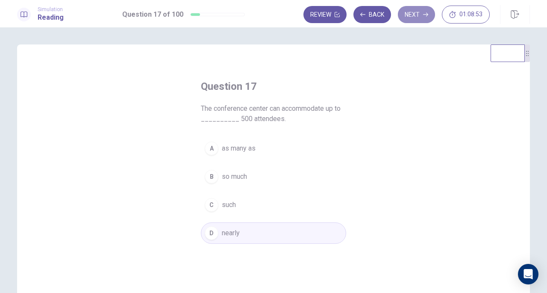
click at [425, 12] on icon "button" at bounding box center [425, 14] width 5 height 5
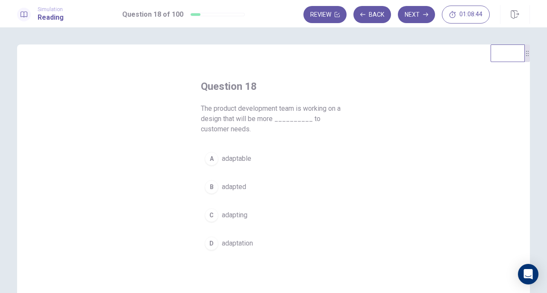
click at [242, 154] on span "adaptable" at bounding box center [236, 158] width 29 height 10
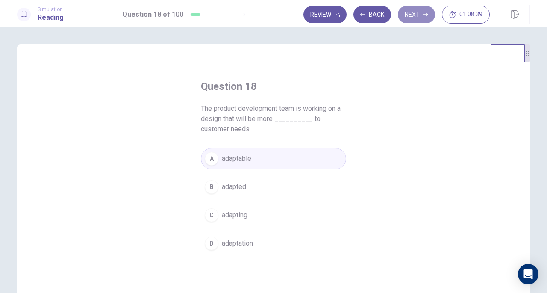
click at [413, 18] on button "Next" at bounding box center [416, 14] width 37 height 17
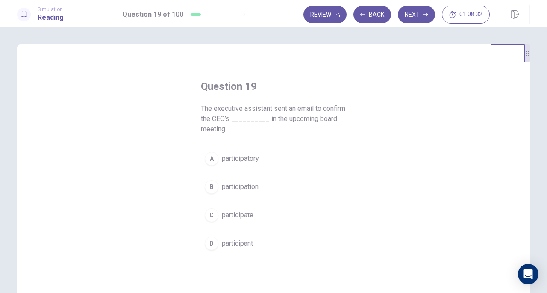
click at [245, 192] on button "B participation" at bounding box center [273, 186] width 145 height 21
click at [414, 8] on button "Next" at bounding box center [416, 14] width 37 height 17
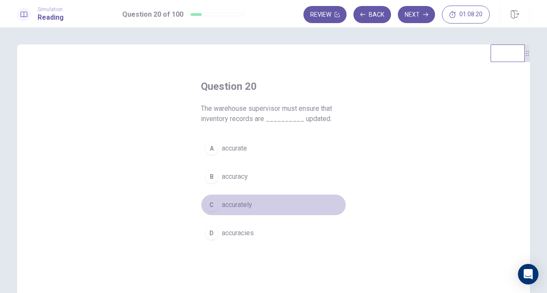
click at [252, 204] on button "C accurately" at bounding box center [273, 204] width 145 height 21
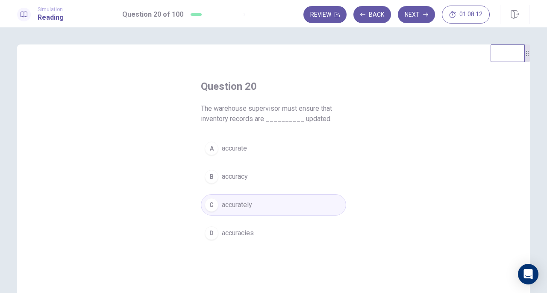
click at [420, 13] on button "Next" at bounding box center [416, 14] width 37 height 17
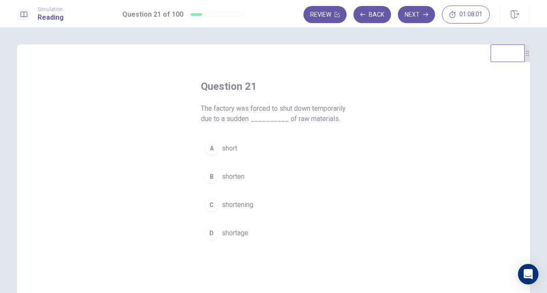
click at [241, 243] on button "D shortage" at bounding box center [273, 232] width 145 height 21
click at [419, 17] on button "Next" at bounding box center [416, 14] width 37 height 17
click at [239, 181] on span "as a result" at bounding box center [237, 176] width 31 height 10
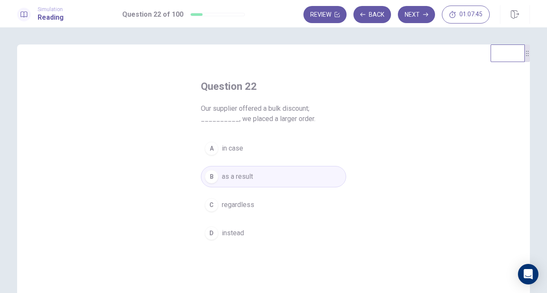
click at [420, 13] on button "Next" at bounding box center [416, 14] width 37 height 17
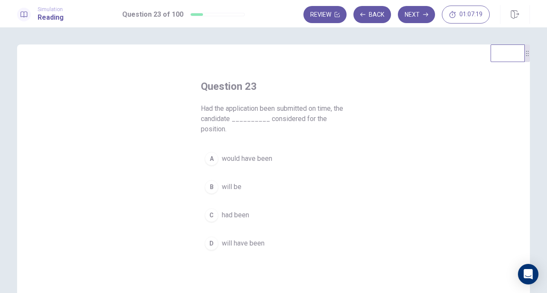
click at [243, 162] on span "would have been" at bounding box center [247, 158] width 50 height 10
click at [428, 13] on icon "button" at bounding box center [425, 14] width 5 height 5
click at [216, 161] on button "A due to" at bounding box center [273, 158] width 145 height 21
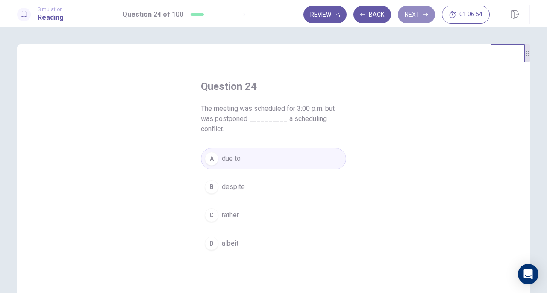
click at [414, 17] on button "Next" at bounding box center [416, 14] width 37 height 17
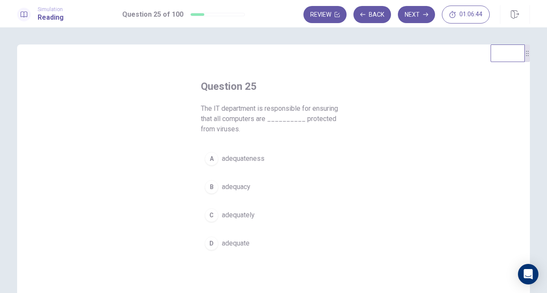
click at [244, 222] on button "C adequately" at bounding box center [273, 214] width 145 height 21
click at [414, 21] on button "Next" at bounding box center [416, 14] width 37 height 17
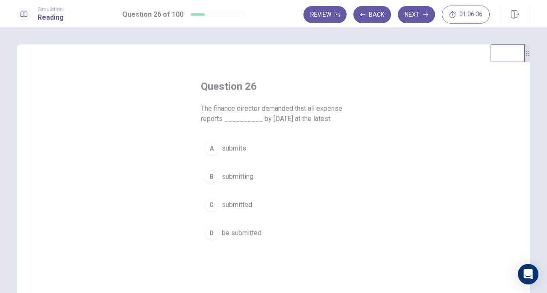
click at [252, 231] on span "be submitted" at bounding box center [242, 233] width 40 height 10
click at [416, 10] on button "Next" at bounding box center [416, 14] width 37 height 17
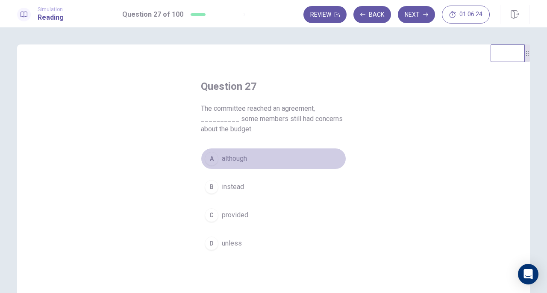
click at [222, 161] on span "although" at bounding box center [234, 158] width 25 height 10
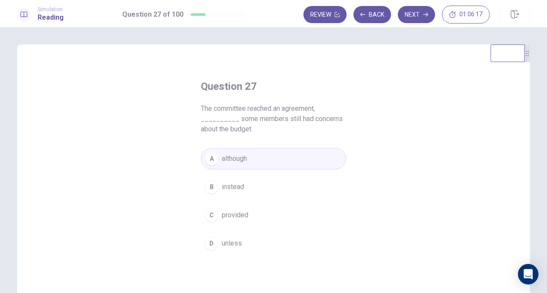
click at [419, 21] on button "Next" at bounding box center [416, 14] width 37 height 17
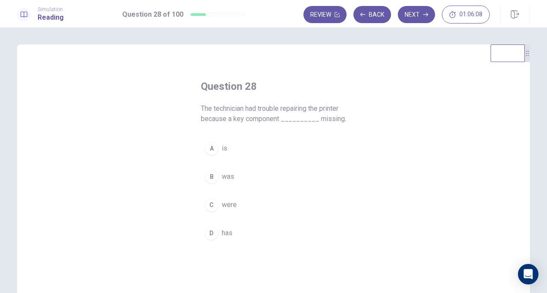
click at [222, 175] on span "was" at bounding box center [228, 176] width 12 height 10
click at [411, 15] on button "Next" at bounding box center [416, 14] width 37 height 17
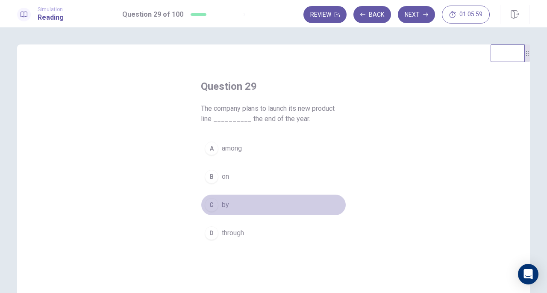
click at [214, 213] on button "C by" at bounding box center [273, 204] width 145 height 21
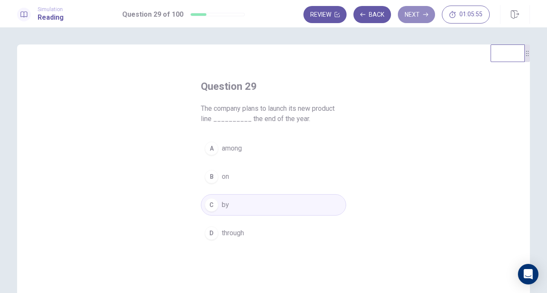
click at [419, 17] on button "Next" at bounding box center [416, 14] width 37 height 17
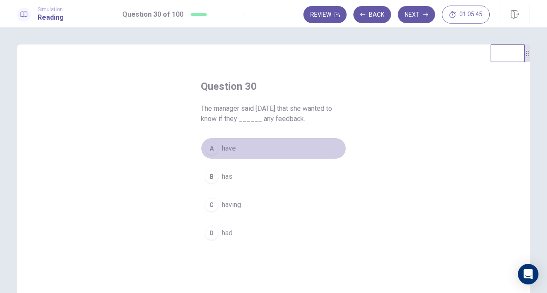
click at [213, 148] on div "A" at bounding box center [212, 148] width 14 height 14
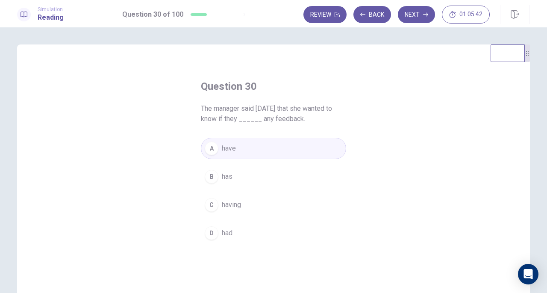
click at [421, 20] on button "Next" at bounding box center [416, 14] width 37 height 17
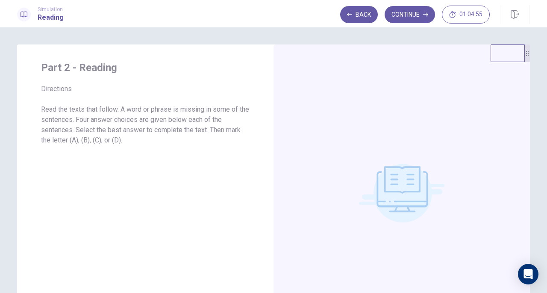
click at [402, 8] on button "Continue" at bounding box center [409, 14] width 50 height 17
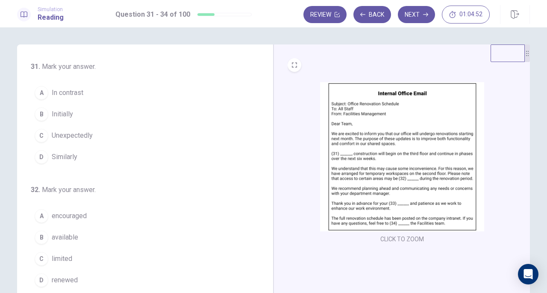
click at [387, 174] on img at bounding box center [402, 156] width 164 height 149
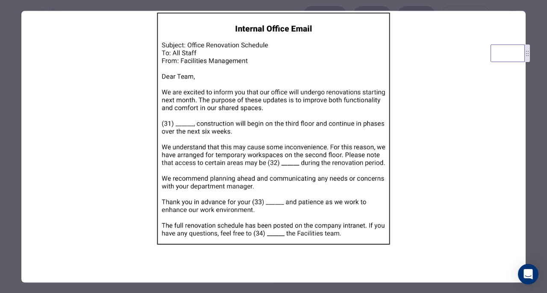
click at [531, 197] on div at bounding box center [273, 146] width 547 height 293
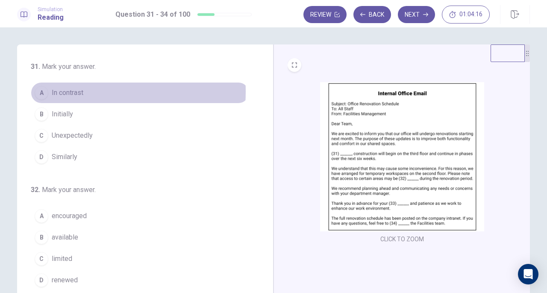
click at [67, 91] on span "In contrast" at bounding box center [68, 93] width 32 height 10
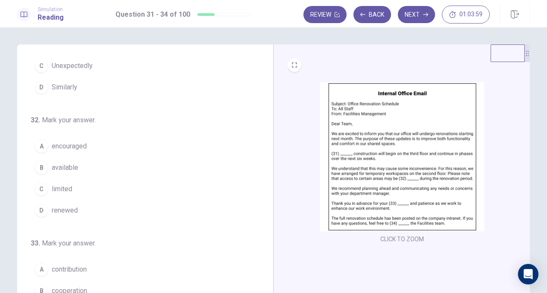
scroll to position [82, 0]
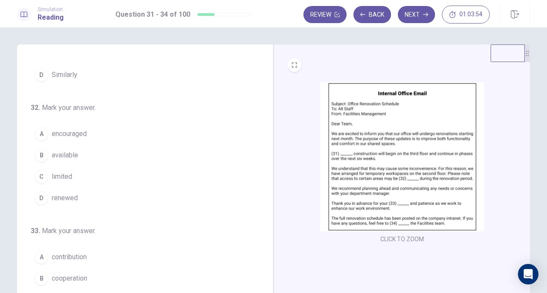
click at [64, 180] on button "C limited" at bounding box center [140, 176] width 218 height 21
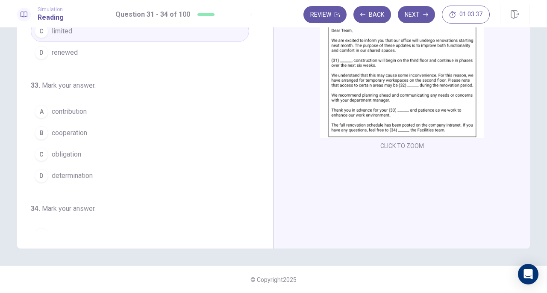
scroll to position [149, 0]
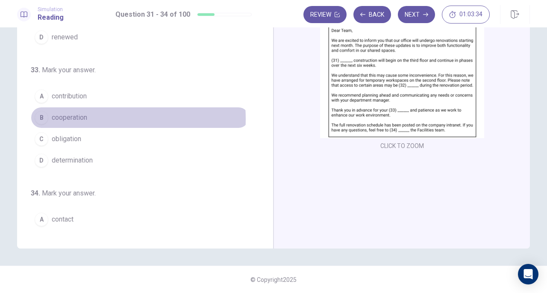
click at [73, 116] on span "cooperation" at bounding box center [69, 117] width 35 height 10
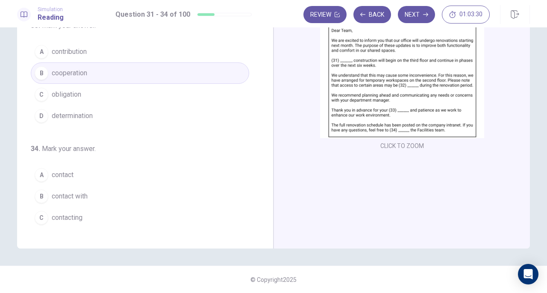
scroll to position [208, 0]
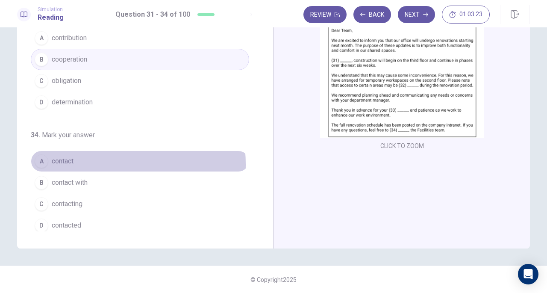
click at [74, 161] on button "A contact" at bounding box center [140, 160] width 218 height 21
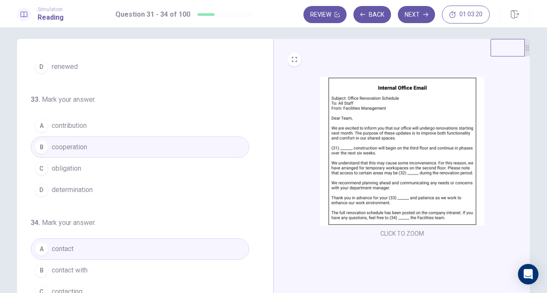
scroll to position [0, 0]
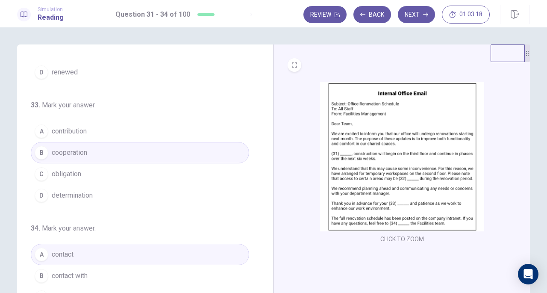
click at [425, 17] on button "Next" at bounding box center [416, 14] width 37 height 17
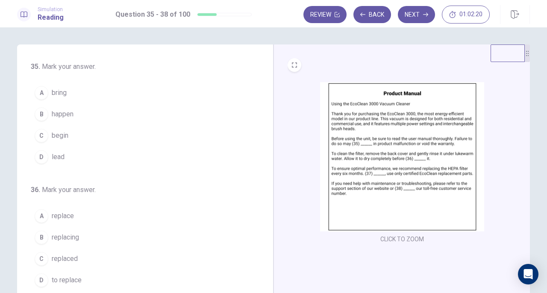
click at [72, 116] on span "happen" at bounding box center [63, 114] width 22 height 10
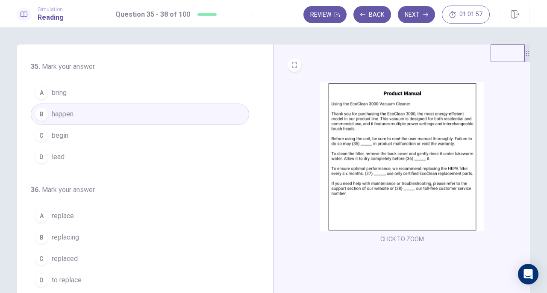
click at [71, 217] on span "replace" at bounding box center [63, 216] width 22 height 10
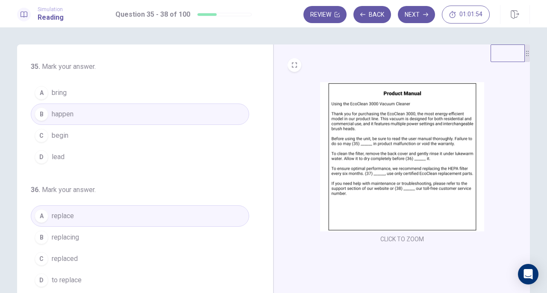
drag, startPoint x: 259, startPoint y: 154, endPoint x: 264, endPoint y: 193, distance: 40.0
click at [264, 193] on div "35 . Mark your answer. A bring B happen C begin D lead 36 . Mark your answer. A…" at bounding box center [148, 193] width 235 height 263
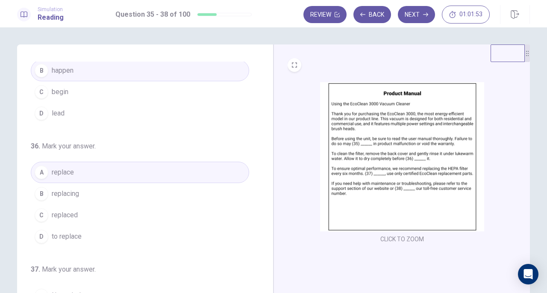
drag, startPoint x: 264, startPoint y: 193, endPoint x: 264, endPoint y: 217, distance: 23.5
click at [264, 217] on div "35 . Mark your answer. A bring B happen C begin D lead 36 . Mark your answer. A…" at bounding box center [145, 192] width 256 height 297
drag, startPoint x: 264, startPoint y: 217, endPoint x: 260, endPoint y: 262, distance: 45.5
click at [260, 262] on div "35 . Mark your answer. A bring B happen C begin D lead 36 . Mark your answer. A…" at bounding box center [145, 192] width 256 height 297
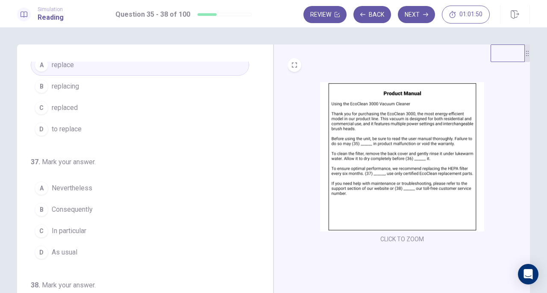
scroll to position [153, 0]
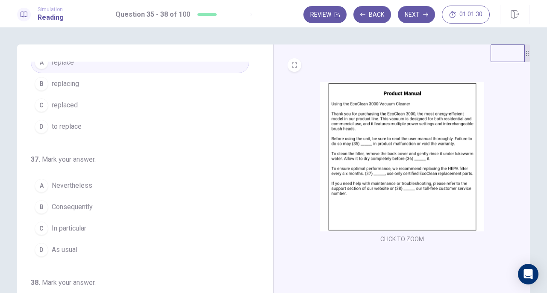
click at [77, 85] on button "B replacing" at bounding box center [140, 83] width 218 height 21
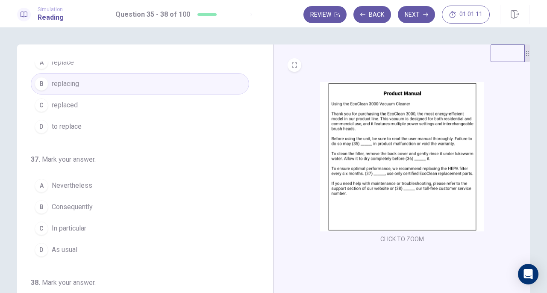
click at [89, 208] on span "Consequently" at bounding box center [72, 207] width 41 height 10
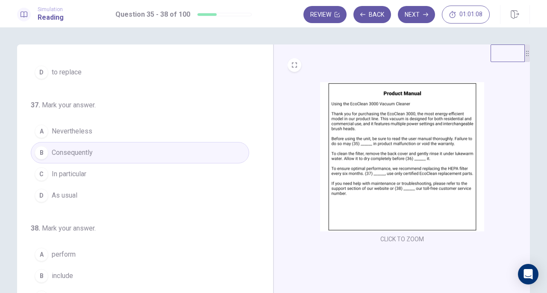
scroll to position [93, 0]
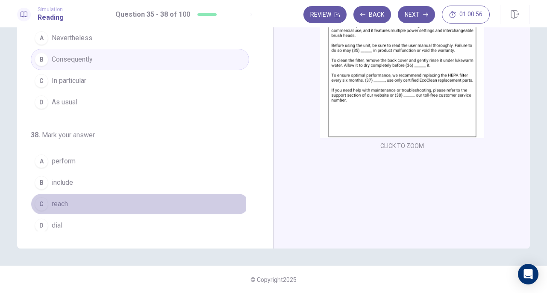
click at [60, 199] on span "reach" at bounding box center [60, 204] width 16 height 10
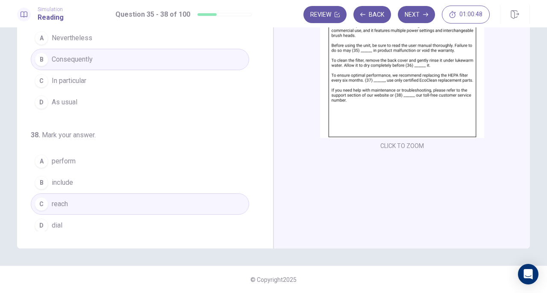
click at [104, 217] on button "D dial" at bounding box center [140, 224] width 218 height 21
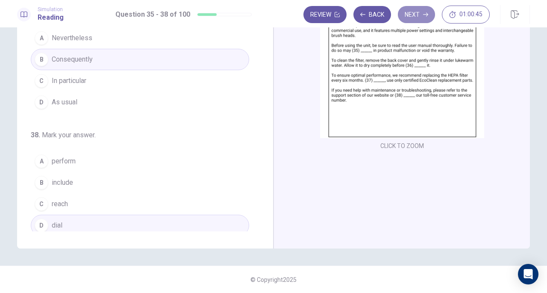
click at [415, 14] on button "Next" at bounding box center [416, 14] width 37 height 17
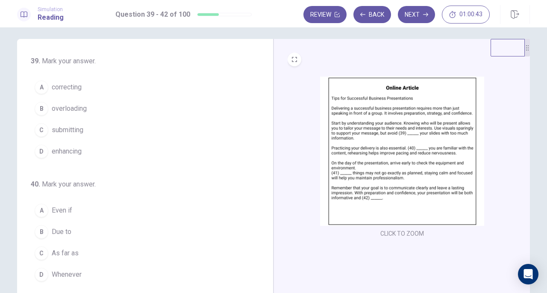
scroll to position [0, 0]
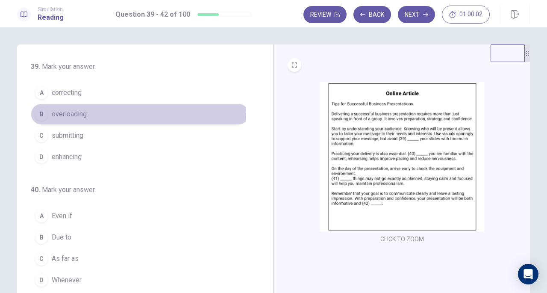
click at [64, 108] on button "B overloading" at bounding box center [140, 113] width 218 height 21
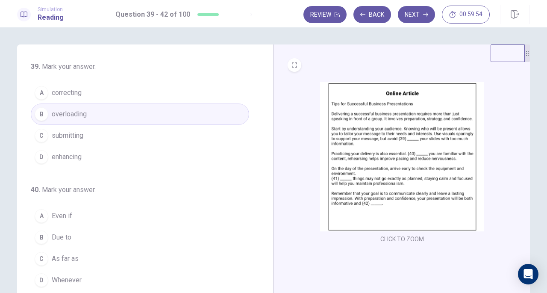
click at [79, 138] on span "submitting" at bounding box center [68, 135] width 32 height 10
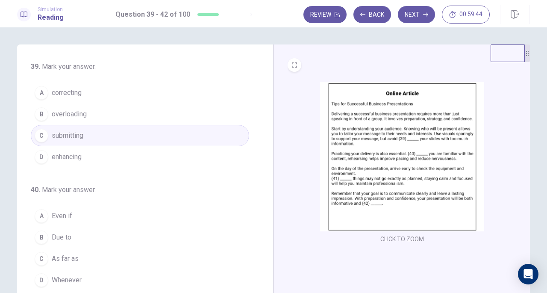
click at [71, 108] on button "B overloading" at bounding box center [140, 113] width 218 height 21
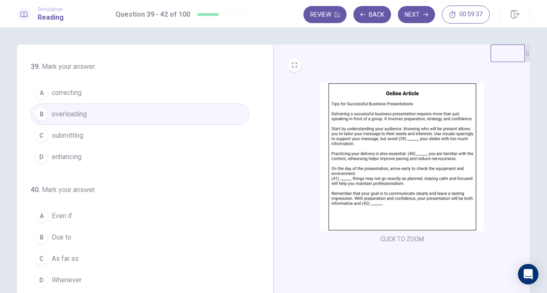
click at [77, 211] on button "A Even if" at bounding box center [140, 215] width 218 height 21
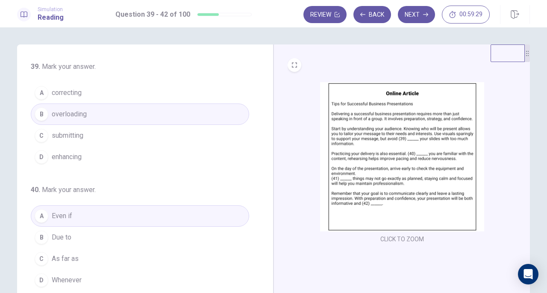
scroll to position [208, 0]
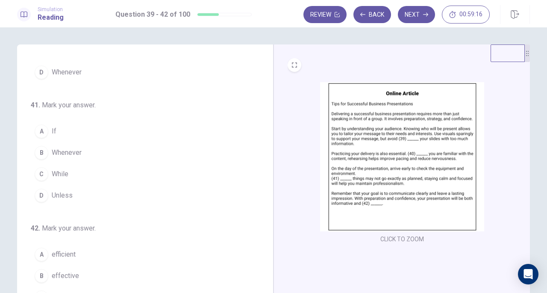
click at [52, 126] on span "If" at bounding box center [54, 131] width 5 height 10
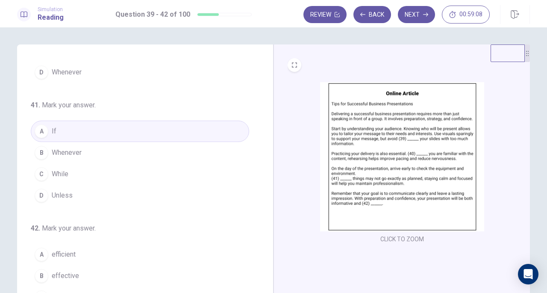
scroll to position [93, 0]
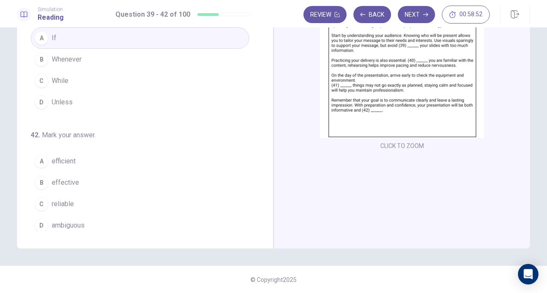
click at [67, 193] on button "C reliable" at bounding box center [140, 203] width 218 height 21
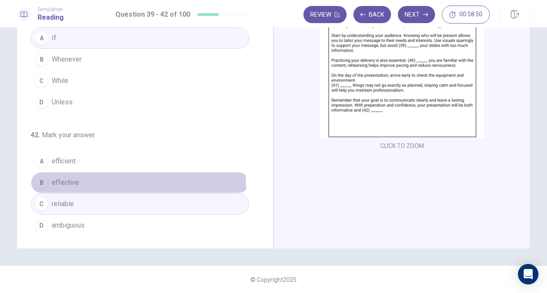
click at [70, 183] on span "effective" at bounding box center [65, 182] width 27 height 10
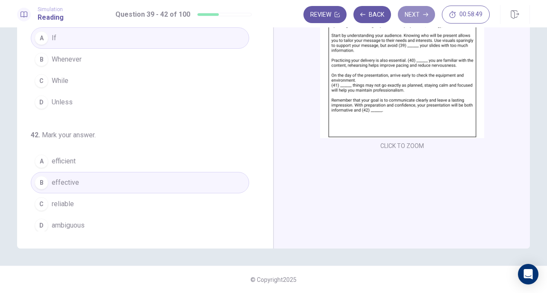
click at [410, 18] on button "Next" at bounding box center [416, 14] width 37 height 17
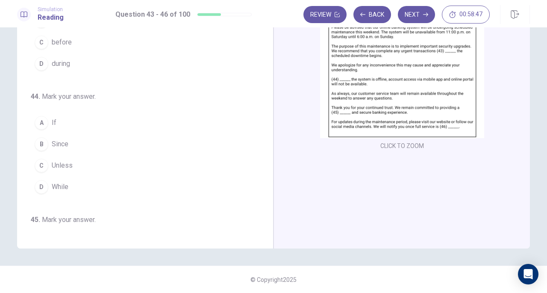
scroll to position [0, 0]
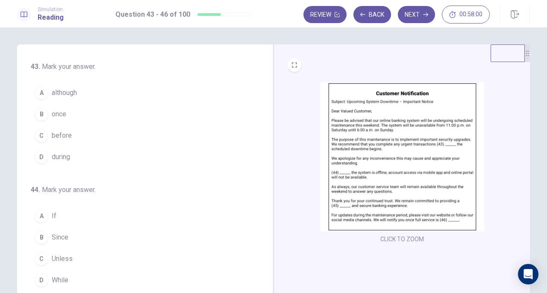
click at [52, 132] on span "before" at bounding box center [62, 135] width 20 height 10
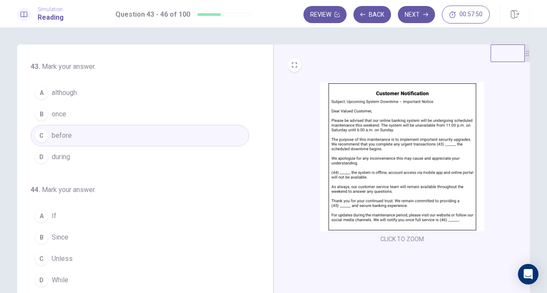
click at [52, 280] on span "While" at bounding box center [60, 280] width 17 height 10
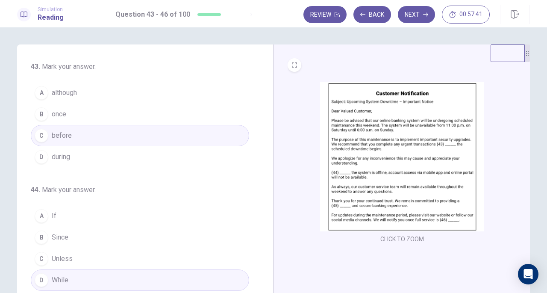
scroll to position [208, 0]
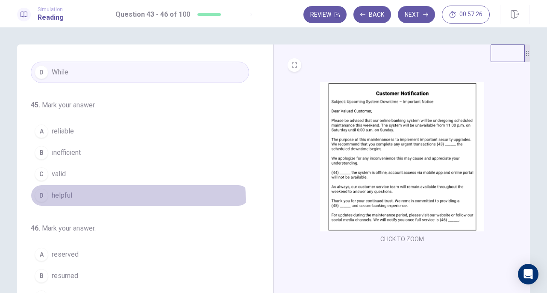
click at [72, 195] on button "D helpful" at bounding box center [140, 195] width 218 height 21
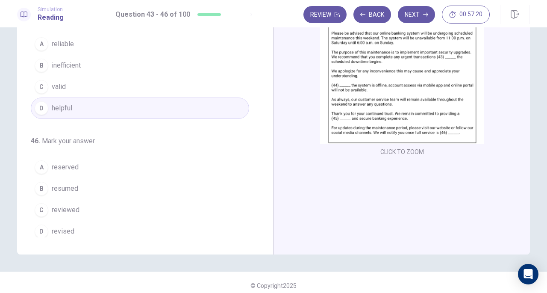
scroll to position [93, 0]
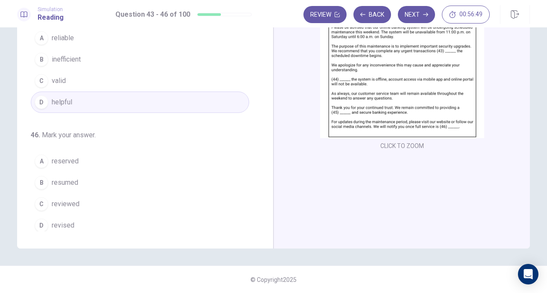
click at [65, 177] on span "resumed" at bounding box center [65, 182] width 26 height 10
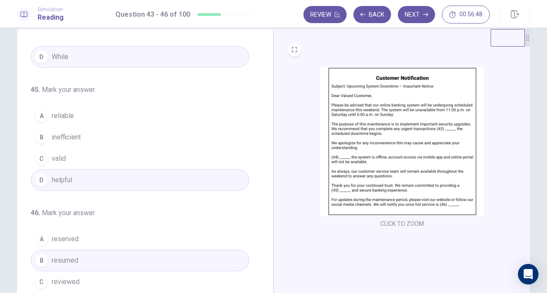
scroll to position [0, 0]
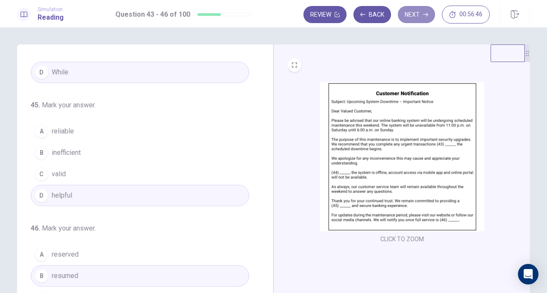
click at [420, 13] on button "Next" at bounding box center [416, 14] width 37 height 17
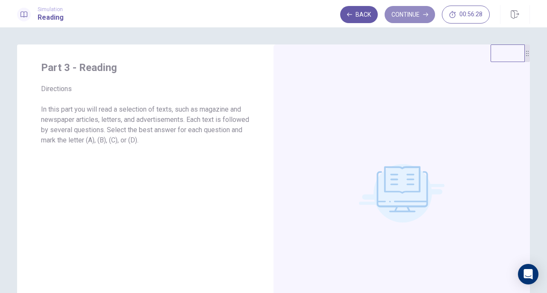
click at [420, 19] on button "Continue" at bounding box center [409, 14] width 50 height 17
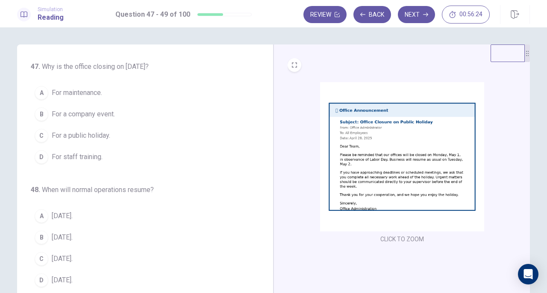
click at [364, 144] on img at bounding box center [402, 156] width 164 height 149
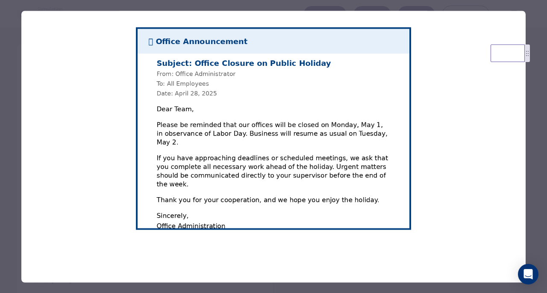
click at [531, 174] on div at bounding box center [273, 146] width 547 height 293
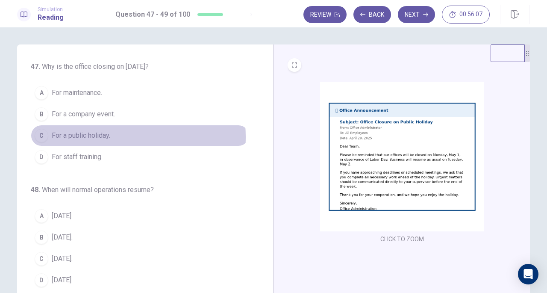
click at [105, 136] on span "For a public holiday." at bounding box center [81, 135] width 59 height 10
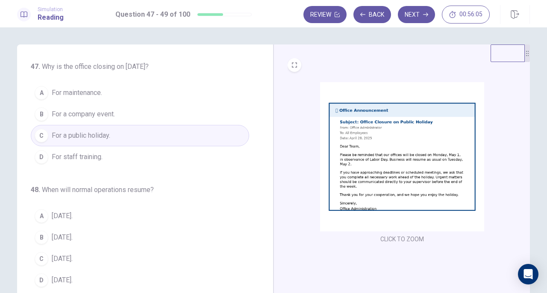
click at [367, 191] on img at bounding box center [402, 156] width 164 height 149
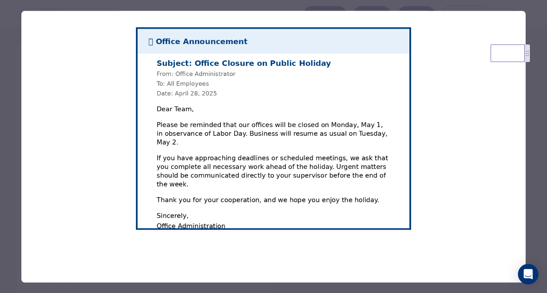
click at [13, 127] on div at bounding box center [273, 146] width 547 height 293
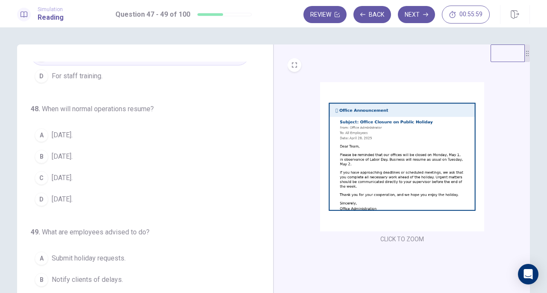
scroll to position [85, 0]
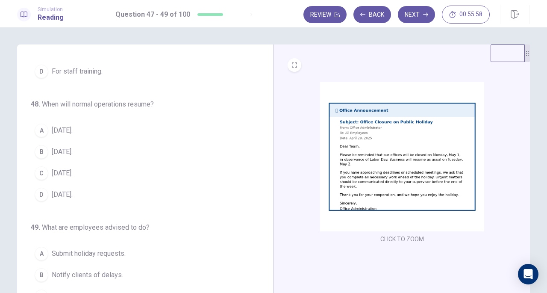
click at [410, 180] on img at bounding box center [402, 156] width 164 height 149
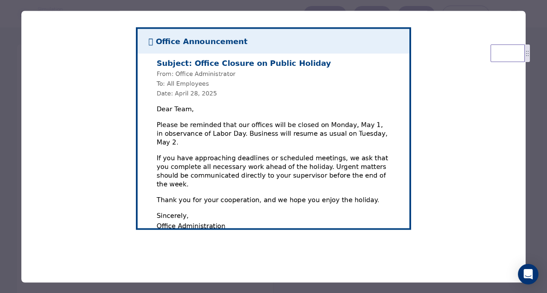
click at [8, 118] on div at bounding box center [273, 146] width 547 height 293
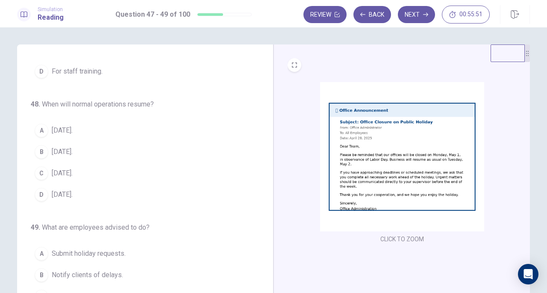
click at [47, 129] on button "A May 2." at bounding box center [140, 130] width 218 height 21
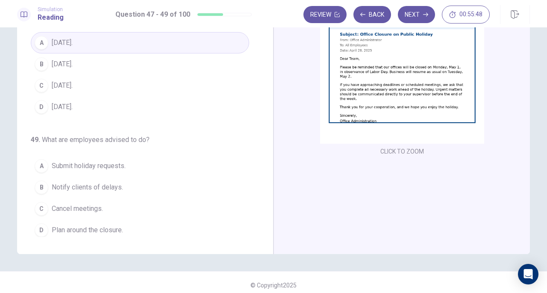
scroll to position [93, 0]
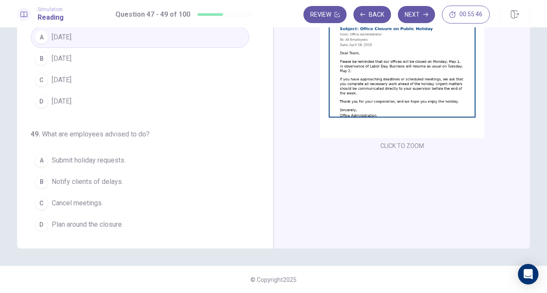
click at [363, 105] on img at bounding box center [402, 63] width 164 height 149
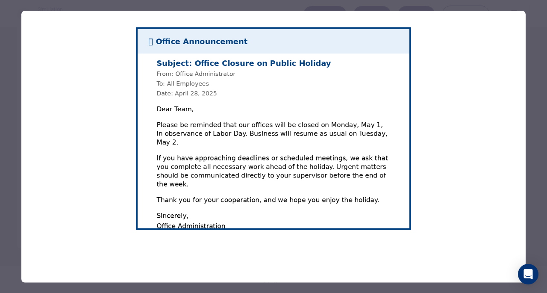
click at [15, 182] on div at bounding box center [273, 146] width 547 height 293
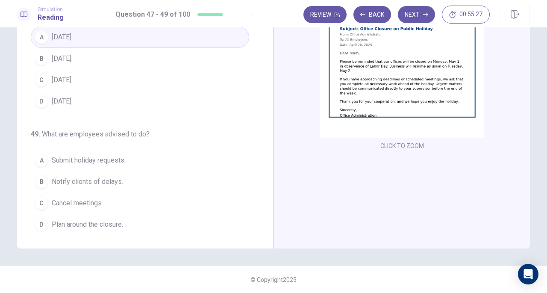
click at [70, 226] on button "D Plan around the closure." at bounding box center [140, 224] width 218 height 21
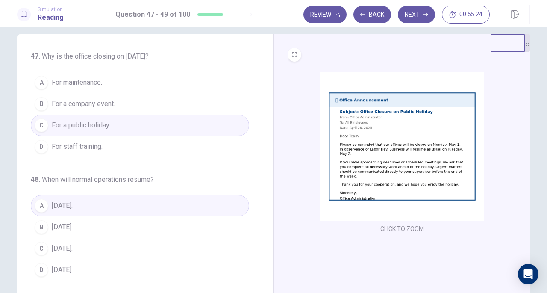
scroll to position [0, 0]
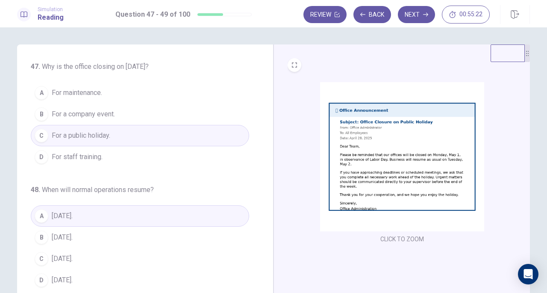
click at [424, 18] on button "Next" at bounding box center [416, 14] width 37 height 17
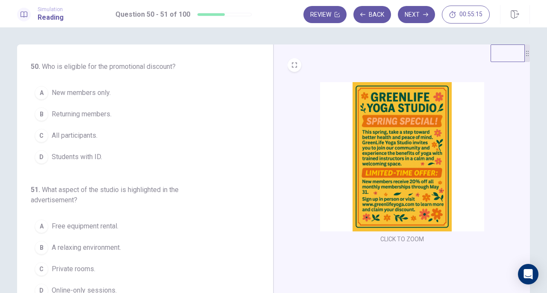
click at [376, 175] on img at bounding box center [402, 156] width 164 height 149
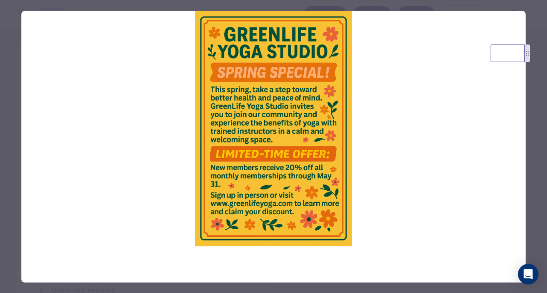
click at [2, 111] on div at bounding box center [273, 146] width 547 height 293
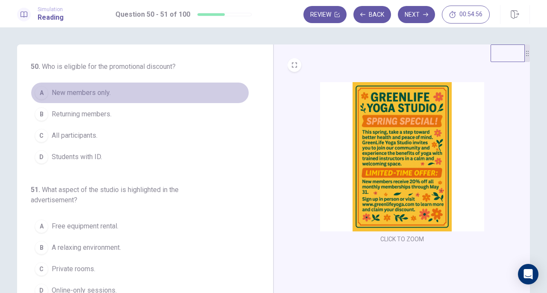
click at [73, 99] on button "A New members only." at bounding box center [140, 92] width 218 height 21
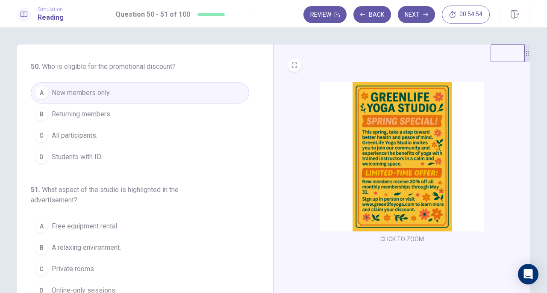
click at [401, 173] on img at bounding box center [402, 156] width 164 height 149
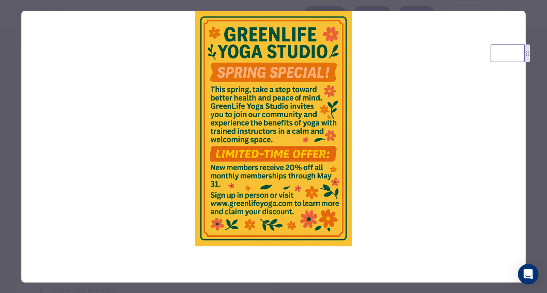
click at [0, 180] on div at bounding box center [273, 146] width 547 height 293
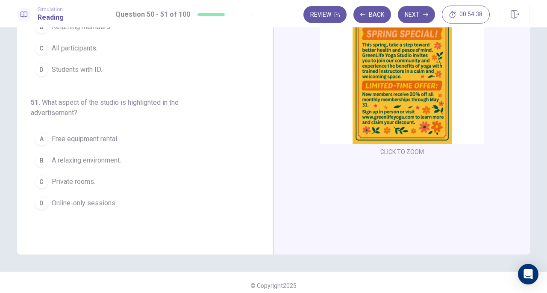
scroll to position [93, 0]
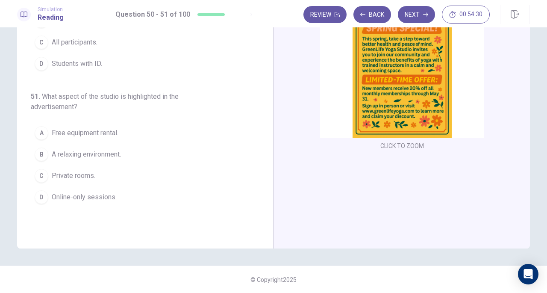
click at [367, 108] on img at bounding box center [402, 63] width 164 height 149
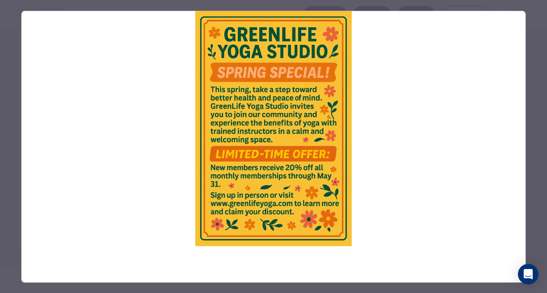
click at [4, 139] on div at bounding box center [273, 146] width 547 height 293
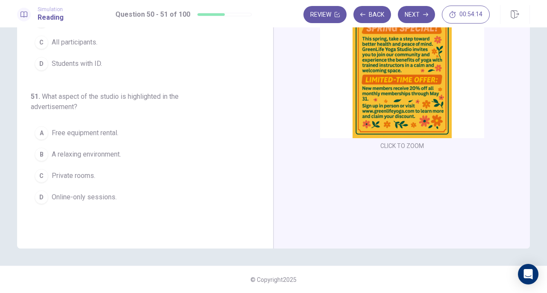
click at [370, 121] on img at bounding box center [402, 63] width 164 height 149
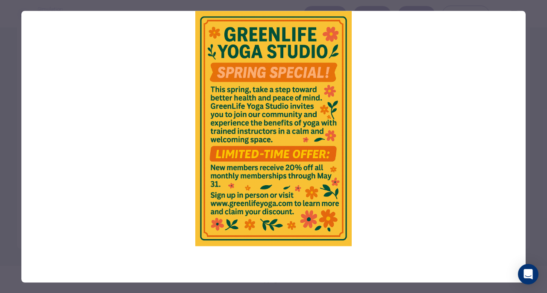
click at [15, 170] on div at bounding box center [273, 146] width 547 height 293
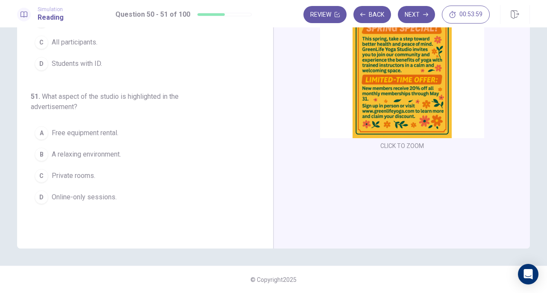
click at [103, 202] on button "D Online-only sessions." at bounding box center [140, 196] width 218 height 21
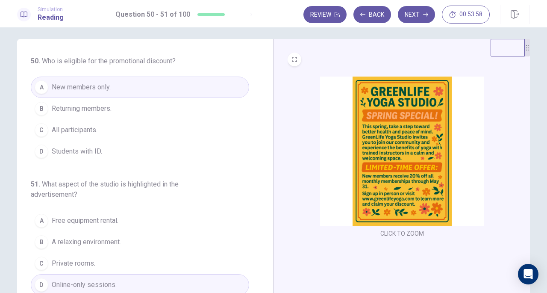
scroll to position [0, 0]
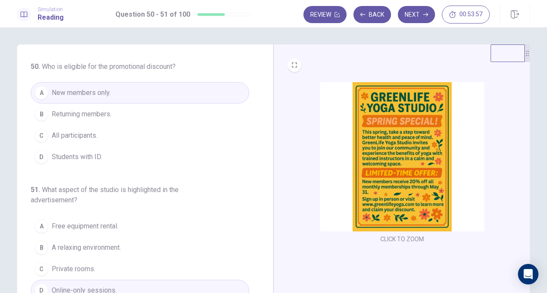
click at [422, 23] on div "Review Back Next 00:53:57" at bounding box center [416, 14] width 226 height 19
click at [423, 11] on button "Next" at bounding box center [416, 14] width 37 height 17
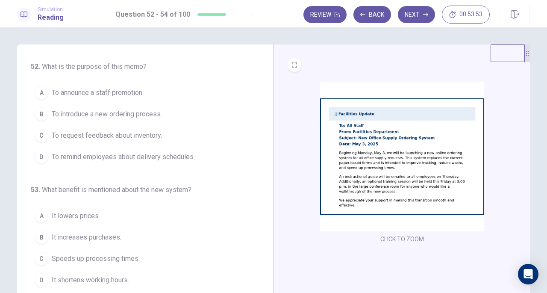
click at [378, 196] on img at bounding box center [402, 156] width 164 height 149
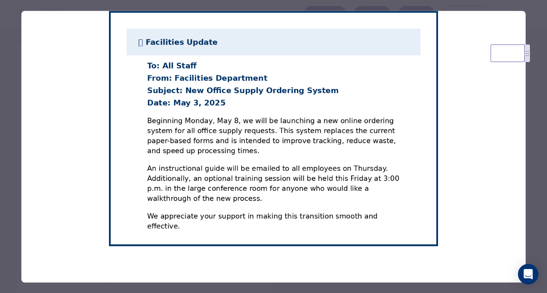
click at [0, 152] on div at bounding box center [273, 146] width 547 height 293
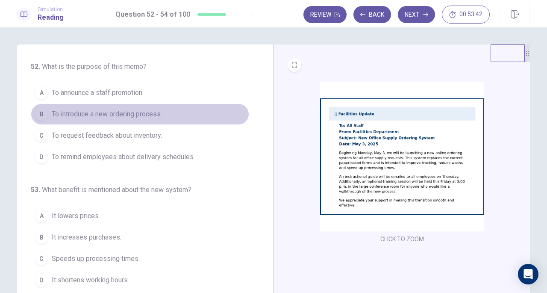
click at [156, 118] on span "To introduce a new ordering process." at bounding box center [107, 114] width 110 height 10
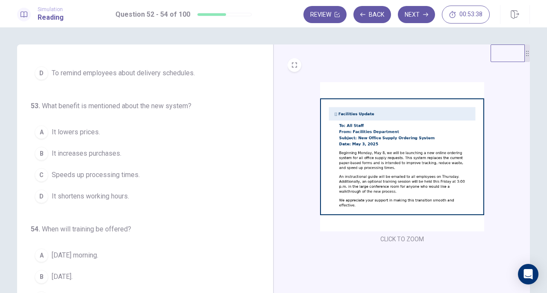
scroll to position [85, 0]
click at [372, 186] on img at bounding box center [402, 156] width 164 height 149
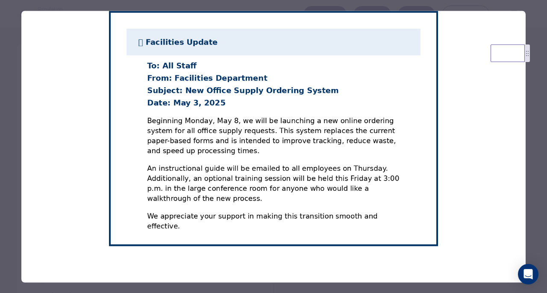
click at [15, 184] on div at bounding box center [273, 146] width 547 height 293
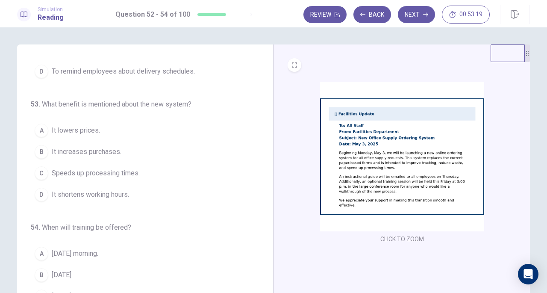
click at [93, 170] on span "Speeds up processing times." at bounding box center [96, 173] width 88 height 10
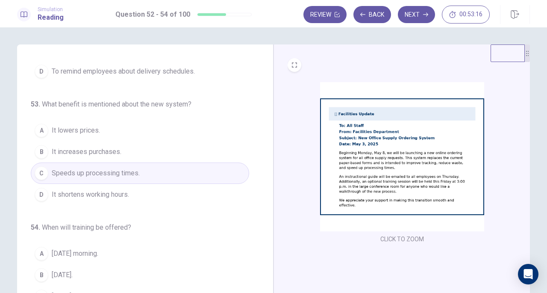
scroll to position [93, 0]
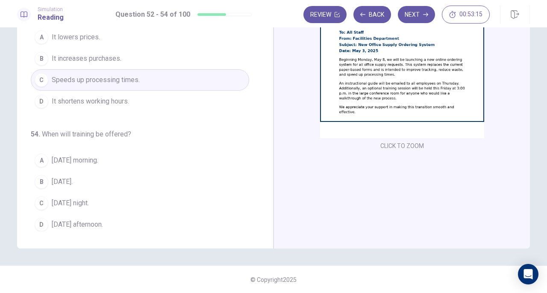
click at [397, 50] on img at bounding box center [402, 63] width 164 height 149
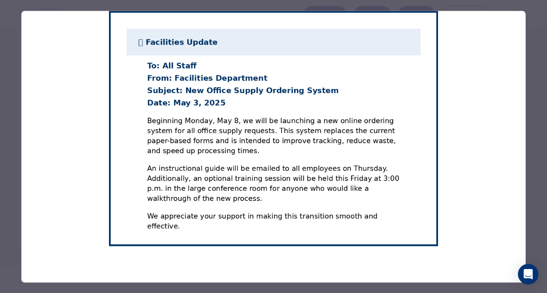
click at [10, 164] on div at bounding box center [273, 146] width 547 height 293
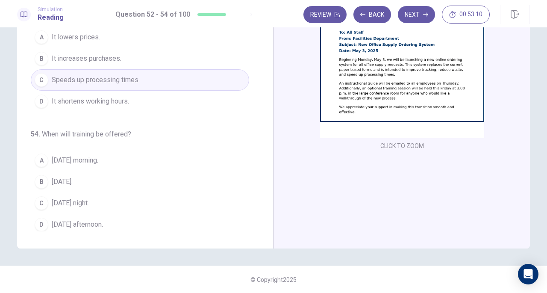
click at [366, 98] on img at bounding box center [402, 63] width 164 height 149
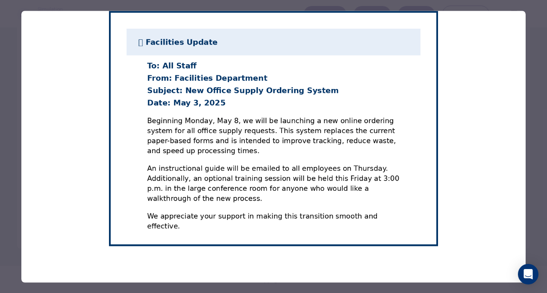
click at [11, 149] on div at bounding box center [273, 146] width 547 height 293
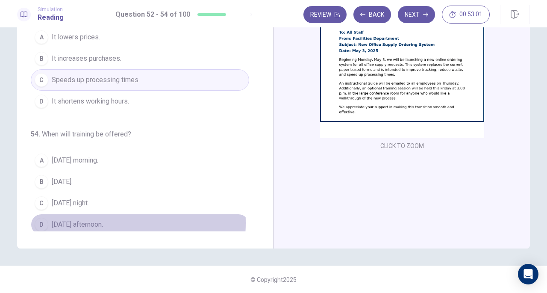
click at [87, 219] on span "Friday afternoon." at bounding box center [77, 224] width 51 height 10
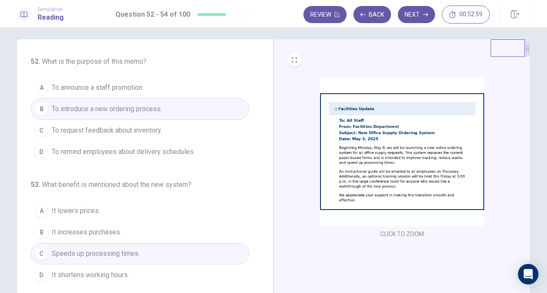
scroll to position [0, 0]
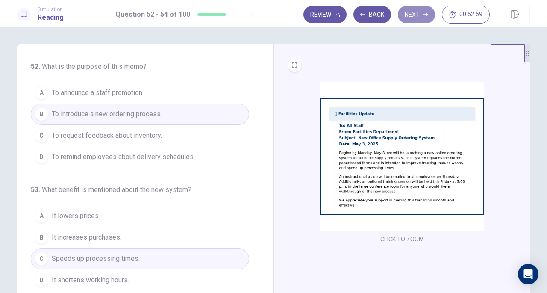
click at [416, 22] on button "Next" at bounding box center [416, 14] width 37 height 17
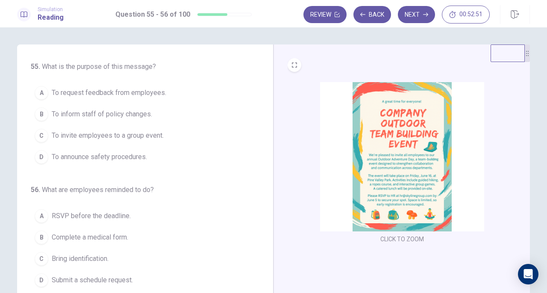
click at [374, 156] on img at bounding box center [402, 156] width 164 height 149
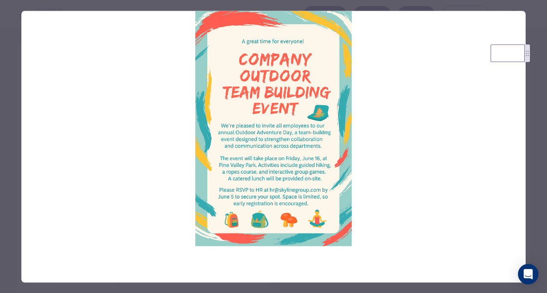
click at [0, 161] on div at bounding box center [273, 146] width 547 height 293
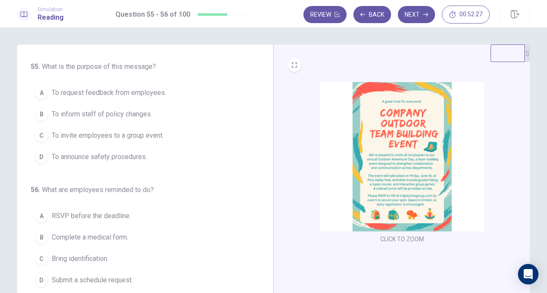
click at [138, 135] on span "To invite employees to a group event." at bounding box center [108, 135] width 112 height 10
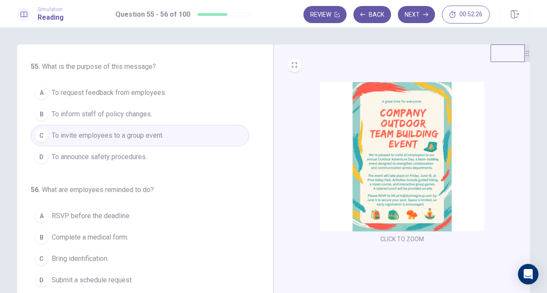
click at [437, 161] on img at bounding box center [402, 156] width 164 height 149
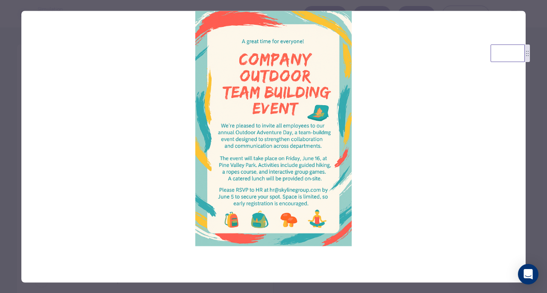
click at [6, 144] on div at bounding box center [273, 146] width 547 height 293
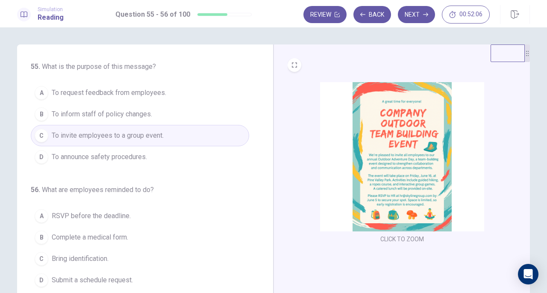
click at [108, 212] on span "RSVP before the deadline." at bounding box center [91, 216] width 79 height 10
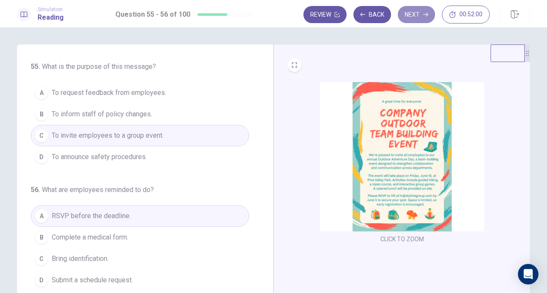
click at [424, 12] on icon "button" at bounding box center [425, 14] width 5 height 5
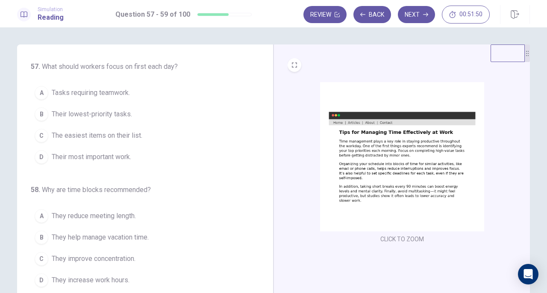
click at [344, 148] on img at bounding box center [402, 156] width 164 height 149
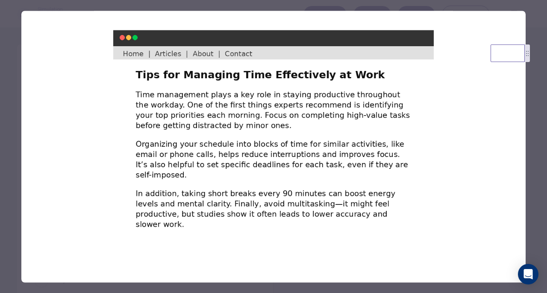
click at [0, 161] on div at bounding box center [273, 146] width 547 height 293
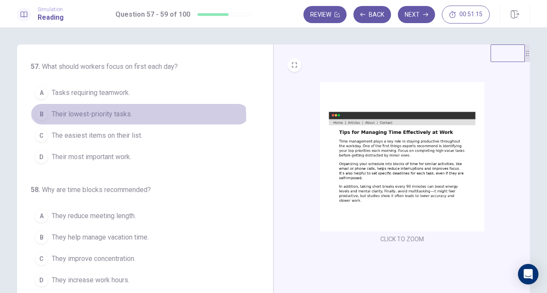
click at [109, 117] on span "Their lowest-priority tasks." at bounding box center [92, 114] width 80 height 10
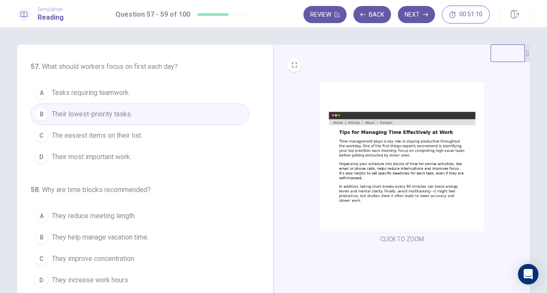
click at [370, 193] on img at bounding box center [402, 156] width 164 height 149
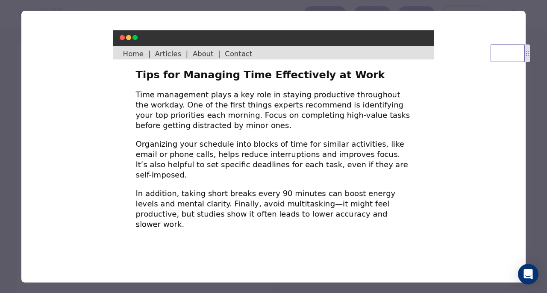
click at [0, 192] on div at bounding box center [273, 146] width 547 height 293
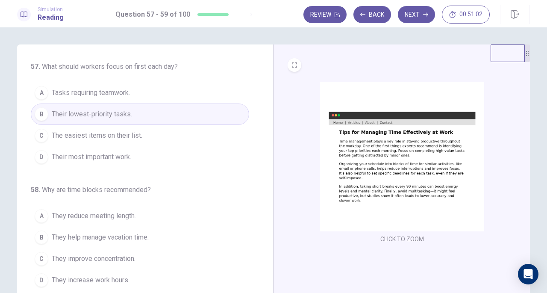
scroll to position [85, 0]
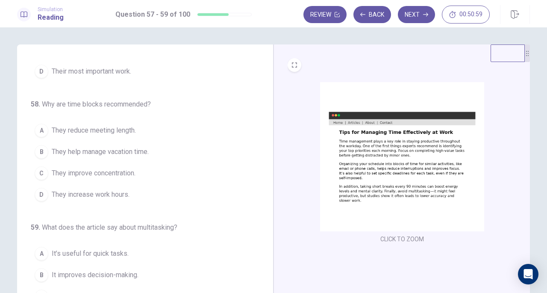
click at [390, 220] on img at bounding box center [402, 156] width 164 height 149
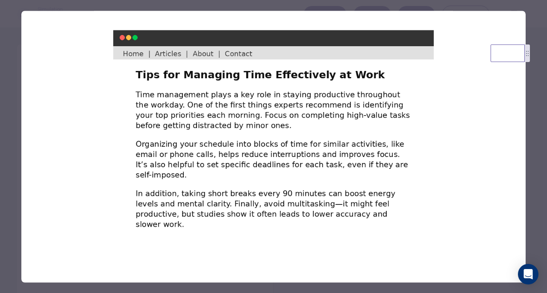
click at [0, 168] on div at bounding box center [273, 146] width 547 height 293
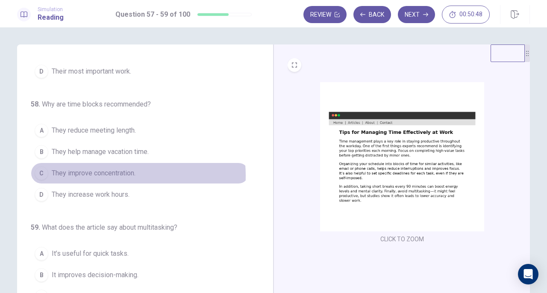
click at [114, 173] on span "They improve concentration." at bounding box center [94, 173] width 84 height 10
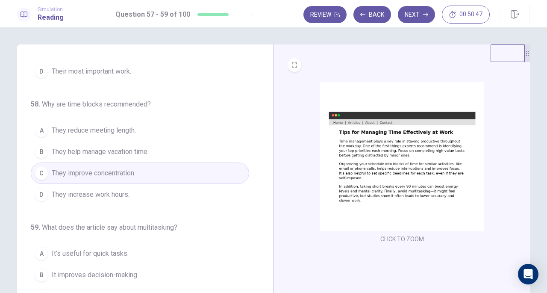
scroll to position [93, 0]
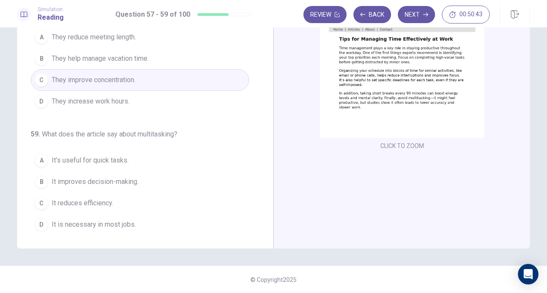
click at [363, 111] on img at bounding box center [402, 63] width 164 height 149
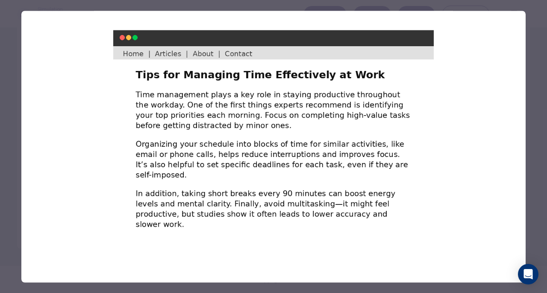
click at [0, 189] on div at bounding box center [273, 146] width 547 height 293
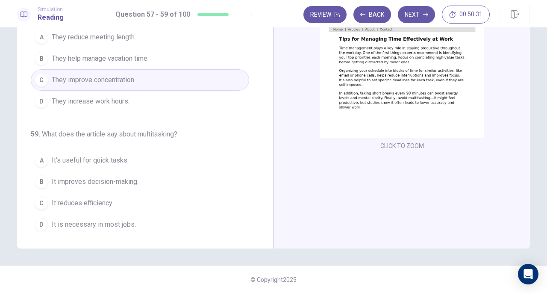
click at [106, 202] on span "It reduces efficiency." at bounding box center [83, 203] width 62 height 10
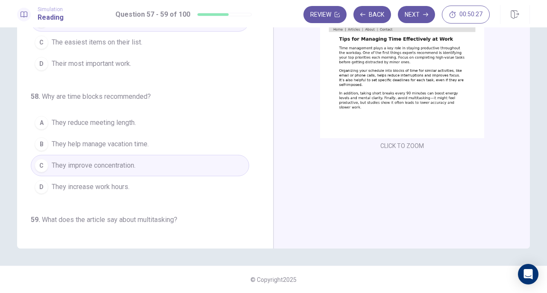
scroll to position [0, 0]
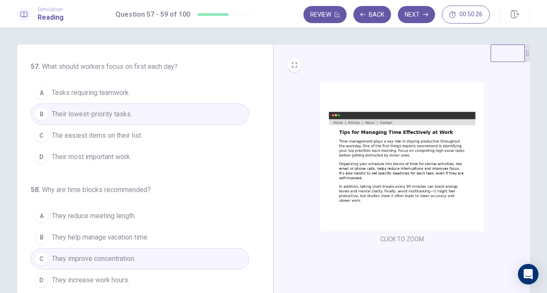
click at [420, 164] on img at bounding box center [402, 156] width 164 height 149
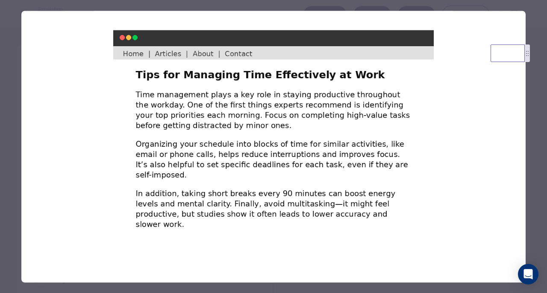
click at [3, 145] on div at bounding box center [273, 146] width 547 height 293
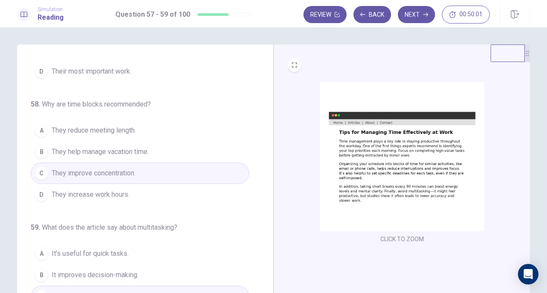
click at [427, 19] on button "Next" at bounding box center [416, 14] width 37 height 17
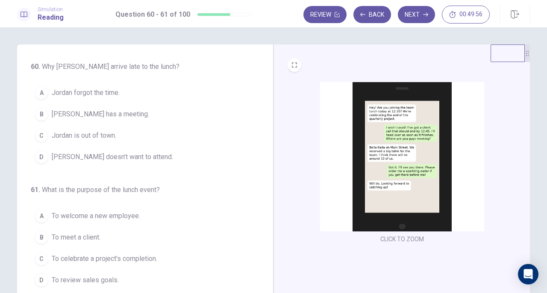
click at [383, 159] on img at bounding box center [402, 156] width 164 height 149
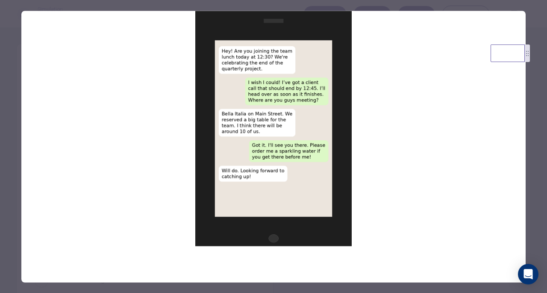
click at [1, 181] on div at bounding box center [273, 146] width 547 height 293
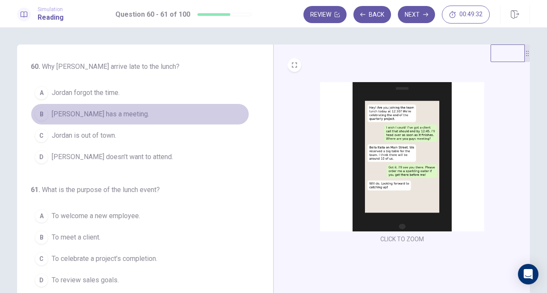
click at [89, 116] on span "Jordan has a meeting." at bounding box center [100, 114] width 97 height 10
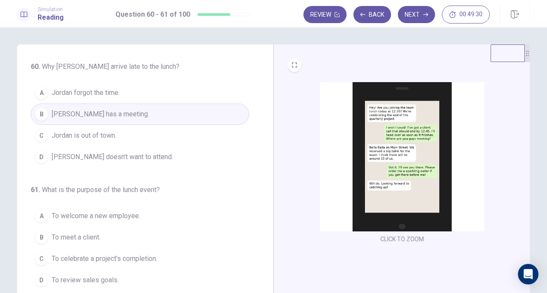
scroll to position [93, 0]
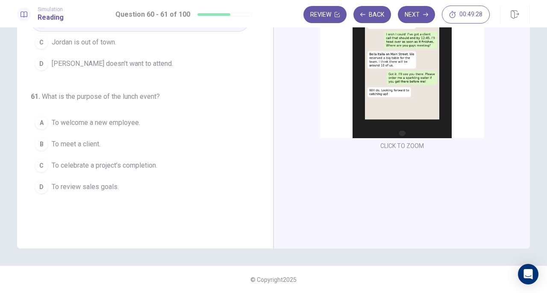
click at [385, 82] on img at bounding box center [402, 63] width 164 height 149
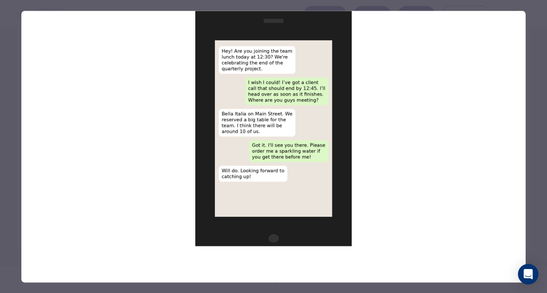
click at [0, 158] on div at bounding box center [273, 146] width 547 height 293
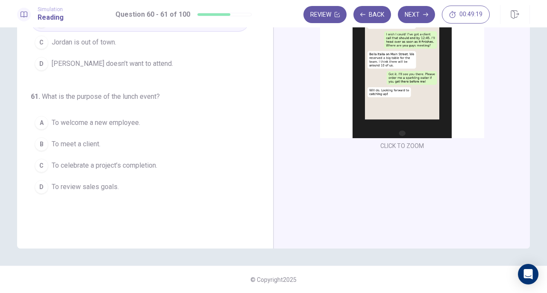
click at [116, 161] on span "To celebrate a project’s completion." at bounding box center [104, 165] width 105 height 10
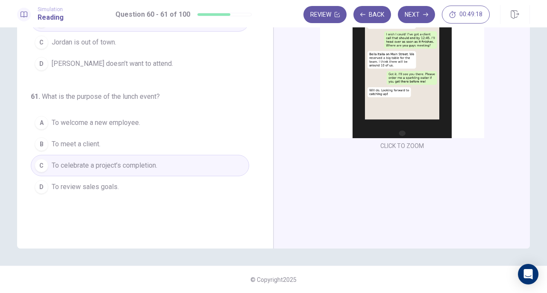
click at [402, 95] on img at bounding box center [402, 63] width 164 height 149
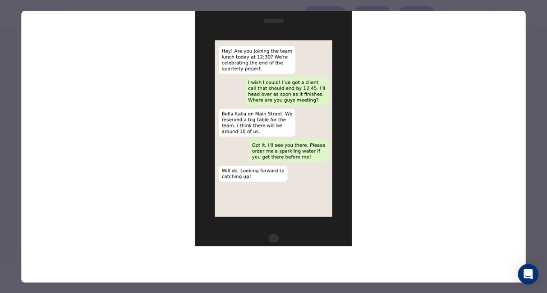
click at [9, 162] on div at bounding box center [273, 146] width 547 height 293
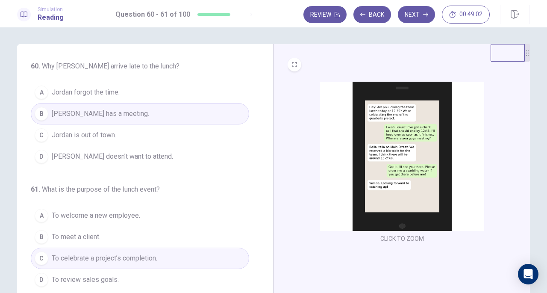
scroll to position [0, 0]
click at [413, 23] on button "Next" at bounding box center [416, 14] width 37 height 17
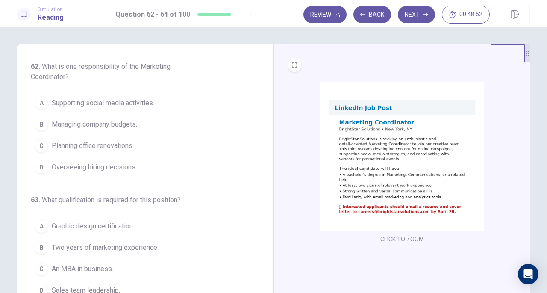
click at [368, 163] on img at bounding box center [402, 156] width 164 height 149
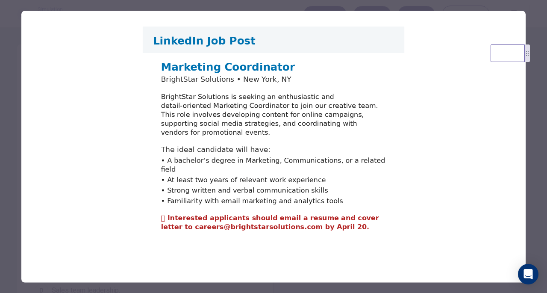
click at [22, 142] on img at bounding box center [273, 128] width 504 height 235
click at [10, 142] on div at bounding box center [273, 146] width 547 height 293
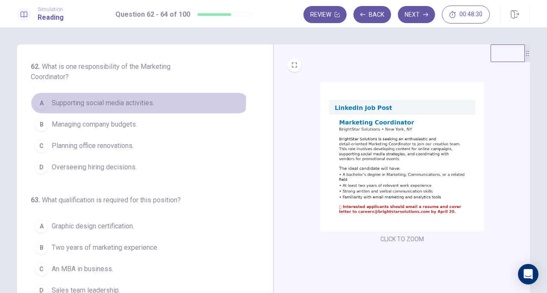
click at [110, 98] on span "Supporting social media activities." at bounding box center [103, 103] width 103 height 10
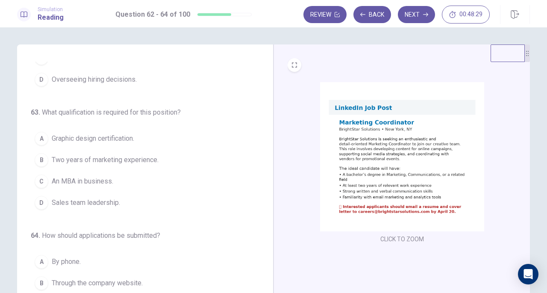
scroll to position [96, 0]
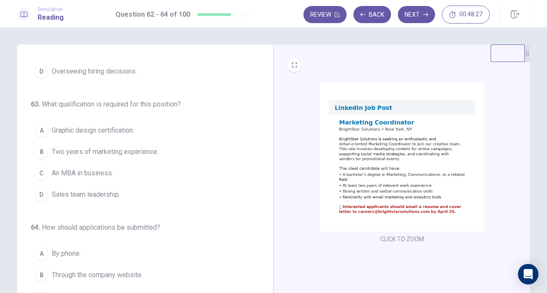
click at [381, 180] on img at bounding box center [402, 156] width 164 height 149
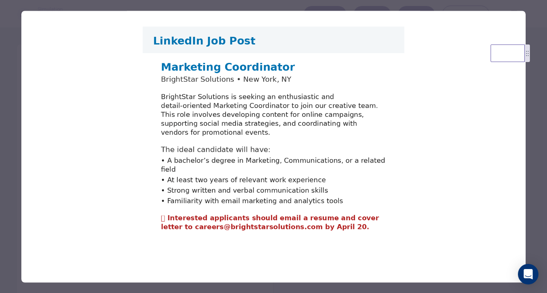
click at [1, 193] on div at bounding box center [273, 146] width 547 height 293
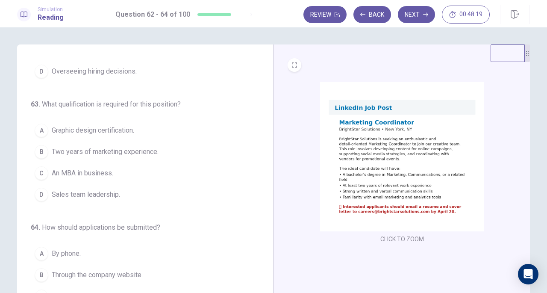
click at [102, 152] on span "Two years of marketing experience." at bounding box center [105, 151] width 107 height 10
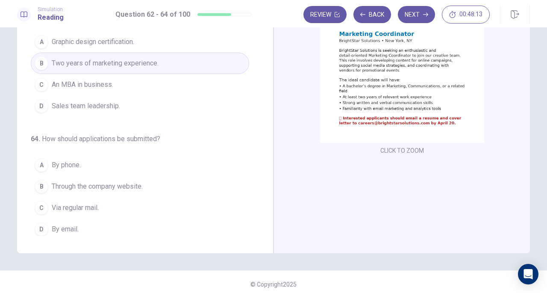
scroll to position [93, 0]
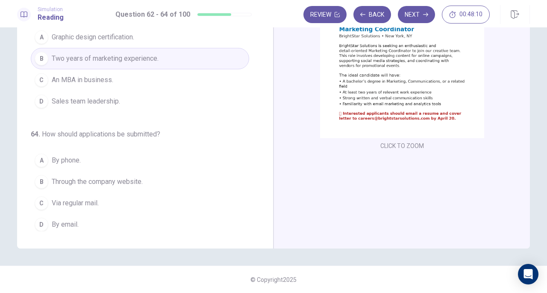
click at [413, 103] on img at bounding box center [402, 63] width 164 height 149
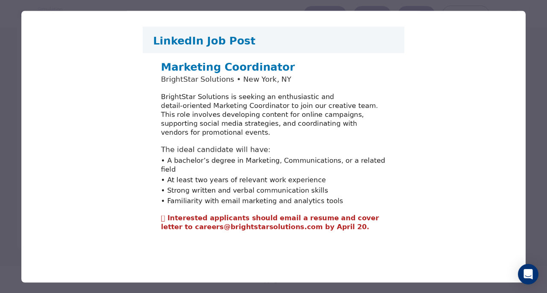
click at [14, 193] on div at bounding box center [273, 146] width 547 height 293
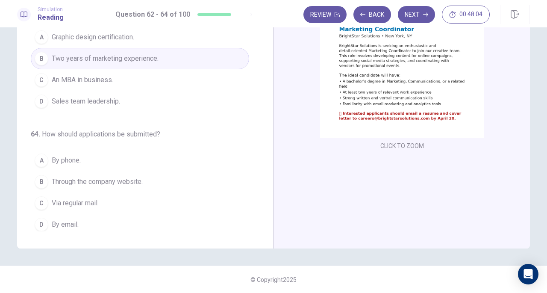
click at [46, 229] on button "D By email." at bounding box center [140, 224] width 218 height 21
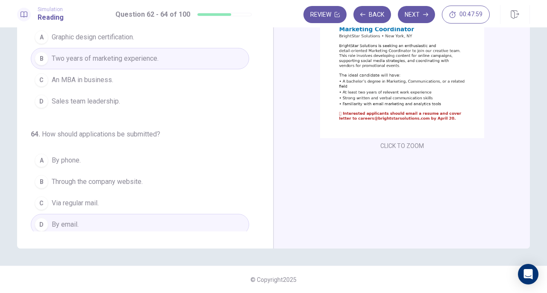
scroll to position [0, 0]
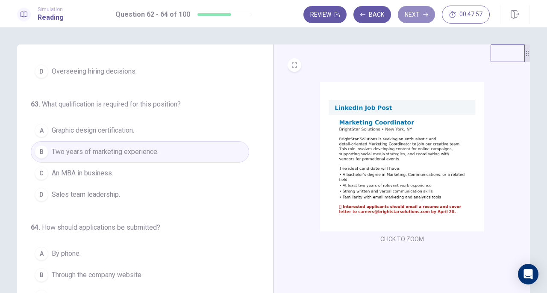
click at [417, 8] on button "Next" at bounding box center [416, 14] width 37 height 17
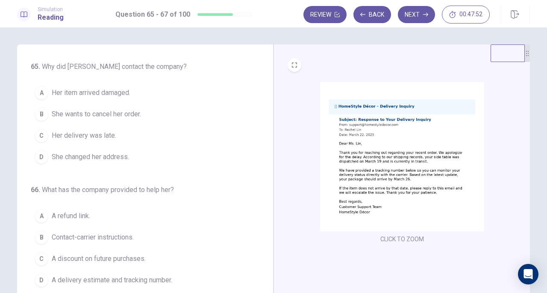
click at [398, 176] on img at bounding box center [402, 156] width 164 height 149
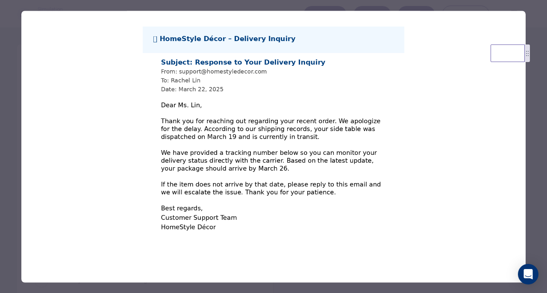
click at [9, 113] on div at bounding box center [273, 146] width 547 height 293
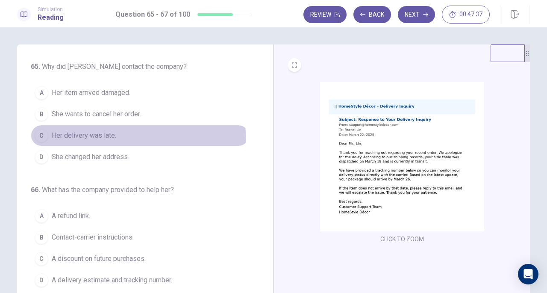
click at [95, 141] on button "C Her delivery was late." at bounding box center [140, 135] width 218 height 21
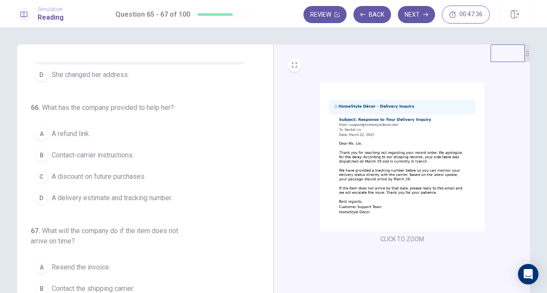
scroll to position [96, 0]
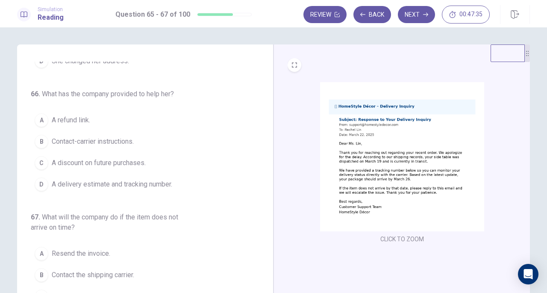
click at [352, 171] on img at bounding box center [402, 156] width 164 height 149
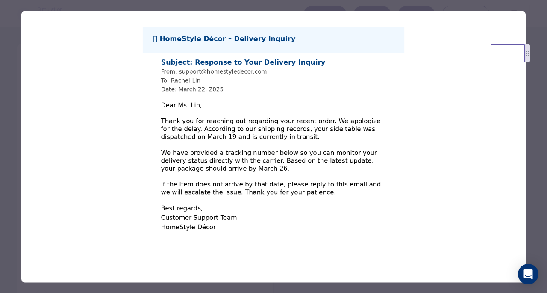
click at [9, 229] on div at bounding box center [273, 146] width 547 height 293
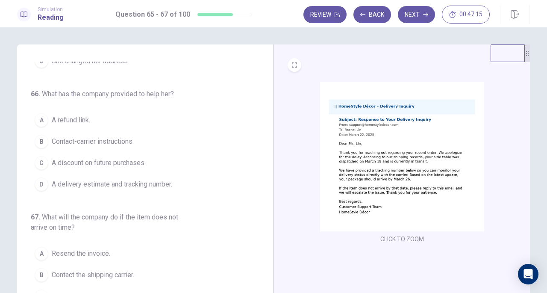
click at [370, 181] on img at bounding box center [402, 156] width 164 height 149
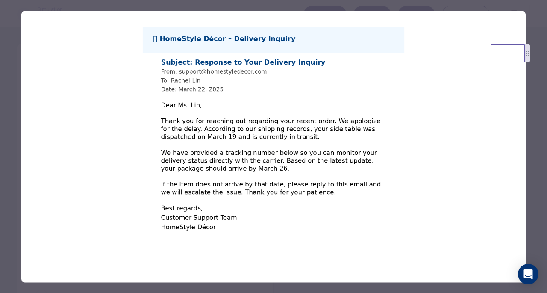
click at [3, 162] on div at bounding box center [273, 146] width 547 height 293
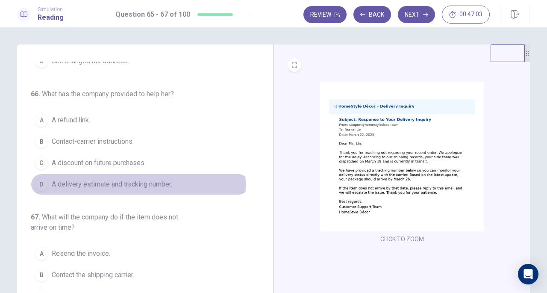
click at [122, 182] on span "A delivery estimate and tracking number." at bounding box center [112, 184] width 120 height 10
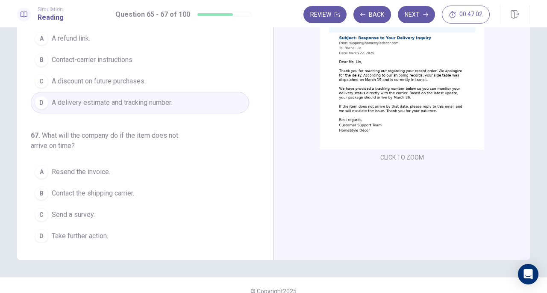
scroll to position [93, 0]
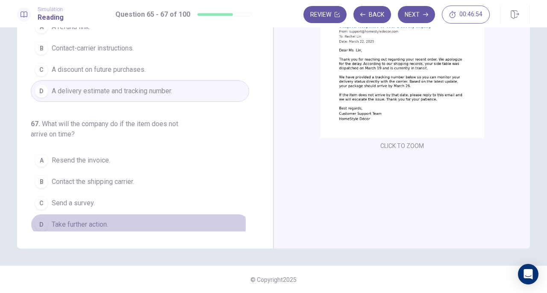
drag, startPoint x: 87, startPoint y: 221, endPoint x: 110, endPoint y: 216, distance: 24.0
click at [87, 221] on span "Take further action." at bounding box center [80, 224] width 56 height 10
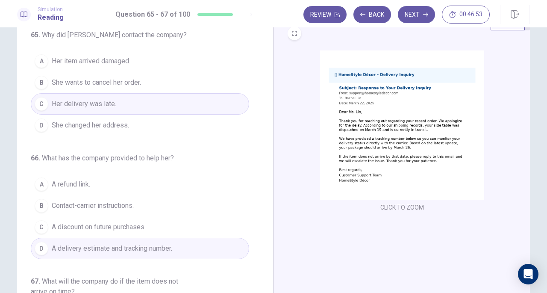
scroll to position [0, 0]
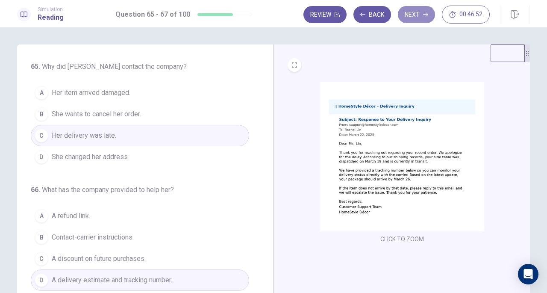
click at [415, 18] on button "Next" at bounding box center [416, 14] width 37 height 17
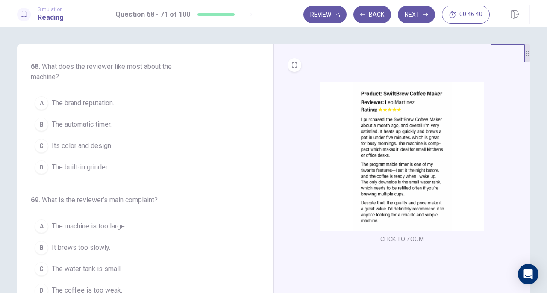
click at [384, 169] on img at bounding box center [402, 156] width 164 height 149
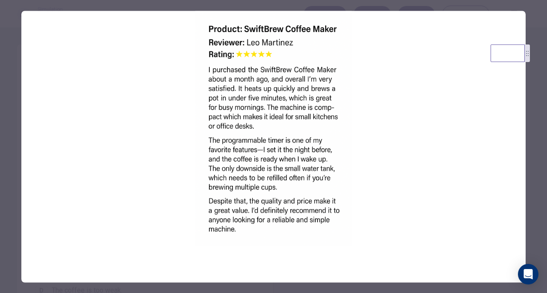
click at [9, 138] on div at bounding box center [273, 146] width 547 height 293
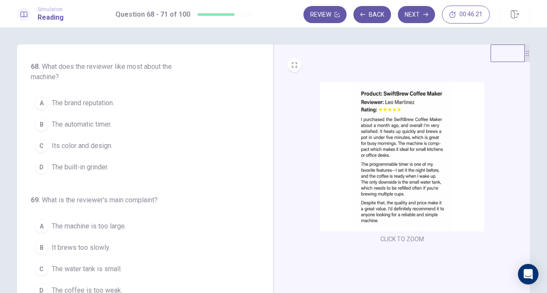
click at [355, 176] on img at bounding box center [402, 156] width 164 height 149
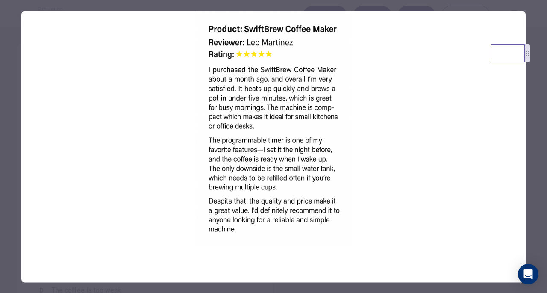
click at [10, 174] on div at bounding box center [273, 146] width 547 height 293
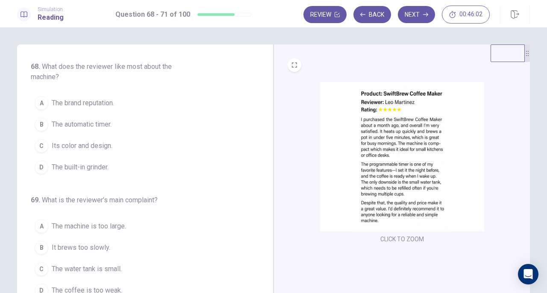
click at [91, 127] on span "The automatic timer." at bounding box center [82, 124] width 60 height 10
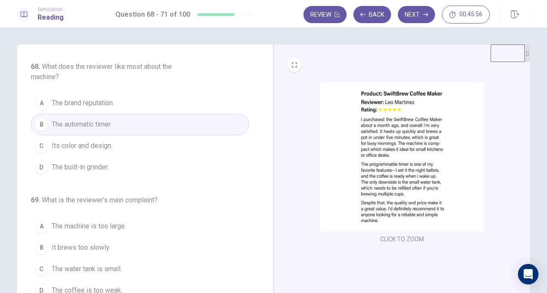
drag, startPoint x: 259, startPoint y: 168, endPoint x: 261, endPoint y: 200, distance: 32.5
click at [261, 200] on div "68 . What does the reviewer like most about the machine? A The brand reputation…" at bounding box center [148, 193] width 235 height 263
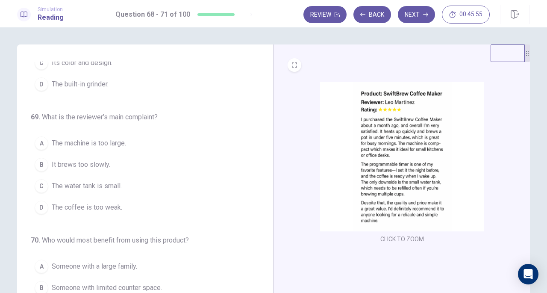
scroll to position [93, 0]
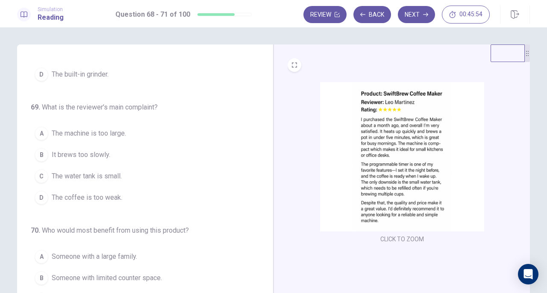
click at [430, 170] on img at bounding box center [402, 156] width 164 height 149
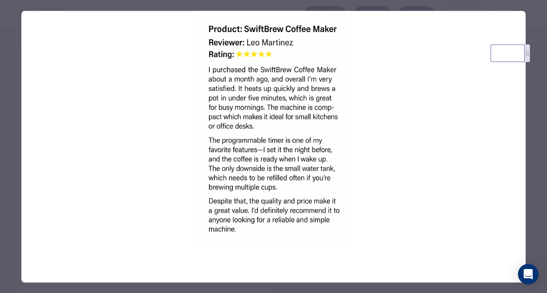
click at [11, 173] on div at bounding box center [273, 146] width 547 height 293
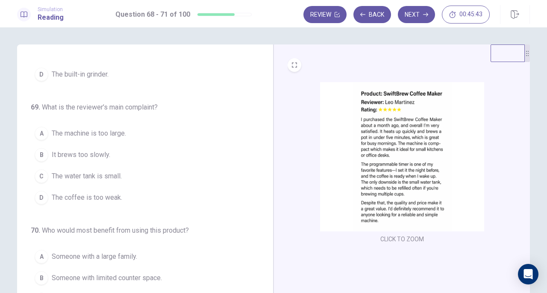
click at [109, 176] on span "The water tank is small." at bounding box center [87, 176] width 70 height 10
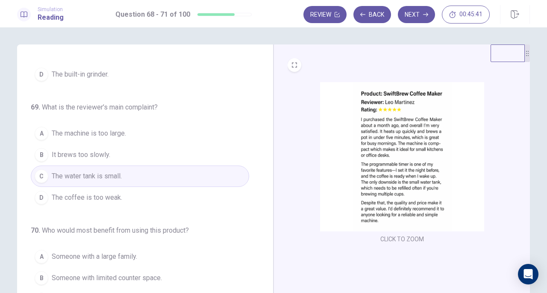
scroll to position [228, 0]
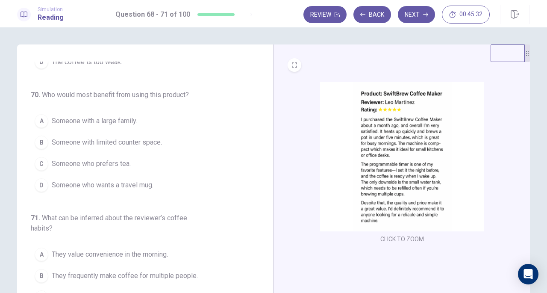
click at [122, 137] on span "Someone with limited counter space." at bounding box center [107, 142] width 110 height 10
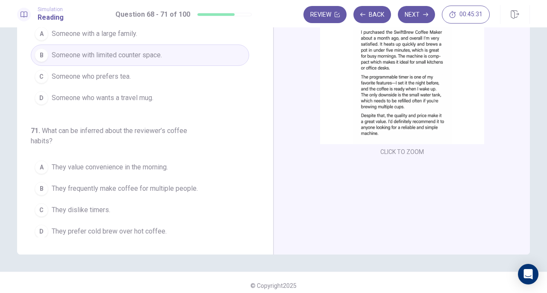
scroll to position [93, 0]
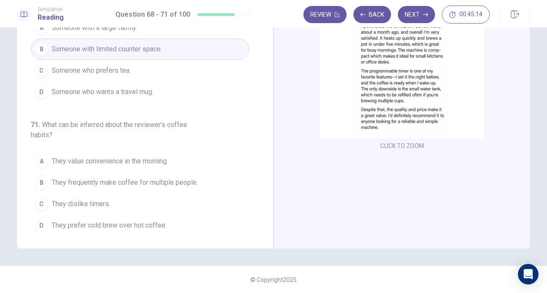
click at [391, 110] on img at bounding box center [402, 63] width 164 height 149
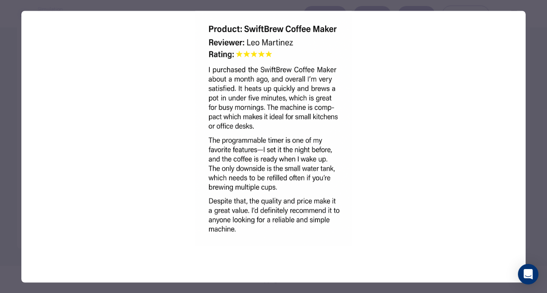
click at [6, 167] on div at bounding box center [273, 146] width 547 height 293
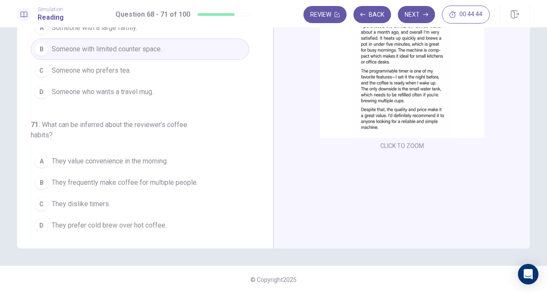
click at [125, 158] on span "They value convenience in the morning." at bounding box center [110, 161] width 116 height 10
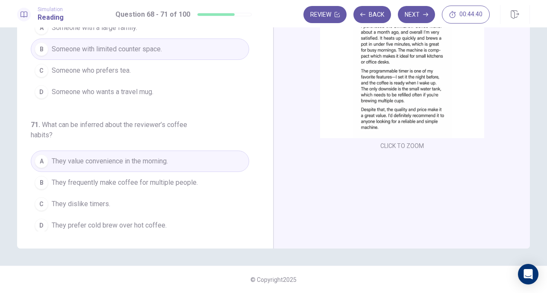
scroll to position [0, 0]
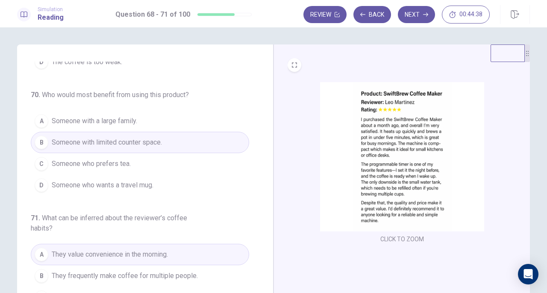
click at [419, 9] on button "Next" at bounding box center [416, 14] width 37 height 17
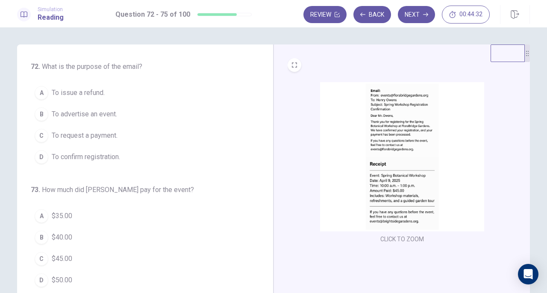
click at [388, 156] on img at bounding box center [402, 156] width 164 height 149
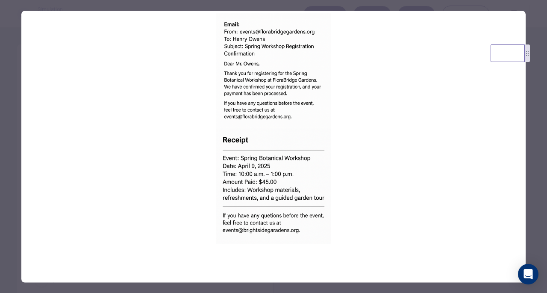
click at [7, 159] on div at bounding box center [273, 146] width 547 height 293
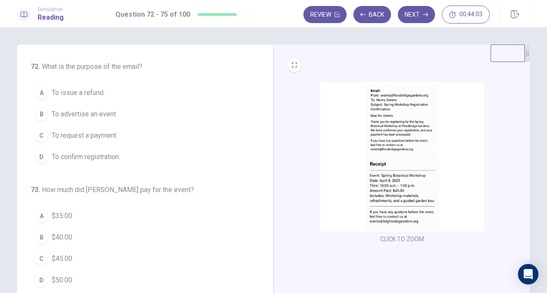
click at [93, 152] on span "To confirm registration." at bounding box center [86, 157] width 68 height 10
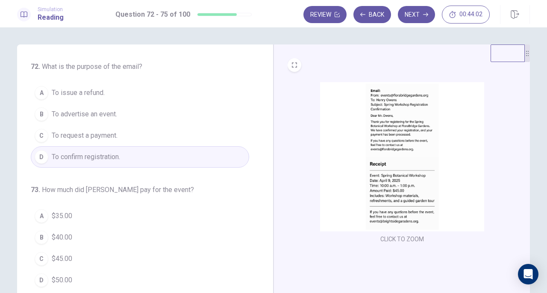
click at [407, 160] on img at bounding box center [402, 156] width 164 height 149
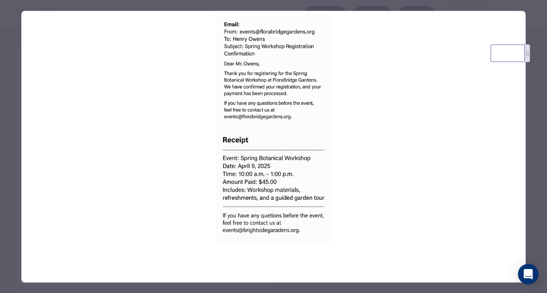
click at [1, 155] on div at bounding box center [273, 146] width 547 height 293
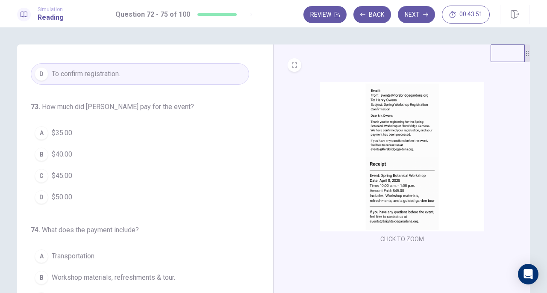
scroll to position [88, 0]
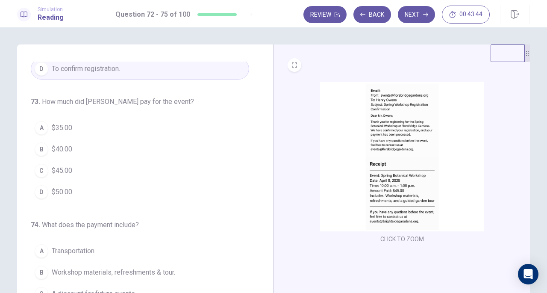
click at [58, 168] on span "$45.00" at bounding box center [62, 170] width 21 height 10
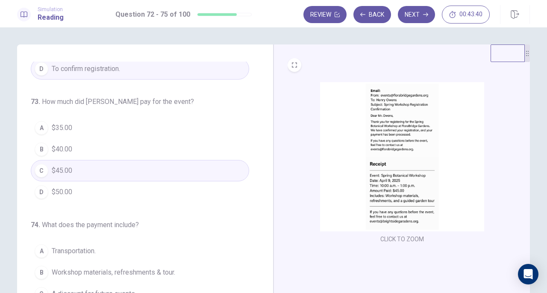
scroll to position [208, 0]
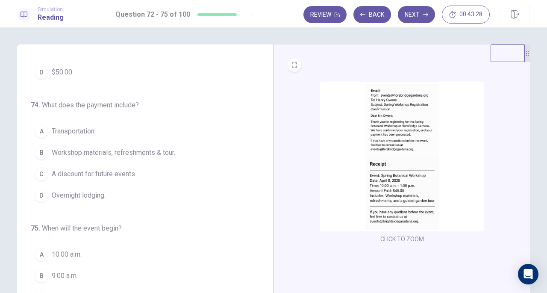
click at [131, 151] on span "Workshop materials, refreshments & tour." at bounding box center [113, 152] width 123 height 10
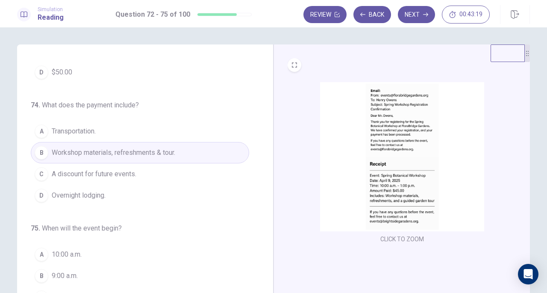
scroll to position [93, 0]
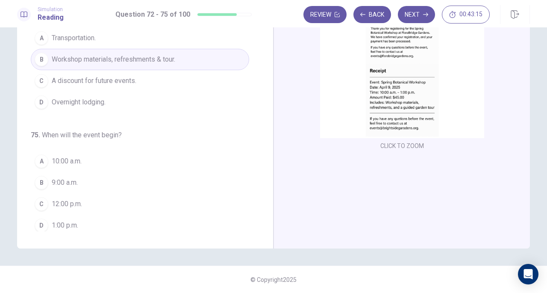
click at [80, 159] on span "10:00 a.m." at bounding box center [67, 161] width 30 height 10
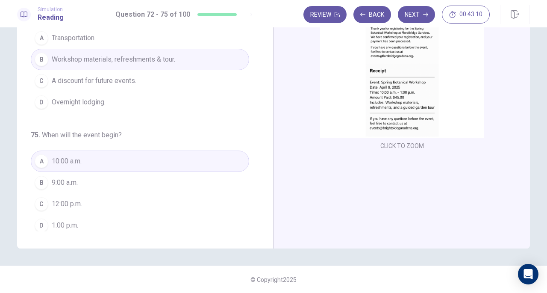
scroll to position [0, 0]
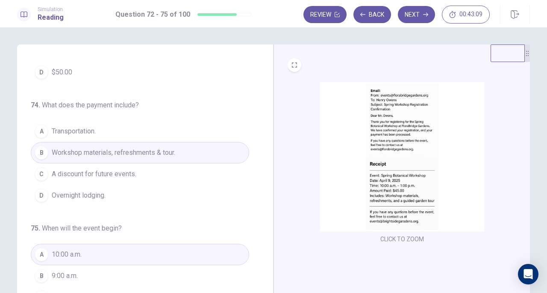
click at [412, 14] on button "Next" at bounding box center [416, 14] width 37 height 17
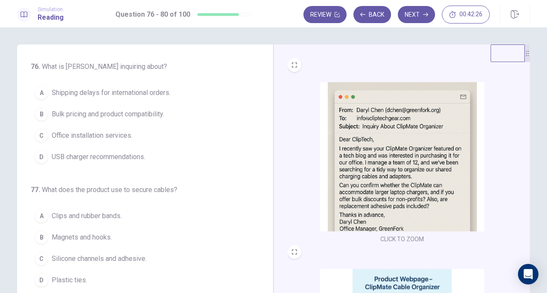
drag, startPoint x: 108, startPoint y: 137, endPoint x: 114, endPoint y: 146, distance: 10.0
click at [110, 137] on span "Office installation services." at bounding box center [92, 135] width 81 height 10
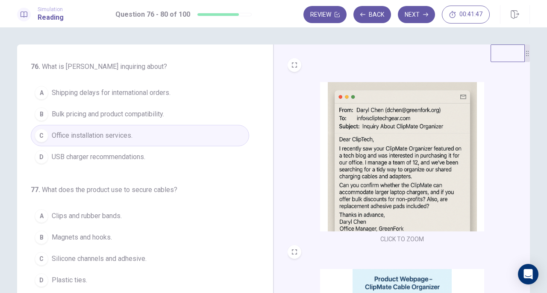
click at [114, 116] on span "Bulk pricing and product compatibility." at bounding box center [108, 114] width 112 height 10
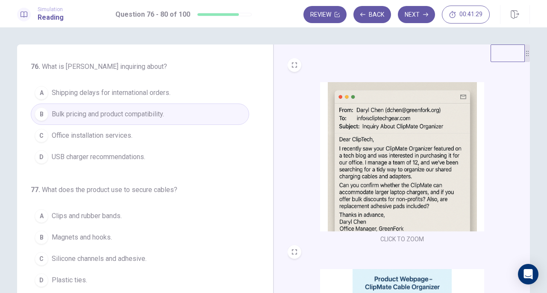
click at [363, 193] on img at bounding box center [402, 156] width 164 height 149
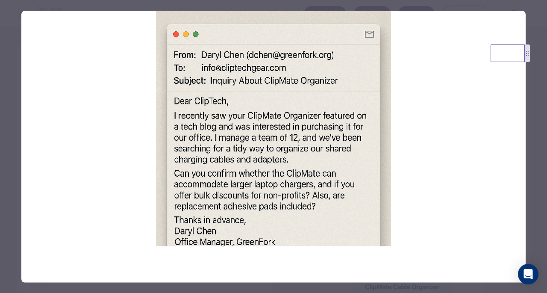
click at [433, 213] on img at bounding box center [273, 128] width 504 height 235
click at [0, 138] on div at bounding box center [273, 146] width 547 height 293
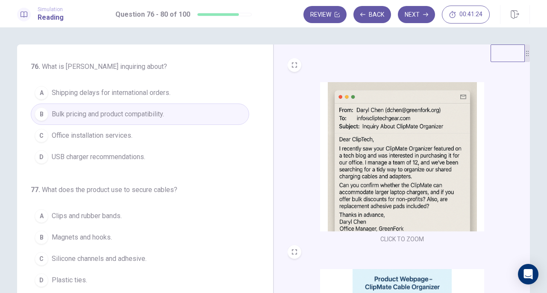
scroll to position [350, 0]
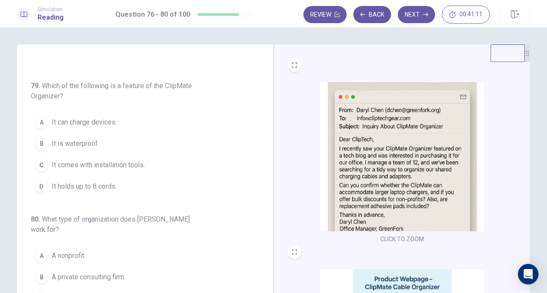
click at [123, 162] on span "It comes with installation tools." at bounding box center [98, 165] width 93 height 10
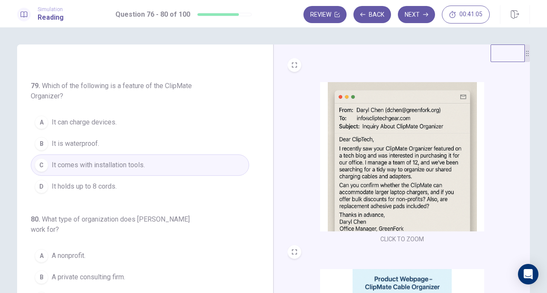
scroll to position [93, 0]
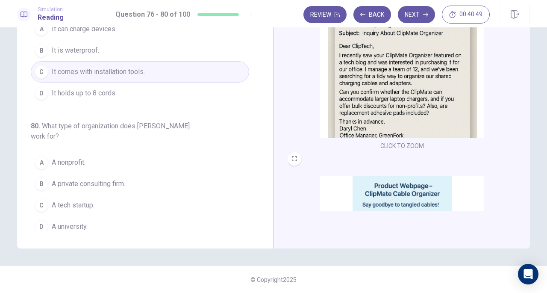
click at [81, 157] on span "A nonprofit." at bounding box center [69, 162] width 34 height 10
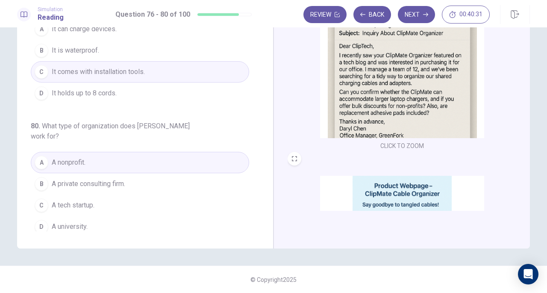
scroll to position [0, 0]
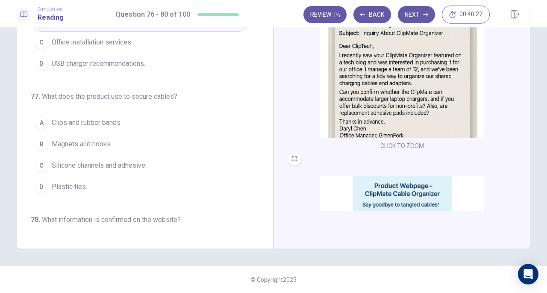
click at [91, 118] on span "Clips and rubber bands." at bounding box center [87, 122] width 70 height 10
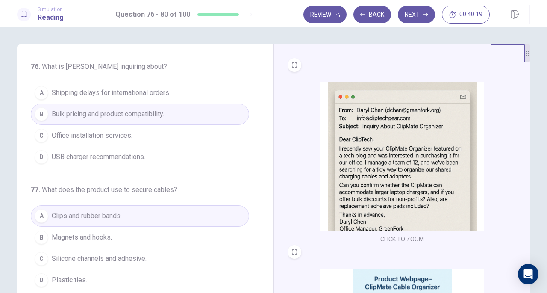
click at [419, 13] on button "Next" at bounding box center [416, 14] width 37 height 17
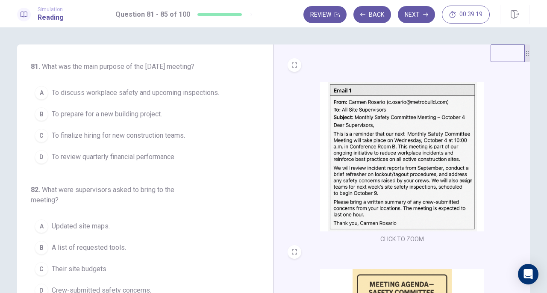
click at [117, 98] on span "To discuss workplace safety and upcoming inspections." at bounding box center [135, 93] width 167 height 10
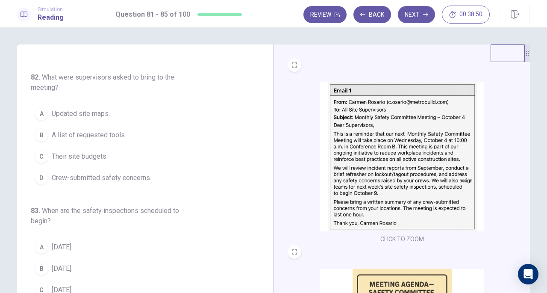
scroll to position [117, 0]
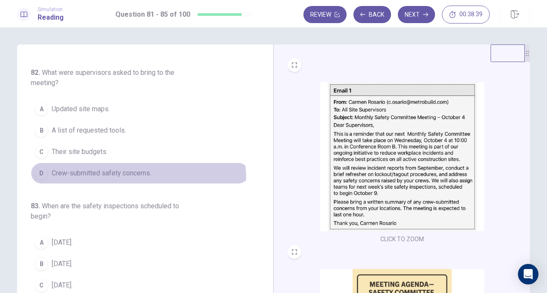
click at [118, 178] on span "Crew-submitted safety concerns." at bounding box center [102, 173] width 100 height 10
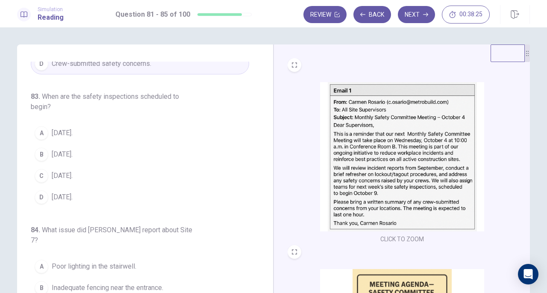
scroll to position [243, 0]
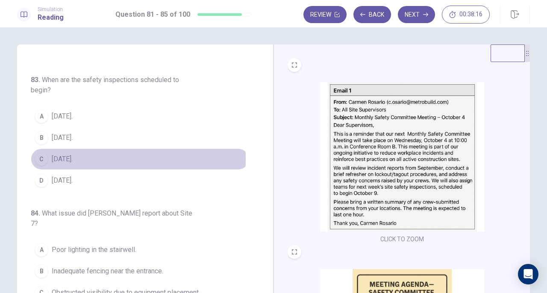
click at [65, 164] on span "October 9." at bounding box center [62, 159] width 21 height 10
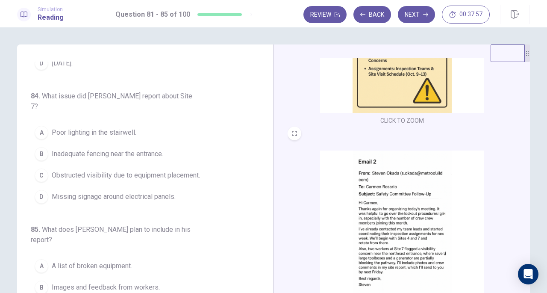
scroll to position [314, 0]
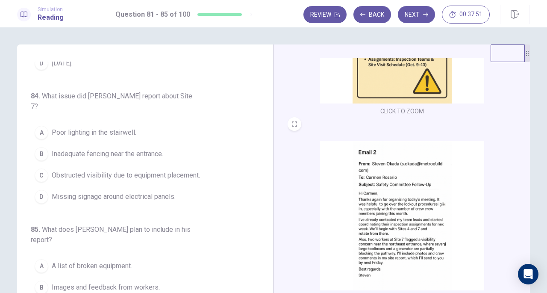
click at [431, 225] on img at bounding box center [402, 215] width 164 height 149
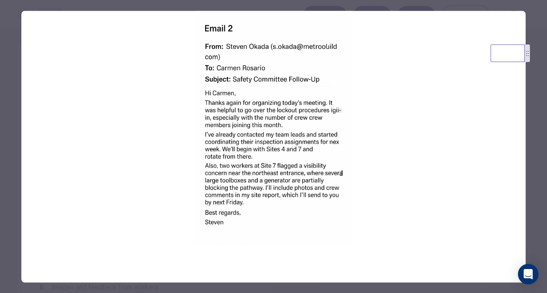
click at [0, 170] on div at bounding box center [273, 146] width 547 height 293
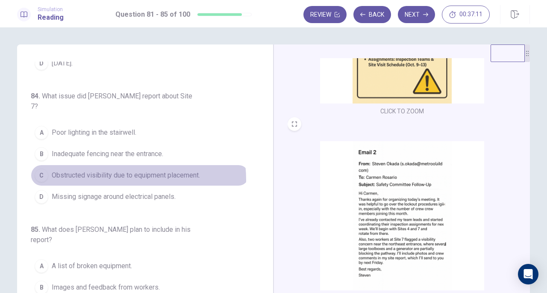
click at [111, 176] on span "Obstructed visibility due to equipment placement." at bounding box center [126, 175] width 148 height 10
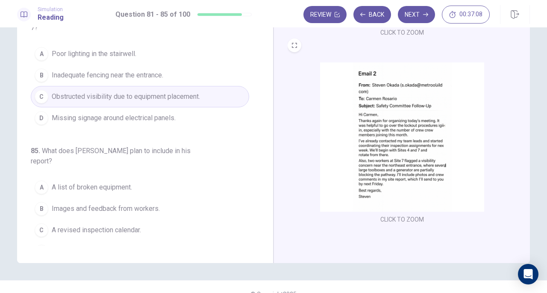
scroll to position [93, 0]
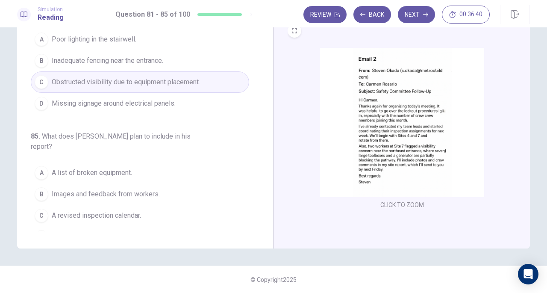
click at [102, 189] on span "Images and feedback from workers." at bounding box center [106, 194] width 108 height 10
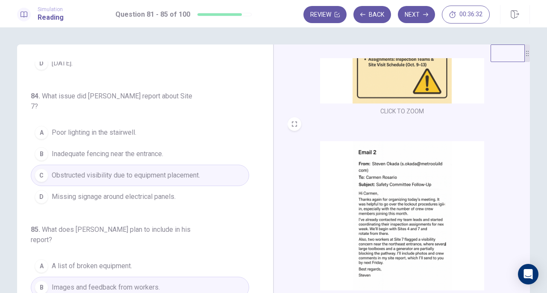
scroll to position [0, 0]
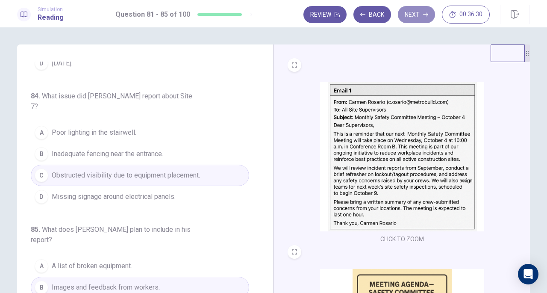
click at [411, 18] on button "Next" at bounding box center [416, 14] width 37 height 17
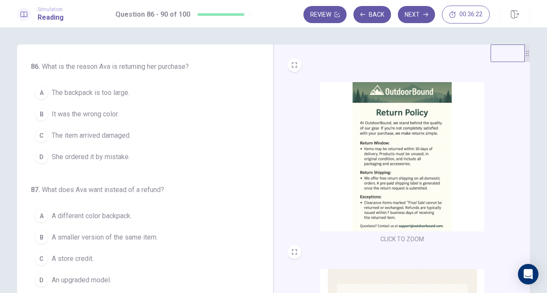
click at [401, 170] on img at bounding box center [402, 156] width 164 height 149
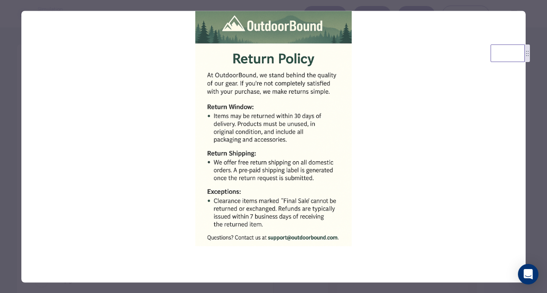
click at [8, 134] on div at bounding box center [273, 146] width 547 height 293
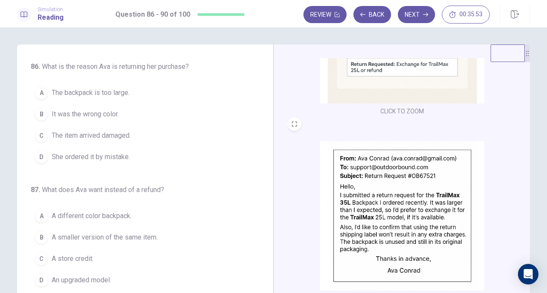
click at [118, 88] on span "The backpack is too large." at bounding box center [91, 93] width 78 height 10
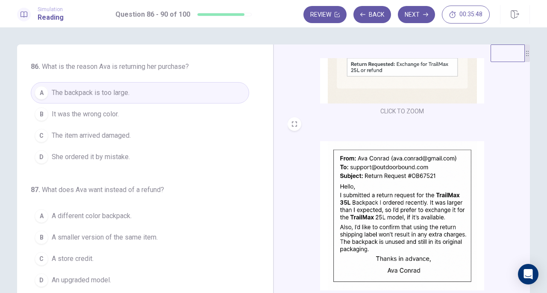
click at [131, 233] on span "A smaller version of the same item." at bounding box center [105, 237] width 106 height 10
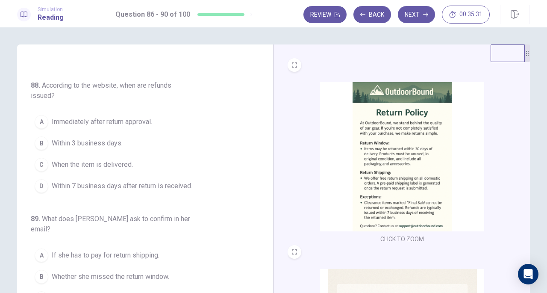
scroll to position [314, 0]
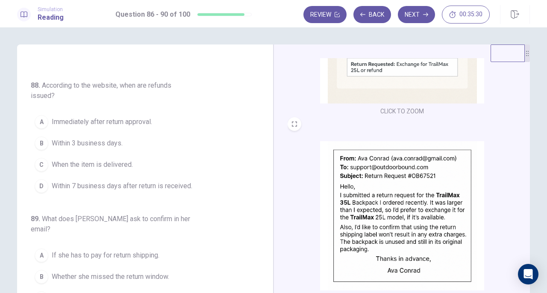
click at [410, 83] on img at bounding box center [402, 28] width 164 height 149
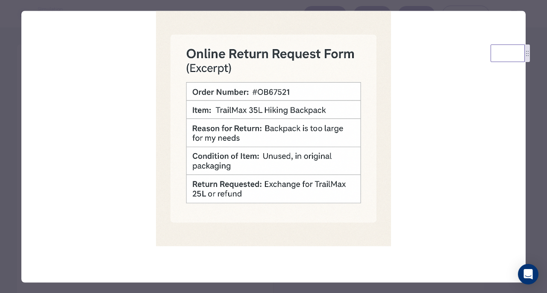
click at [9, 141] on div at bounding box center [273, 146] width 547 height 293
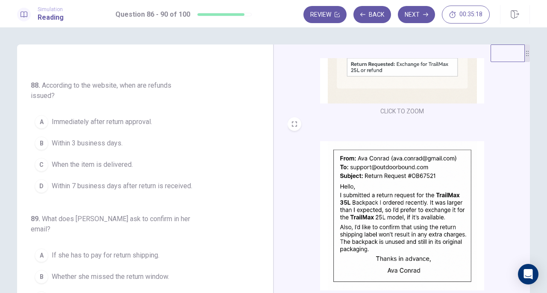
click at [376, 86] on img at bounding box center [402, 28] width 164 height 149
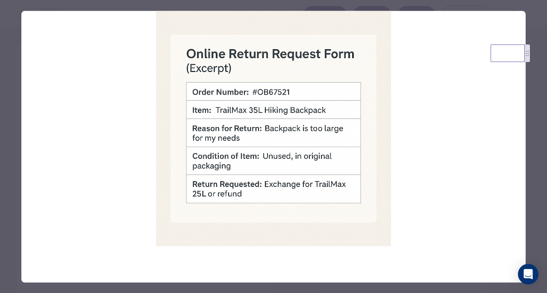
click at [442, 186] on img at bounding box center [273, 128] width 504 height 235
click at [1, 142] on div at bounding box center [273, 146] width 547 height 293
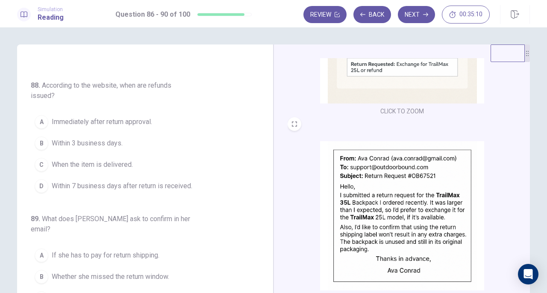
scroll to position [0, 0]
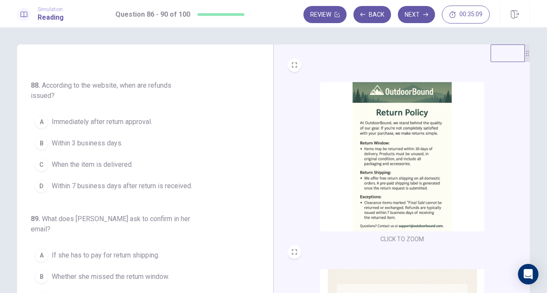
click at [410, 154] on img at bounding box center [402, 156] width 164 height 149
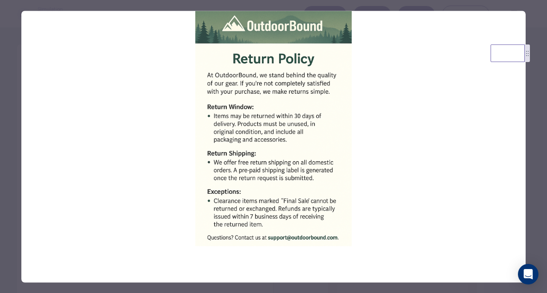
click at [5, 185] on div at bounding box center [273, 146] width 547 height 293
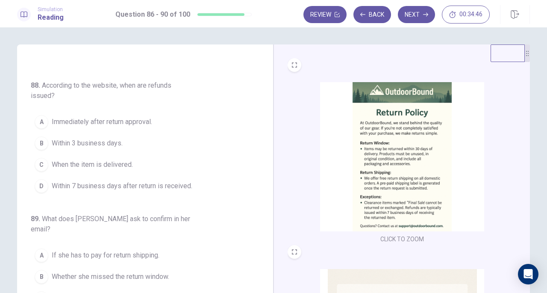
click at [84, 186] on span "Within 7 business days after return is received." at bounding box center [122, 186] width 141 height 10
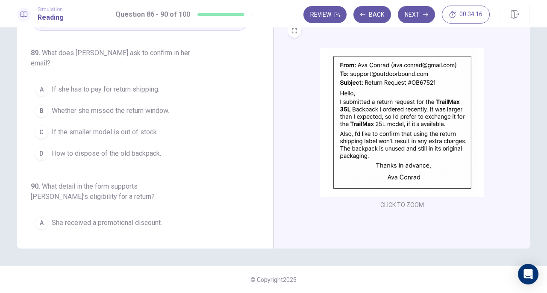
scroll to position [282, 0]
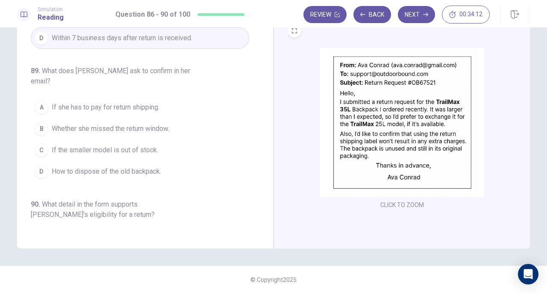
click at [118, 102] on span "If she has to pay for return shipping." at bounding box center [106, 107] width 108 height 10
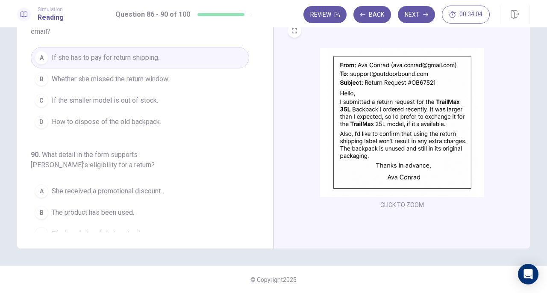
scroll to position [350, 0]
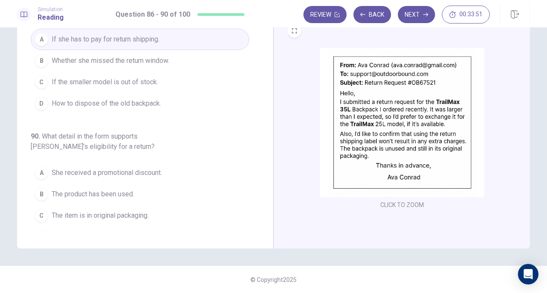
click at [141, 205] on button "C The item is in original packaging." at bounding box center [140, 215] width 218 height 21
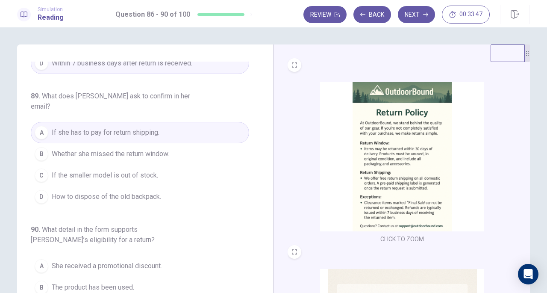
scroll to position [0, 0]
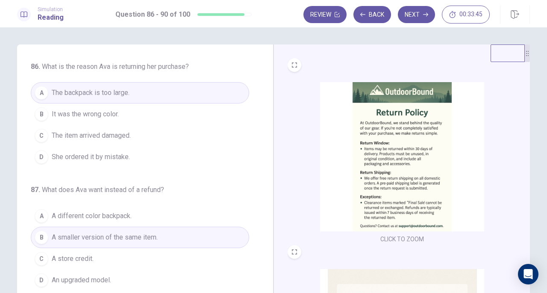
click at [372, 12] on button "Back" at bounding box center [372, 14] width 38 height 17
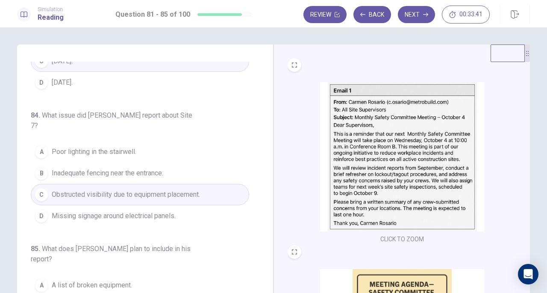
scroll to position [360, 0]
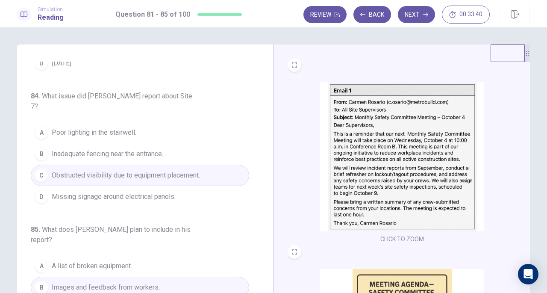
click at [415, 18] on button "Next" at bounding box center [416, 14] width 37 height 17
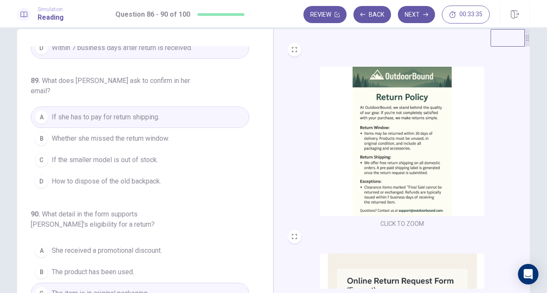
scroll to position [0, 0]
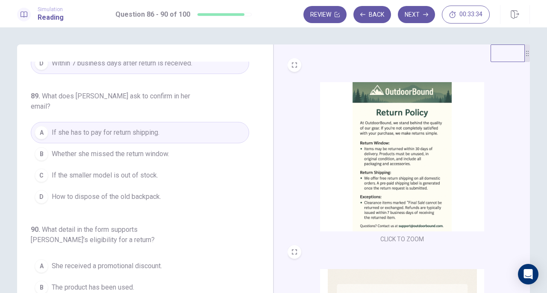
click at [422, 17] on button "Next" at bounding box center [416, 14] width 37 height 17
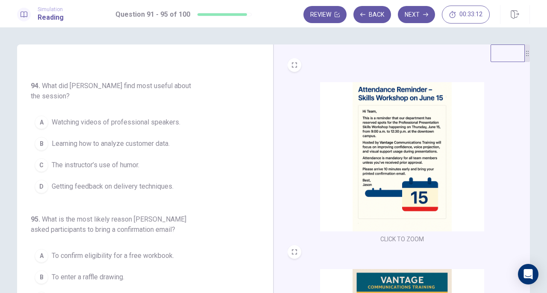
click at [384, 135] on img at bounding box center [402, 156] width 164 height 149
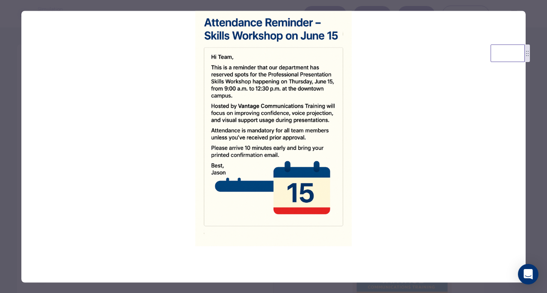
click at [7, 129] on div at bounding box center [273, 146] width 547 height 293
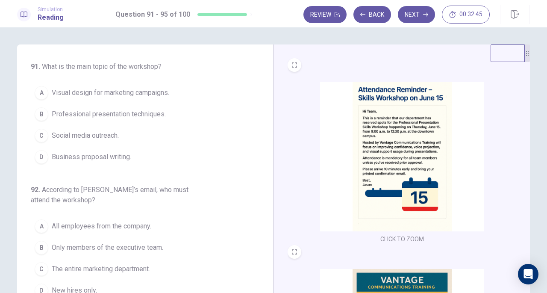
scroll to position [314, 0]
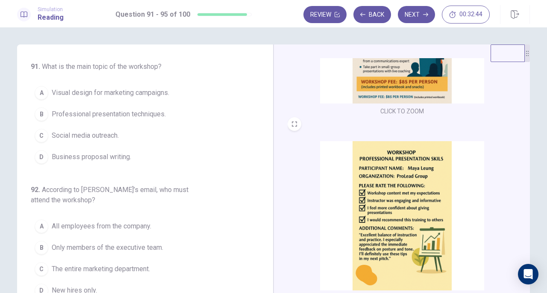
click at [412, 78] on img at bounding box center [402, 28] width 164 height 149
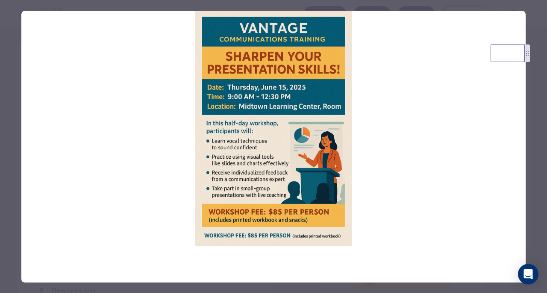
click at [3, 122] on div at bounding box center [273, 146] width 547 height 293
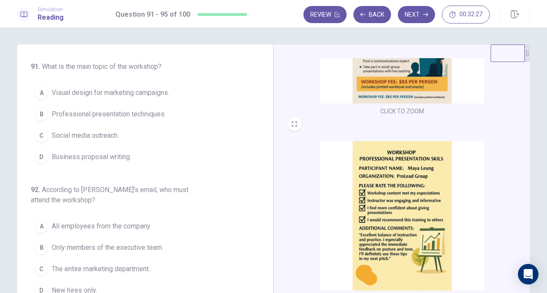
click at [115, 118] on span "Professional presentation techniques." at bounding box center [109, 114] width 114 height 10
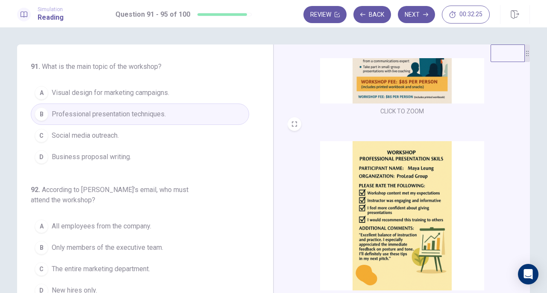
click at [390, 77] on img at bounding box center [402, 28] width 164 height 149
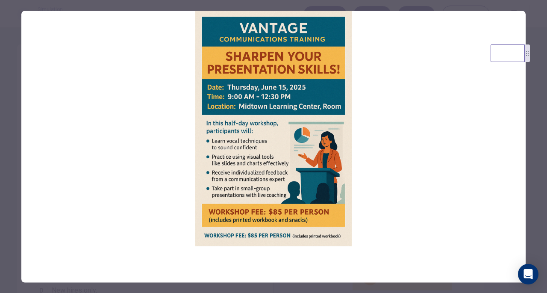
click at [5, 152] on div at bounding box center [273, 146] width 547 height 293
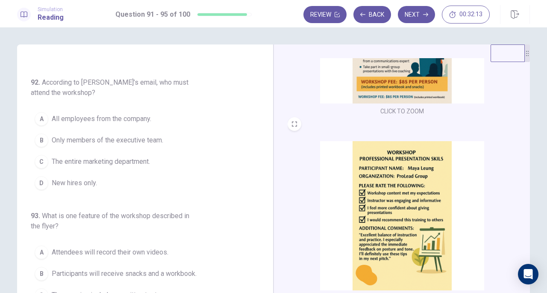
scroll to position [0, 0]
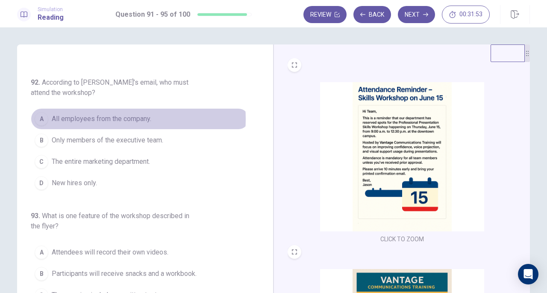
click at [100, 117] on span "All employees from the company." at bounding box center [102, 119] width 100 height 10
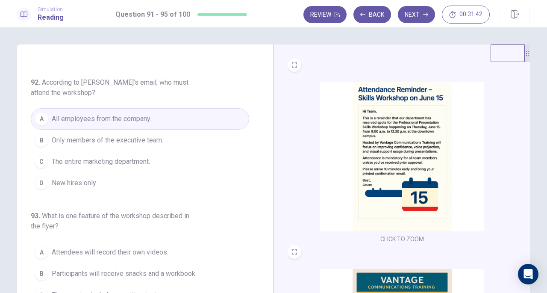
click at [124, 162] on span "The entire marketing department." at bounding box center [101, 161] width 98 height 10
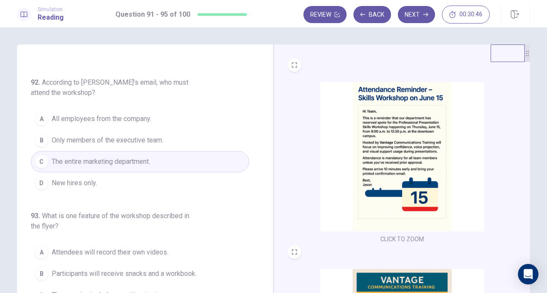
drag, startPoint x: 265, startPoint y: 155, endPoint x: 262, endPoint y: 186, distance: 30.9
click at [262, 186] on div "91 . What is the main topic of the workshop? A Visual design for marketing camp…" at bounding box center [145, 192] width 256 height 297
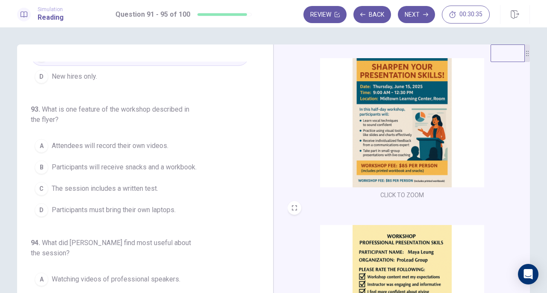
scroll to position [225, 0]
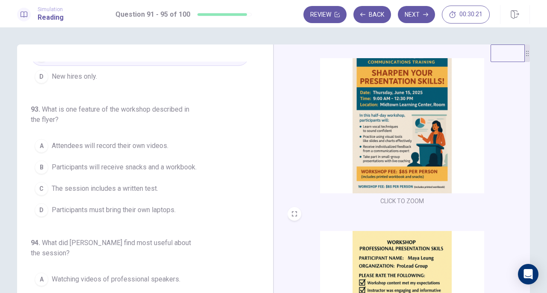
click at [391, 157] on img at bounding box center [402, 118] width 164 height 149
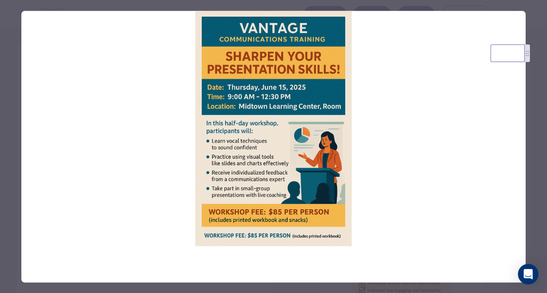
click at [7, 154] on div at bounding box center [273, 146] width 547 height 293
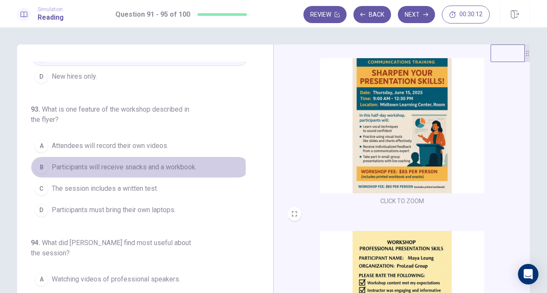
click at [106, 166] on span "Participants will receive snacks and a workbook." at bounding box center [124, 167] width 145 height 10
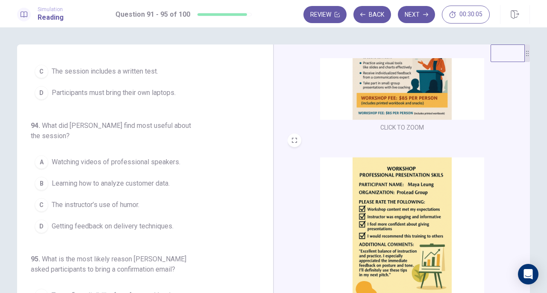
scroll to position [314, 0]
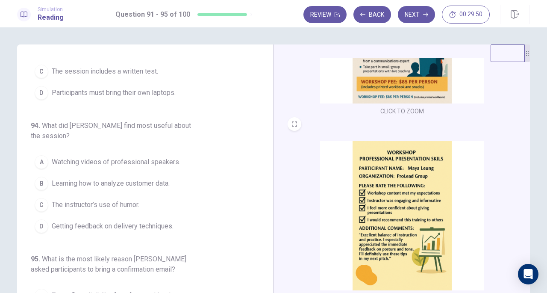
click at [126, 222] on span "Getting feedback on delivery techniques." at bounding box center [113, 226] width 122 height 10
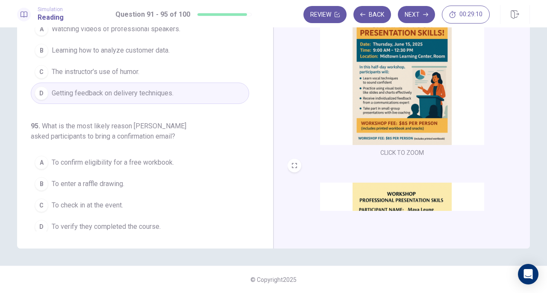
scroll to position [179, 0]
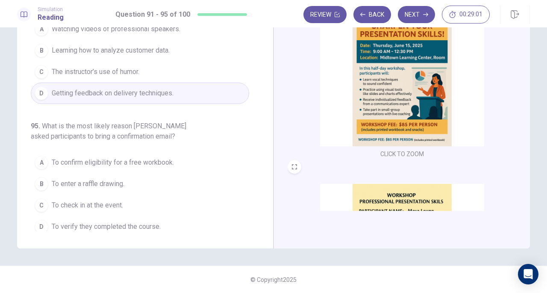
click at [109, 205] on button "C To check in at the event." at bounding box center [140, 204] width 218 height 21
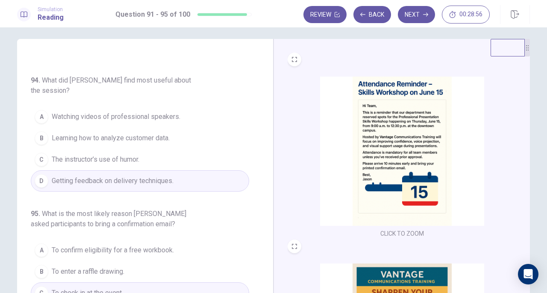
scroll to position [0, 0]
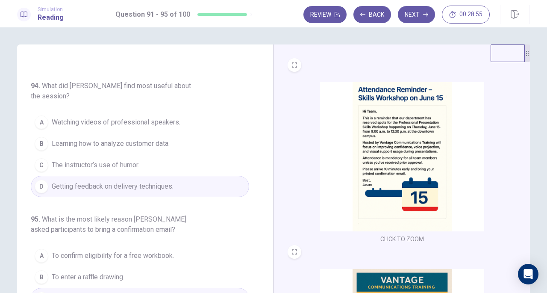
click at [418, 19] on button "Next" at bounding box center [416, 14] width 37 height 17
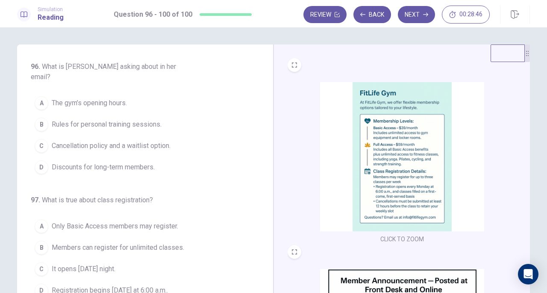
scroll to position [314, 0]
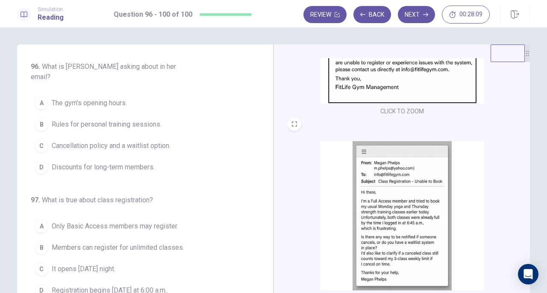
click at [115, 142] on button "C Cancellation policy and a waitlist option." at bounding box center [140, 145] width 218 height 21
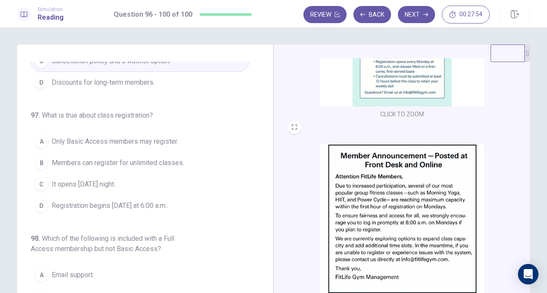
scroll to position [156, 0]
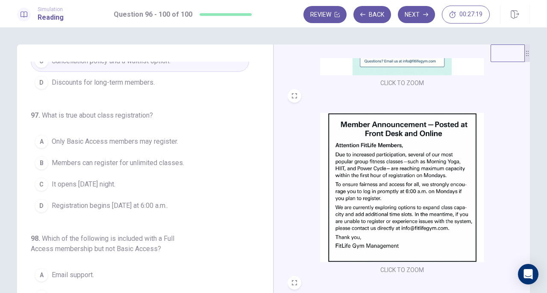
click at [165, 200] on button "D Registration begins on Monday at 6:00 a.m.." at bounding box center [140, 205] width 218 height 21
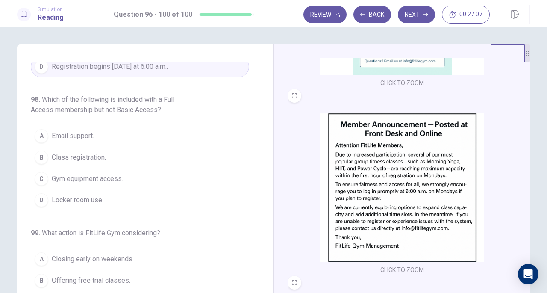
scroll to position [0, 0]
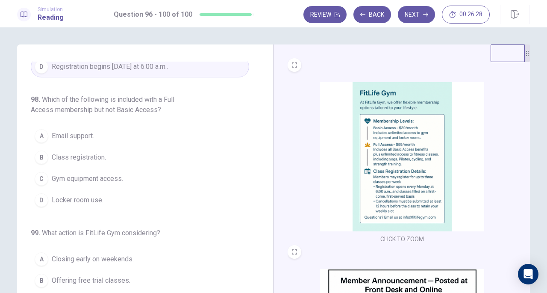
click at [97, 152] on span "Class registration." at bounding box center [79, 157] width 54 height 10
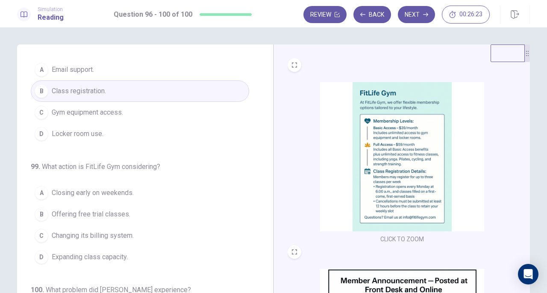
scroll to position [296, 0]
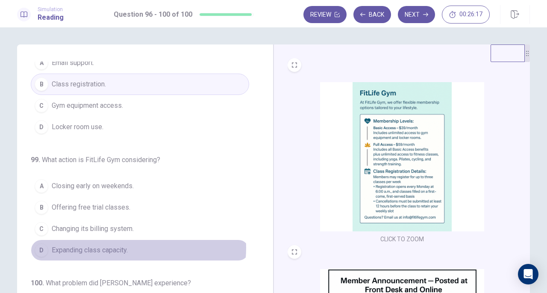
click at [123, 245] on span "Expanding class capacity." at bounding box center [90, 250] width 76 height 10
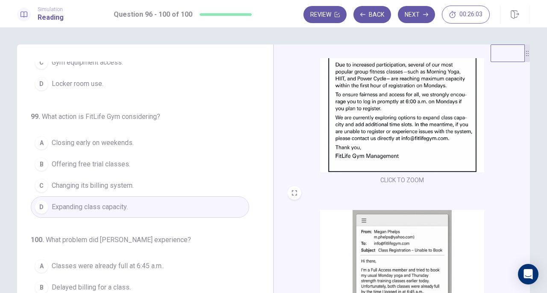
scroll to position [93, 0]
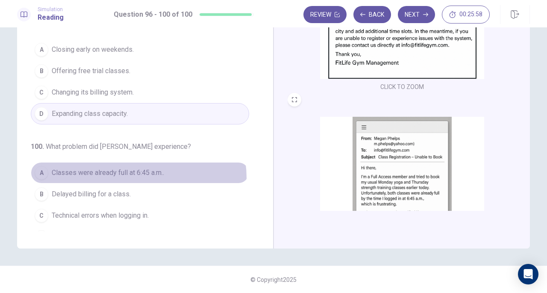
click at [135, 163] on button "A Classes were already full at 6:45 a.m.." at bounding box center [140, 172] width 218 height 21
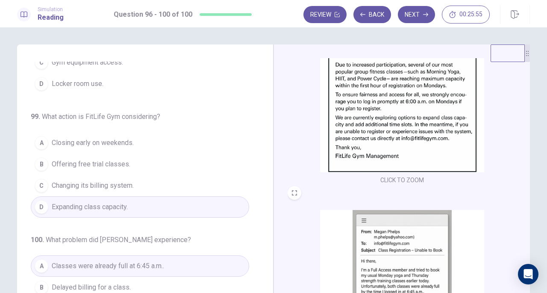
scroll to position [0, 0]
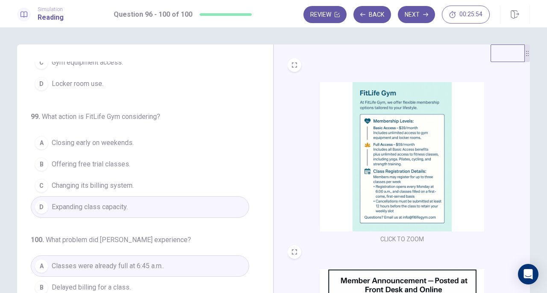
click at [416, 19] on button "Next" at bounding box center [416, 14] width 37 height 17
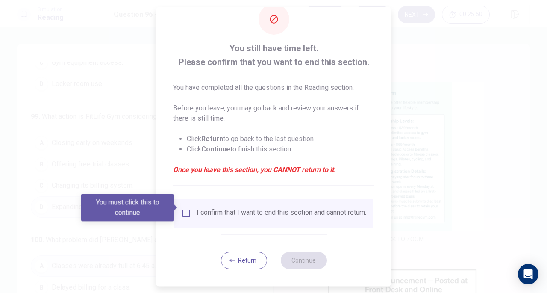
scroll to position [26, 0]
click at [227, 256] on button "Return" at bounding box center [243, 260] width 46 height 17
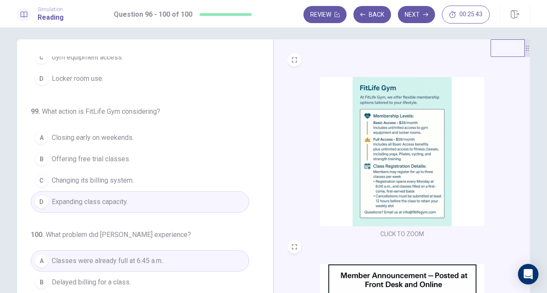
scroll to position [0, 0]
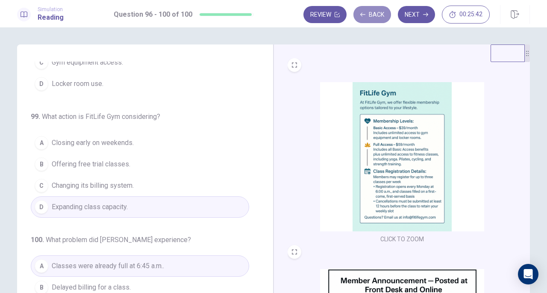
click at [378, 19] on button "Back" at bounding box center [372, 14] width 38 height 17
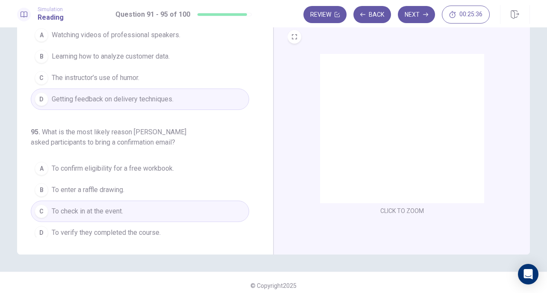
scroll to position [93, 0]
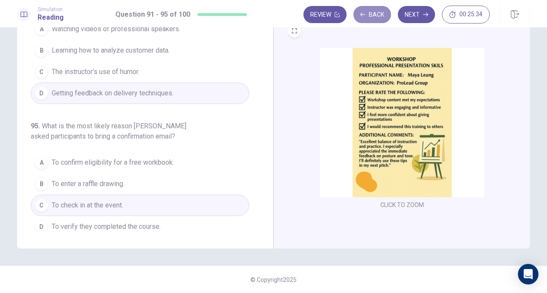
click at [380, 9] on button "Back" at bounding box center [372, 14] width 38 height 17
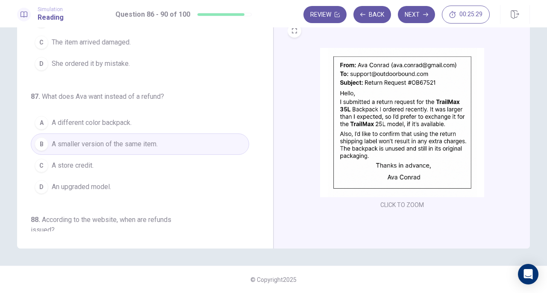
scroll to position [0, 0]
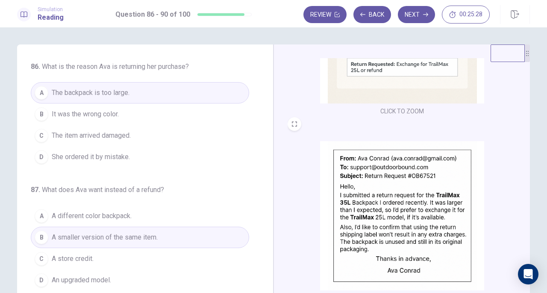
click at [383, 19] on button "Back" at bounding box center [372, 14] width 38 height 17
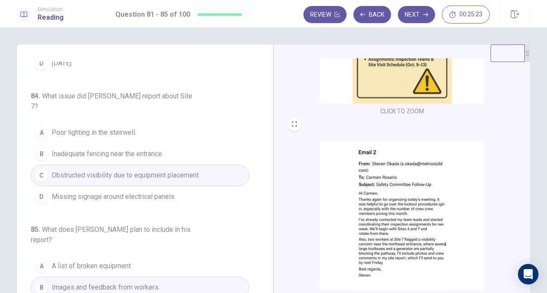
scroll to position [93, 0]
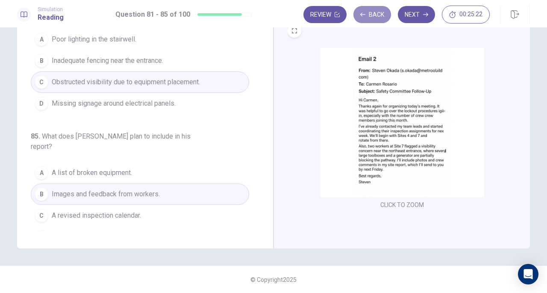
click at [374, 18] on button "Back" at bounding box center [372, 14] width 38 height 17
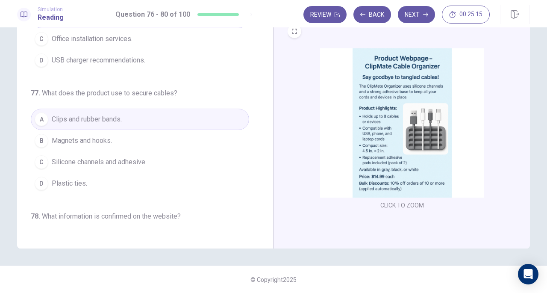
scroll to position [0, 0]
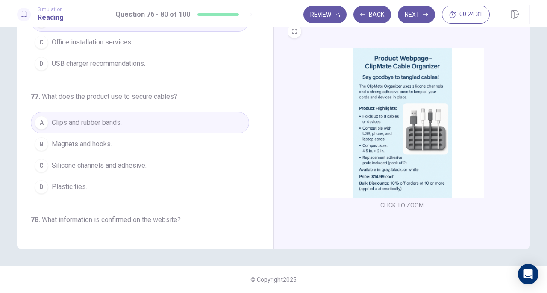
click at [129, 166] on span "Silicone channels and adhesive." at bounding box center [99, 165] width 95 height 10
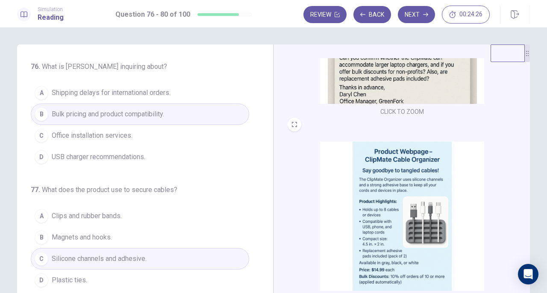
scroll to position [350, 0]
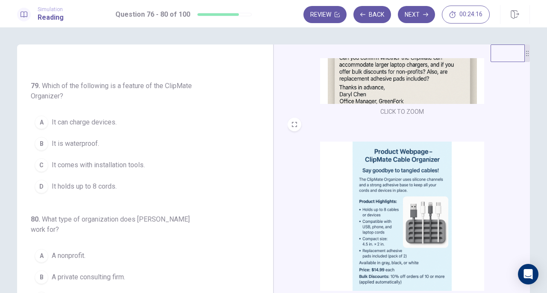
drag, startPoint x: 542, startPoint y: 149, endPoint x: 542, endPoint y: 194, distance: 45.7
click at [542, 194] on div "76 . What is Mr. Chen inquiring about? A Shipping delays for international orde…" at bounding box center [273, 159] width 547 height 265
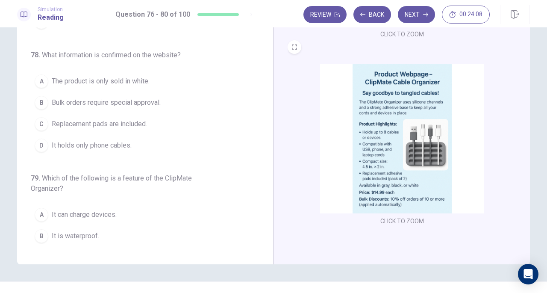
scroll to position [184, 0]
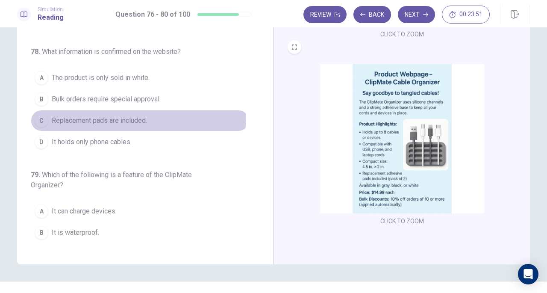
click at [128, 115] on span "Replacement pads are included." at bounding box center [99, 120] width 95 height 10
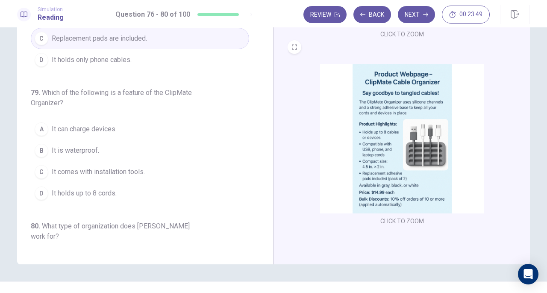
scroll to position [299, 0]
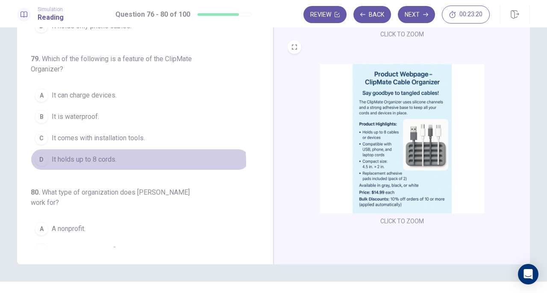
click at [110, 158] on span "It holds up to 8 cords." at bounding box center [84, 159] width 65 height 10
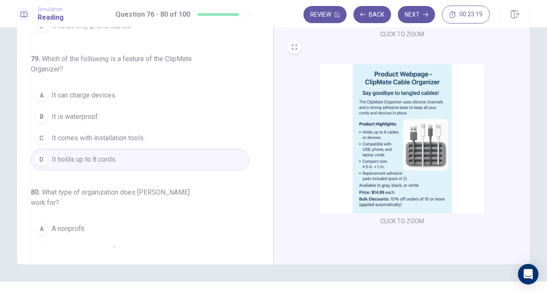
scroll to position [350, 0]
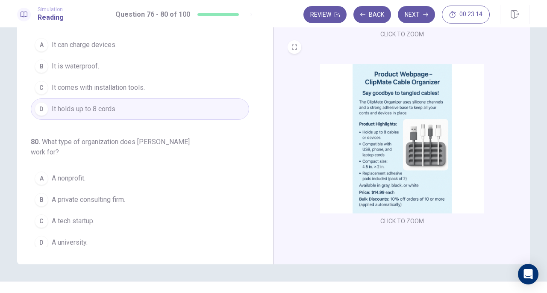
click at [70, 173] on span "A nonprofit." at bounding box center [69, 178] width 34 height 10
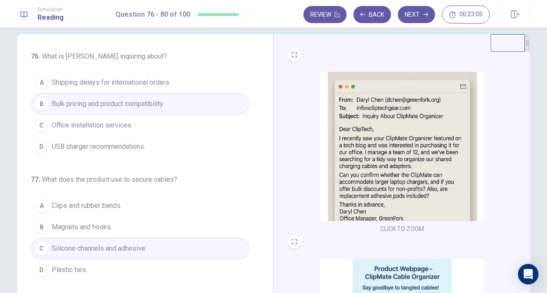
scroll to position [0, 0]
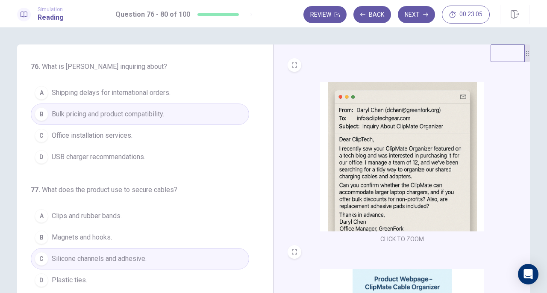
click at [421, 23] on button "Next" at bounding box center [416, 14] width 37 height 17
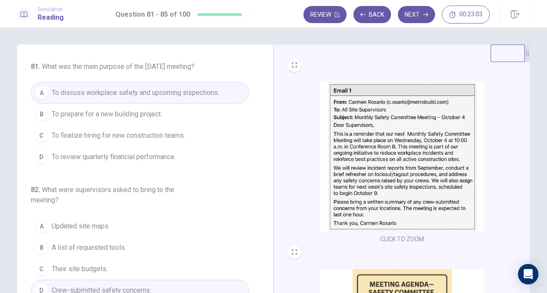
click at [419, 16] on button "Next" at bounding box center [416, 14] width 37 height 17
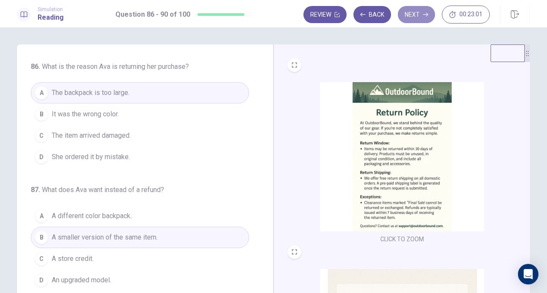
click at [425, 18] on button "Next" at bounding box center [416, 14] width 37 height 17
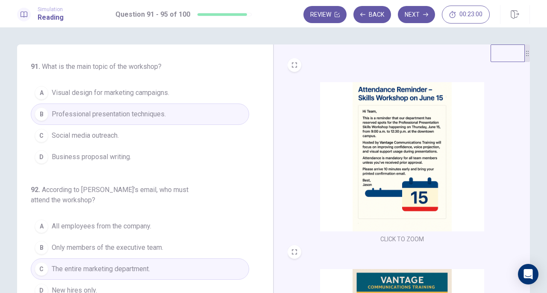
click at [427, 15] on icon "button" at bounding box center [425, 14] width 5 height 5
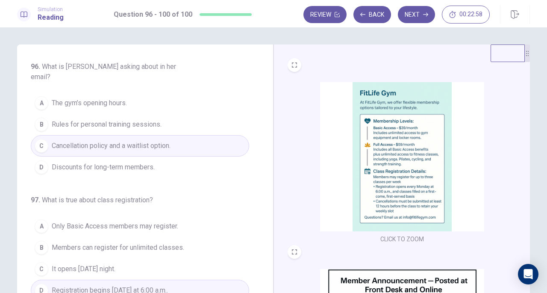
click at [413, 10] on button "Next" at bounding box center [416, 14] width 37 height 17
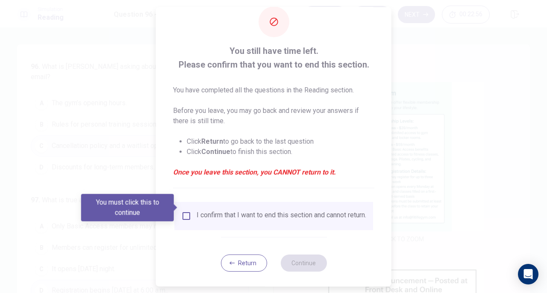
scroll to position [26, 0]
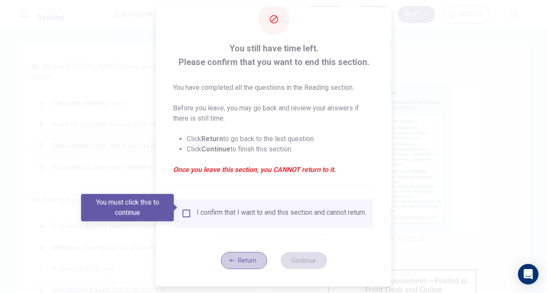
click at [255, 264] on button "Return" at bounding box center [243, 260] width 46 height 17
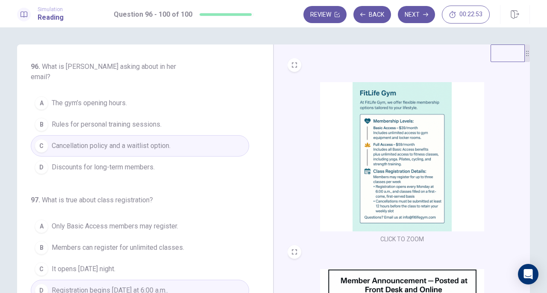
click at [373, 22] on button "Back" at bounding box center [372, 14] width 38 height 17
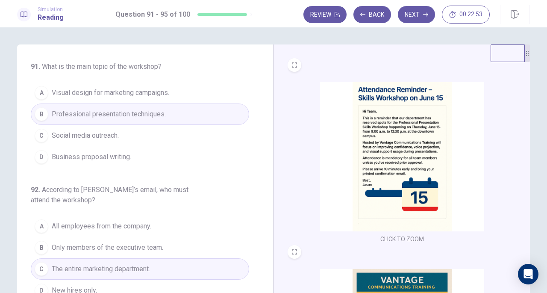
click at [373, 22] on button "Back" at bounding box center [372, 14] width 38 height 17
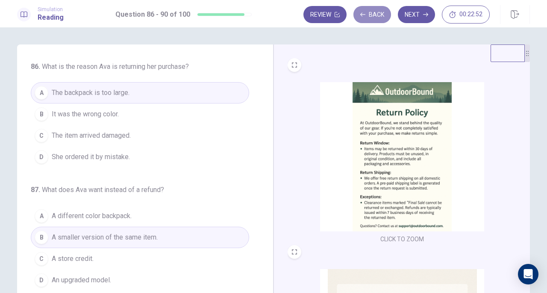
click at [373, 22] on button "Back" at bounding box center [372, 14] width 38 height 17
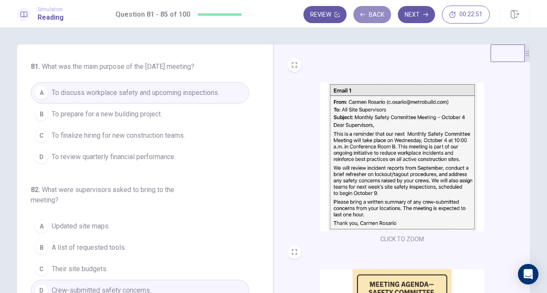
click at [376, 22] on button "Back" at bounding box center [372, 14] width 38 height 17
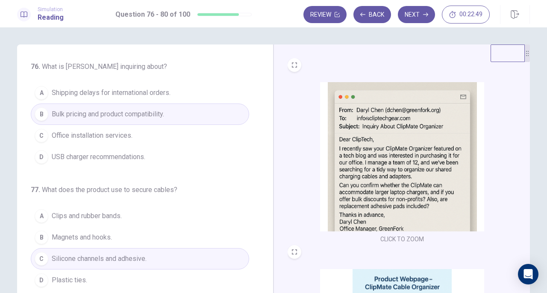
click at [372, 20] on button "Back" at bounding box center [372, 14] width 38 height 17
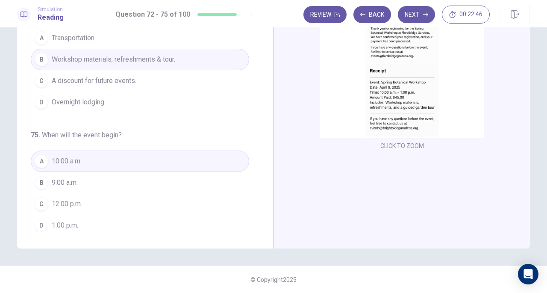
scroll to position [0, 0]
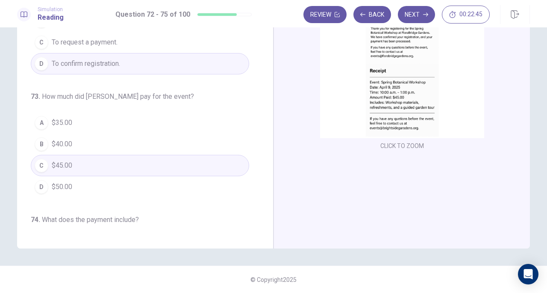
click at [382, 20] on button "Back" at bounding box center [372, 14] width 38 height 17
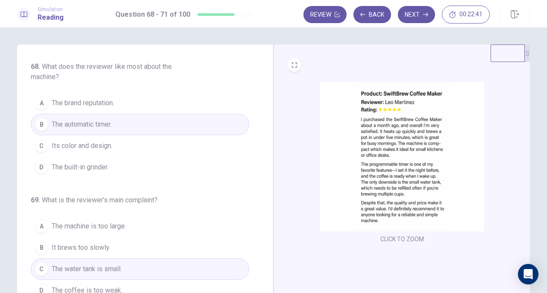
click at [382, 12] on button "Back" at bounding box center [372, 14] width 38 height 17
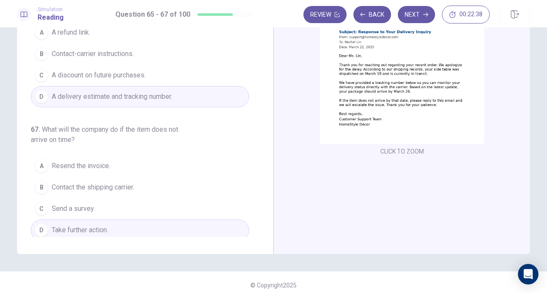
scroll to position [93, 0]
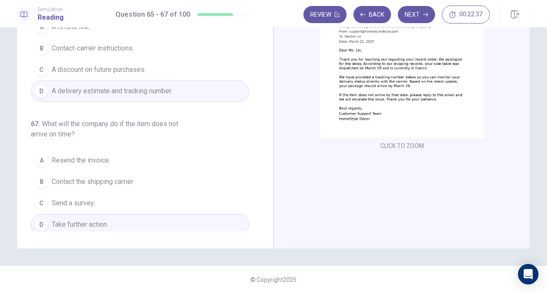
click at [376, 18] on button "Back" at bounding box center [372, 14] width 38 height 17
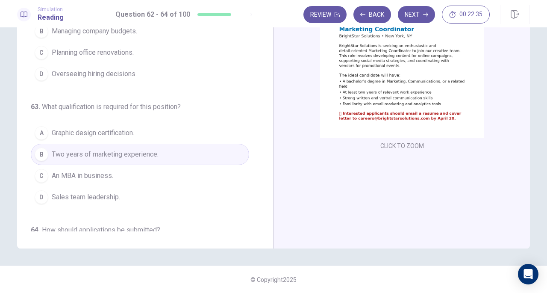
scroll to position [0, 0]
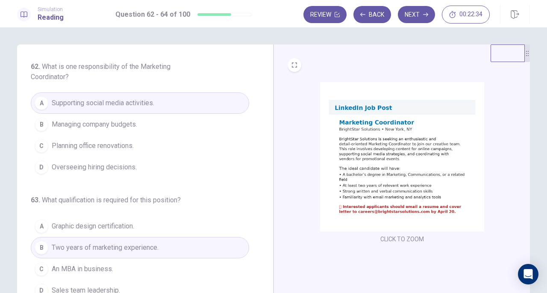
click at [380, 18] on button "Back" at bounding box center [372, 14] width 38 height 17
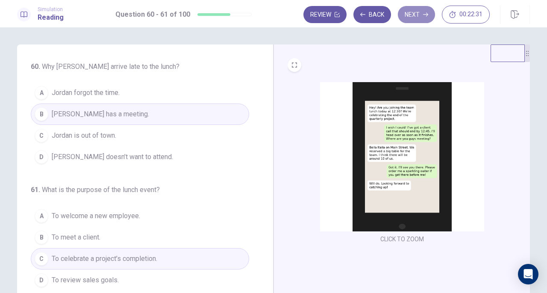
click at [415, 21] on button "Next" at bounding box center [416, 14] width 37 height 17
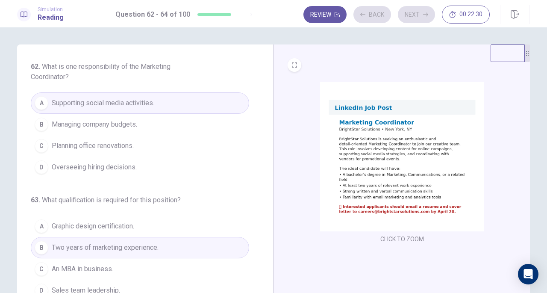
click at [417, 18] on div "Review Back Next 00:22:30" at bounding box center [396, 15] width 186 height 18
click at [417, 18] on button "Next" at bounding box center [416, 14] width 37 height 17
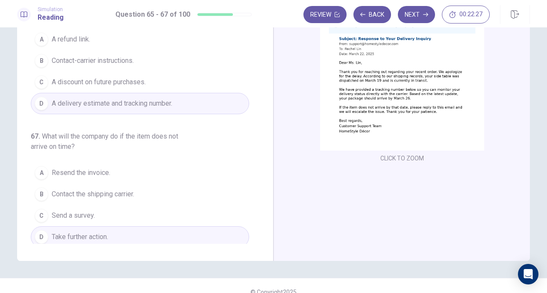
scroll to position [93, 0]
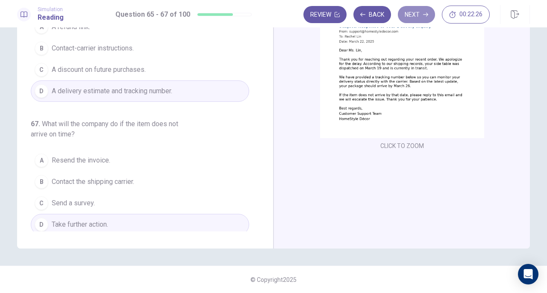
click at [417, 12] on button "Next" at bounding box center [416, 14] width 37 height 17
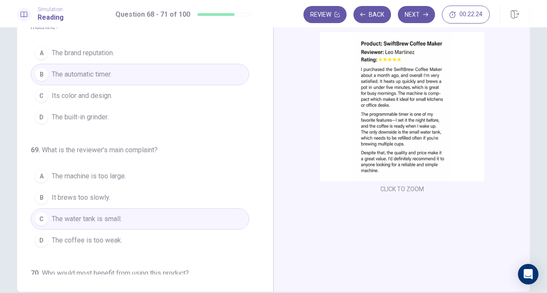
scroll to position [0, 0]
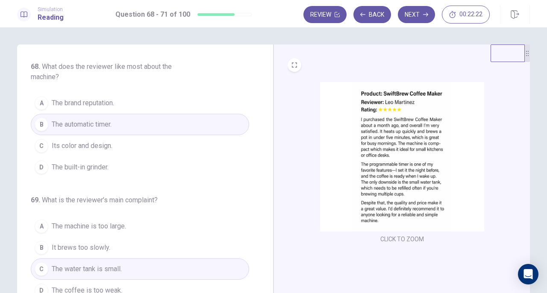
click at [335, 15] on icon "button" at bounding box center [336, 14] width 5 height 5
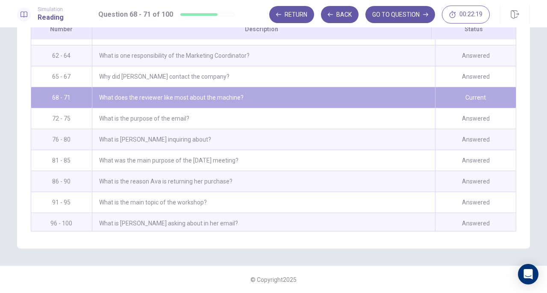
scroll to position [333, 0]
click at [149, 92] on div "What does the reviewer like most about the machine?" at bounding box center [263, 97] width 343 height 21
click at [48, 97] on div "68 - 71" at bounding box center [61, 97] width 61 height 21
click at [303, 18] on button "Return" at bounding box center [291, 14] width 45 height 17
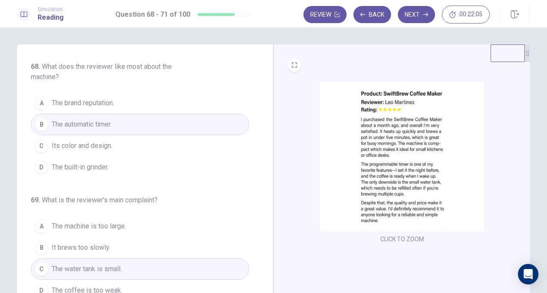
click at [324, 15] on button "Review" at bounding box center [324, 14] width 43 height 17
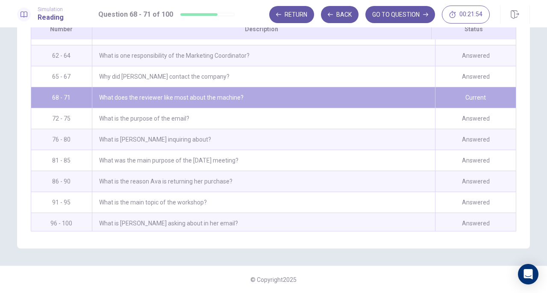
click at [531, 69] on div "Review This is a list of questions. The last question you looked at is highligh…" at bounding box center [273, 82] width 540 height 332
click at [299, 13] on button "Return" at bounding box center [291, 14] width 45 height 17
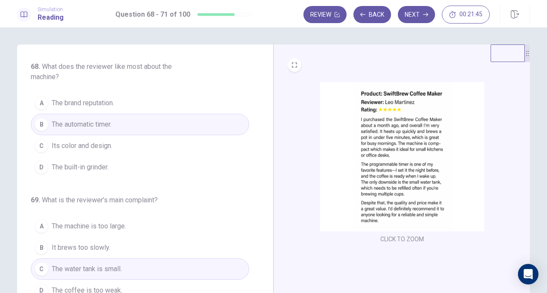
click at [413, 19] on button "Next" at bounding box center [416, 14] width 37 height 17
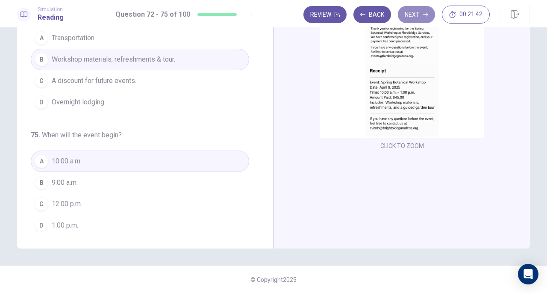
click at [417, 13] on button "Next" at bounding box center [416, 14] width 37 height 17
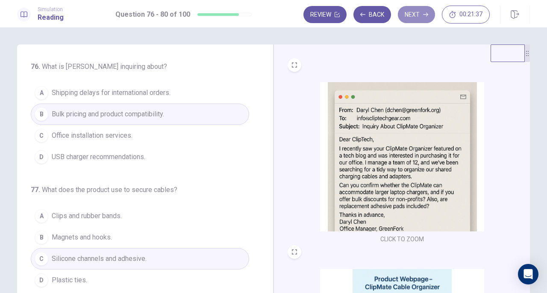
click at [410, 11] on button "Next" at bounding box center [416, 14] width 37 height 17
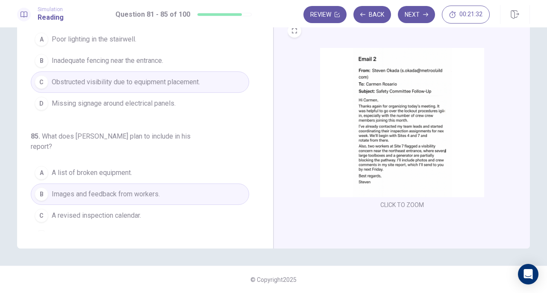
click at [416, 11] on button "Next" at bounding box center [416, 14] width 37 height 17
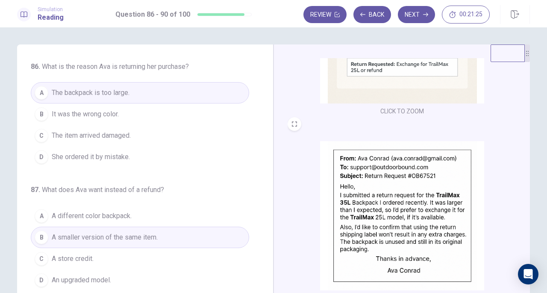
click at [419, 11] on button "Next" at bounding box center [416, 14] width 37 height 17
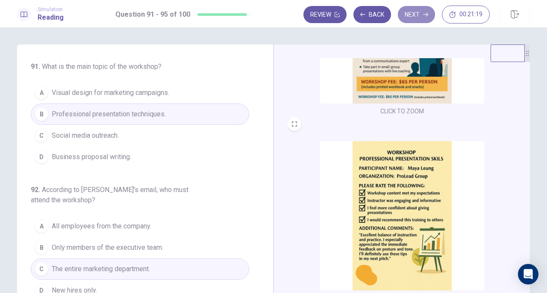
click at [412, 12] on button "Next" at bounding box center [416, 14] width 37 height 17
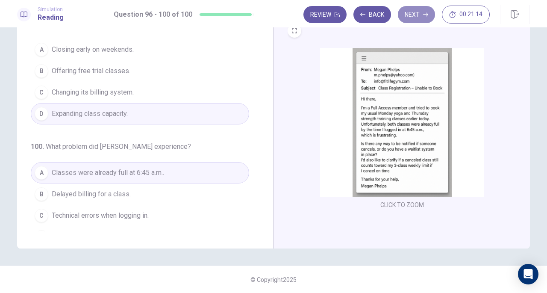
click at [419, 12] on button "Next" at bounding box center [416, 14] width 37 height 17
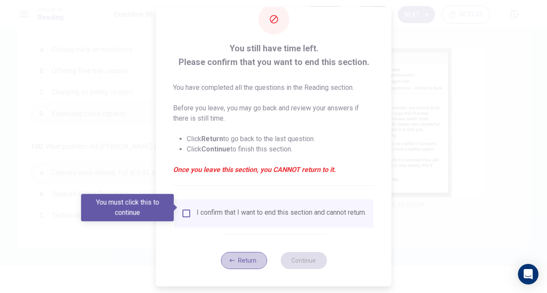
click at [241, 263] on button "Return" at bounding box center [243, 260] width 46 height 17
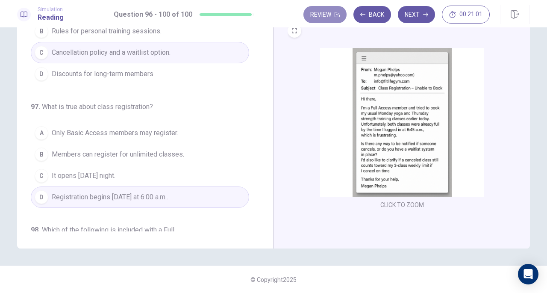
click at [326, 19] on button "Review" at bounding box center [324, 14] width 43 height 17
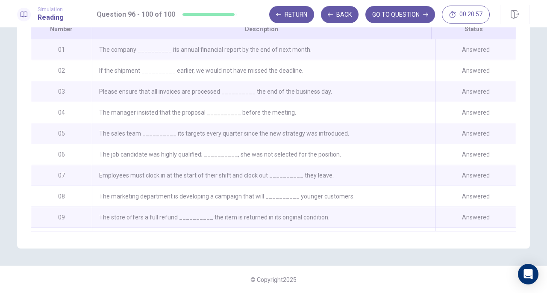
click at [290, 12] on button "Return" at bounding box center [291, 14] width 45 height 17
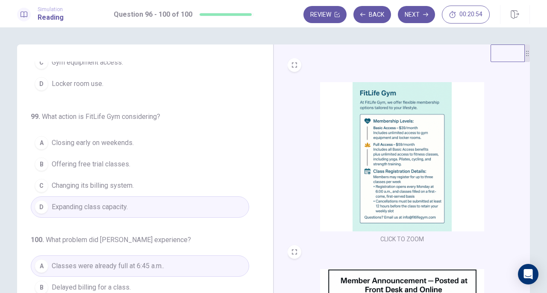
click at [424, 15] on icon "button" at bounding box center [425, 14] width 5 height 5
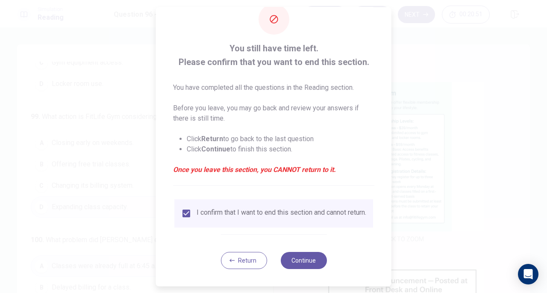
click at [301, 258] on button "Continue" at bounding box center [303, 260] width 46 height 17
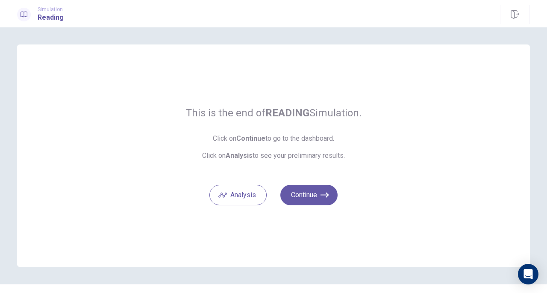
click at [313, 195] on button "Continue" at bounding box center [308, 195] width 57 height 21
